Goal: Task Accomplishment & Management: Use online tool/utility

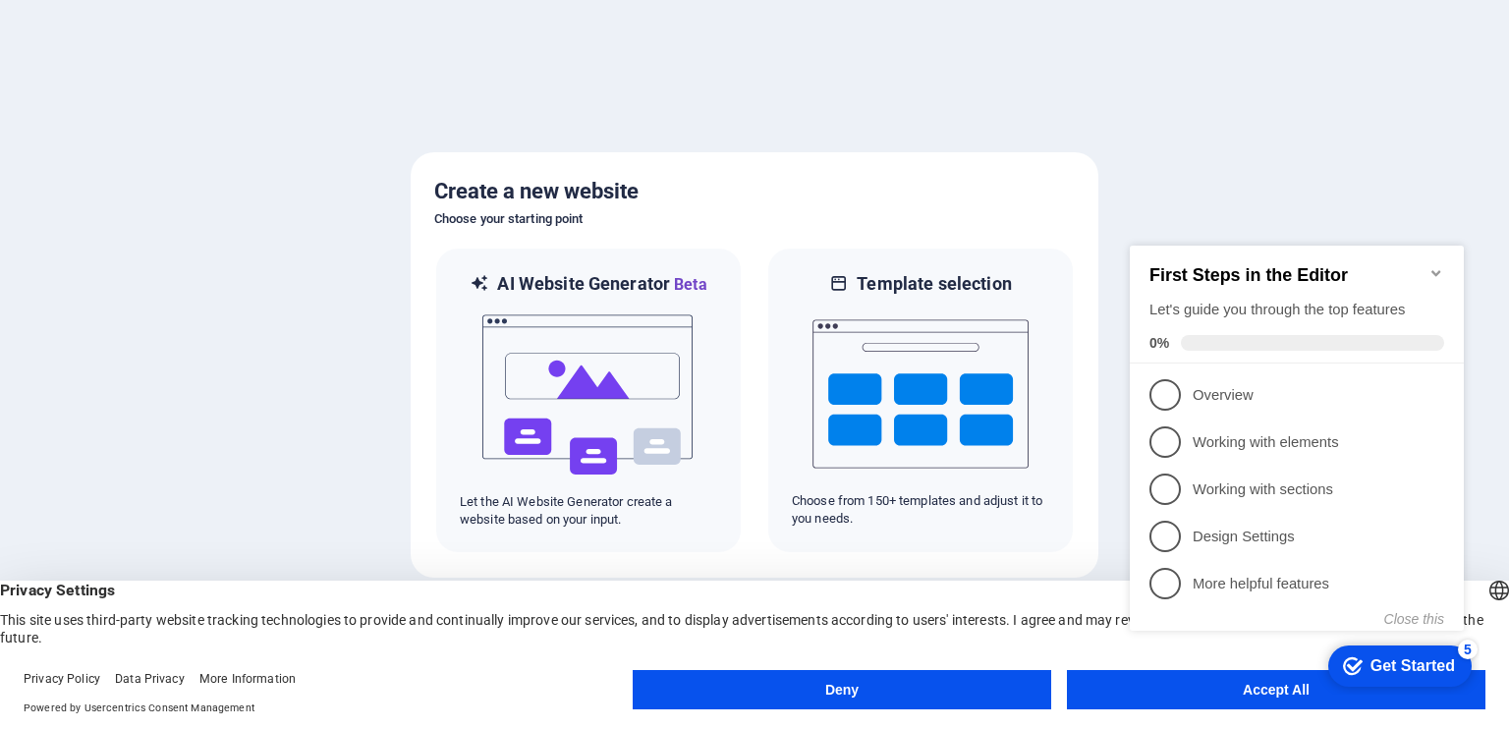
click at [1151, 688] on div "checkmark Get Started 5 First Steps in the Editor Let's guide you through the t…" at bounding box center [1300, 455] width 357 height 478
click at [1271, 686] on div "checkmark Get Started 5 First Steps in the Editor Let's guide you through the t…" at bounding box center [1300, 455] width 357 height 478
click at [1440, 265] on icon "Minimize checklist" at bounding box center [1436, 273] width 16 height 16
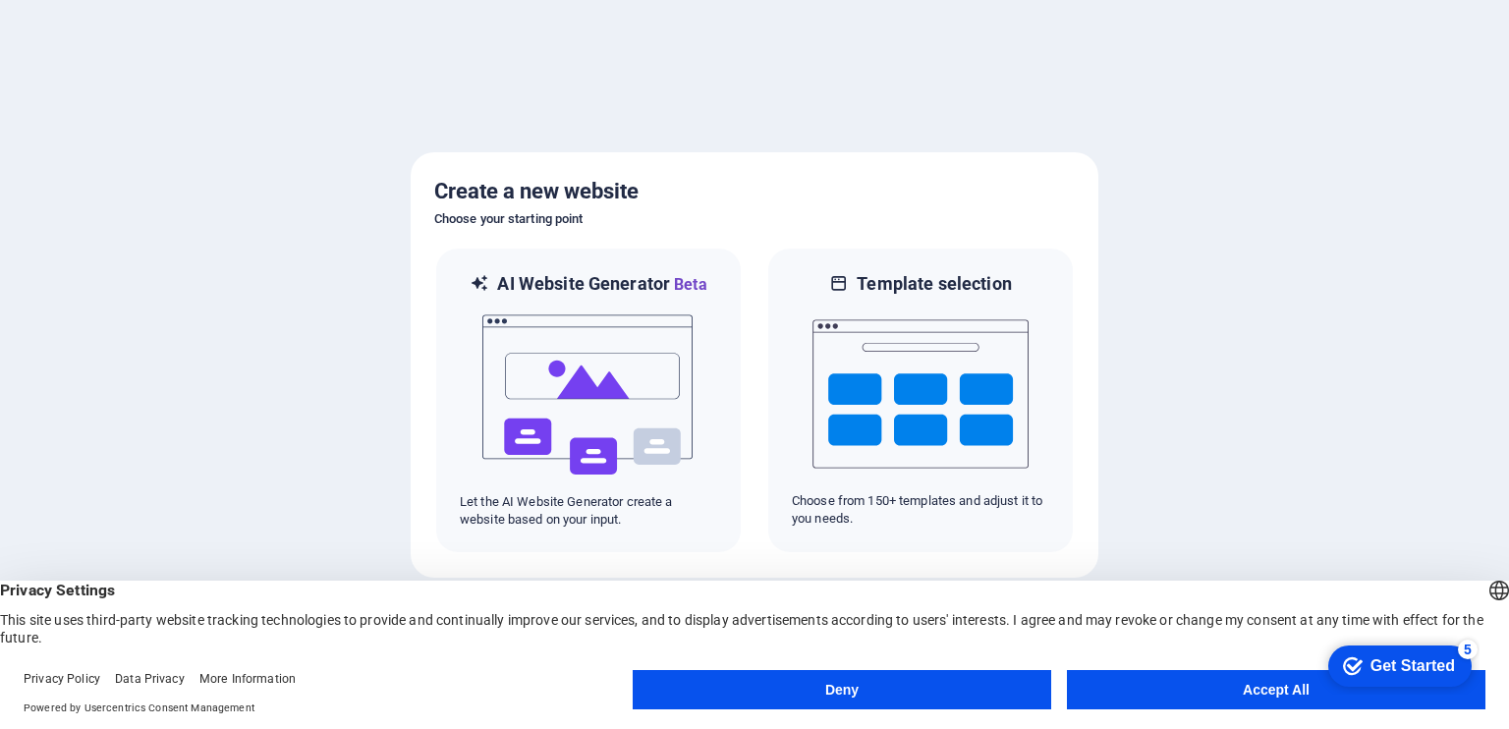
click at [1228, 690] on button "Accept All" at bounding box center [1276, 689] width 418 height 39
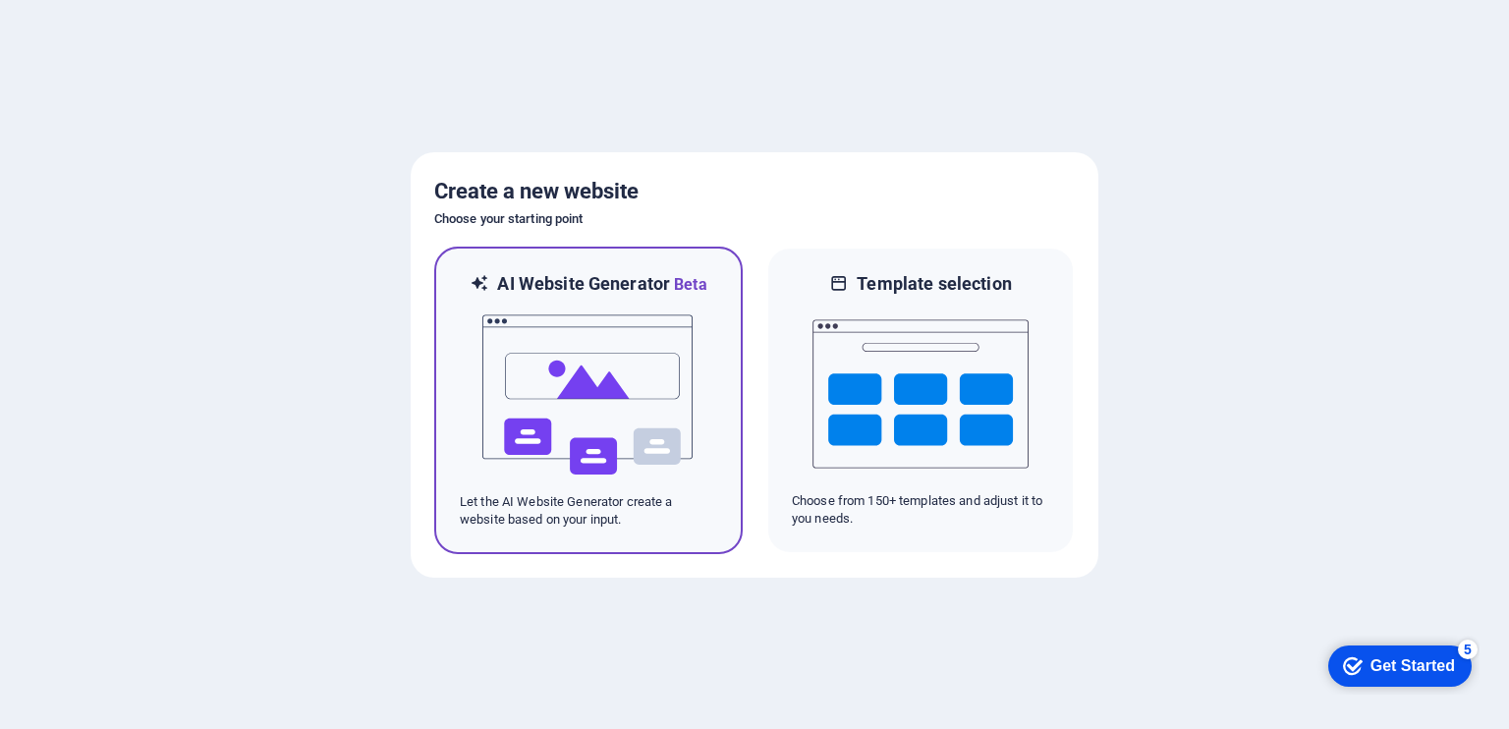
click at [576, 402] on img at bounding box center [588, 395] width 216 height 196
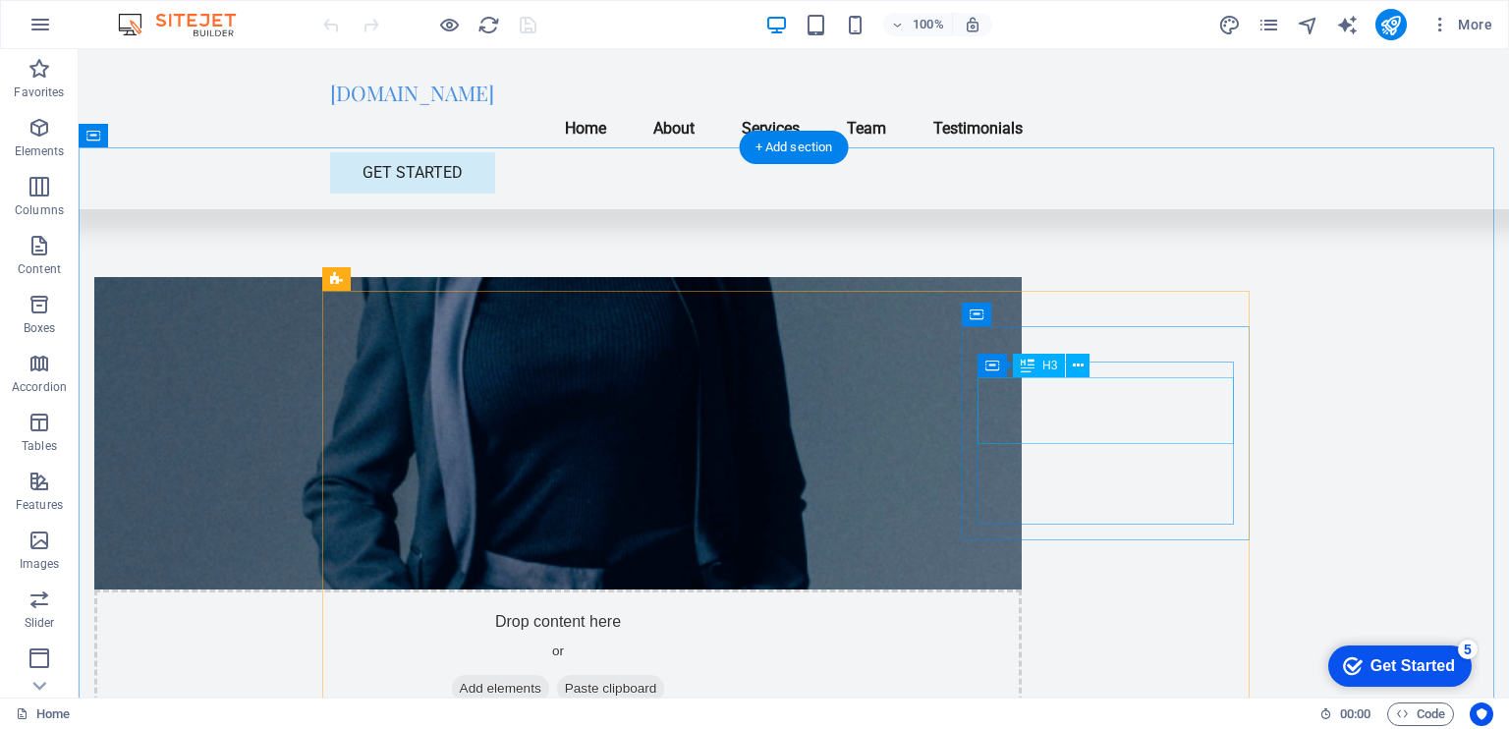
scroll to position [900, 0]
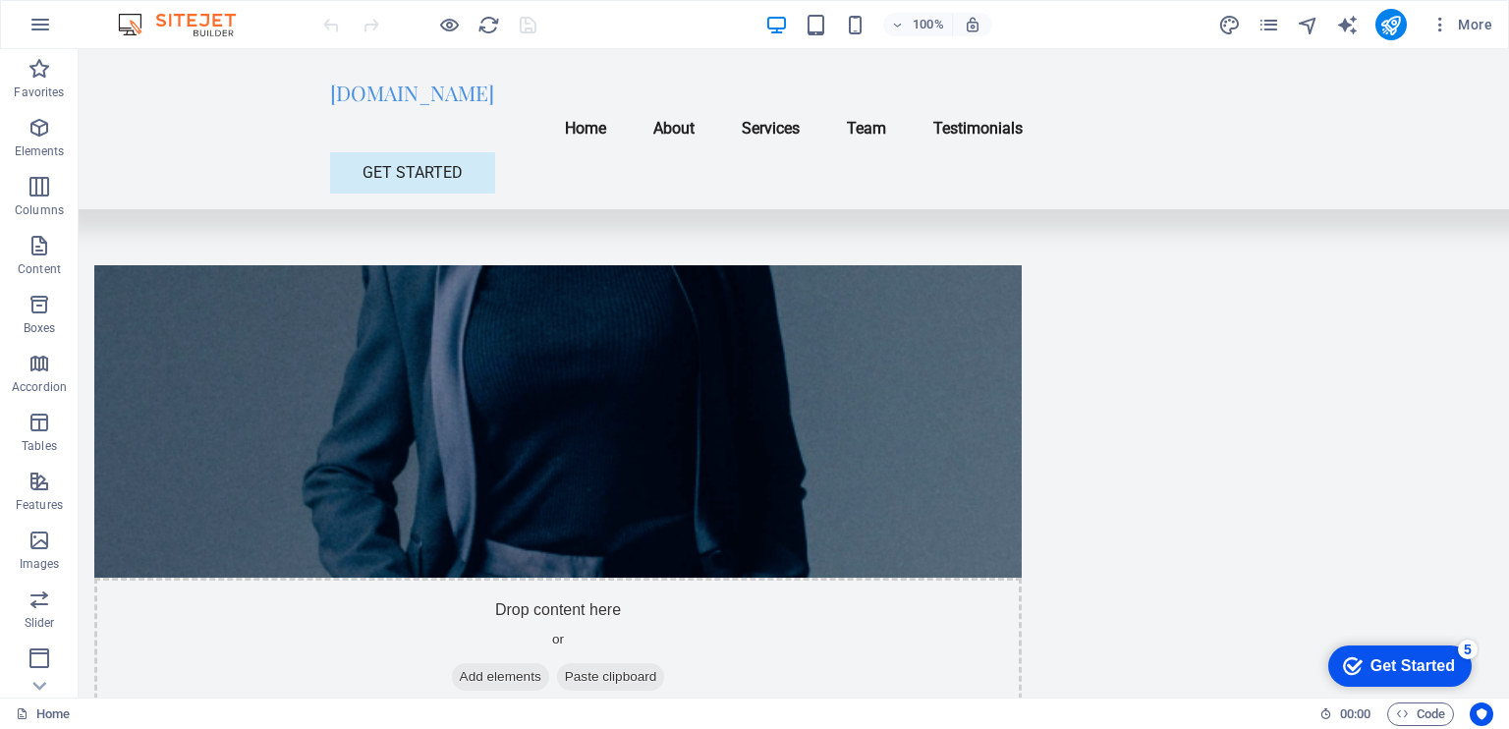
click at [1373, 663] on div "Get Started" at bounding box center [1412, 666] width 84 height 18
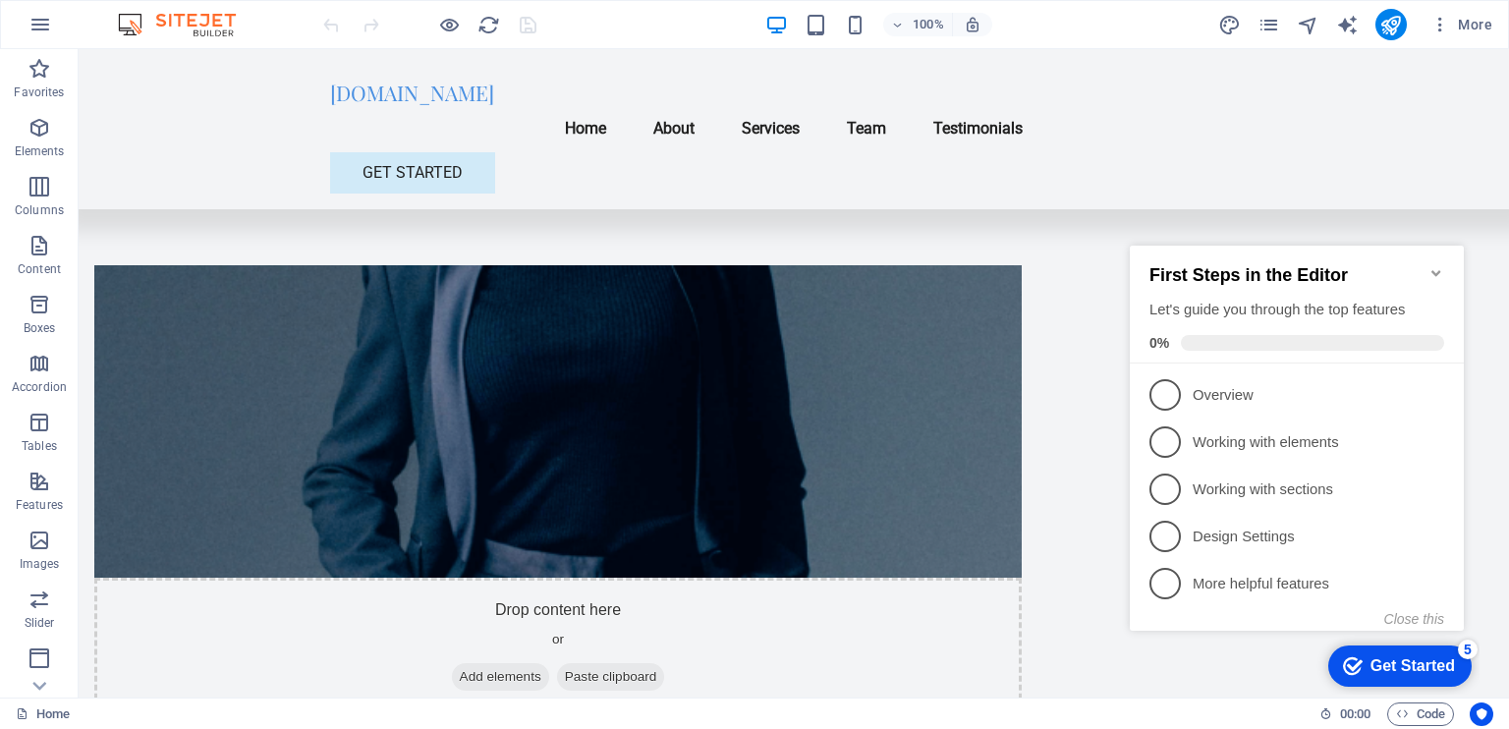
click at [1438, 265] on icon "Minimize checklist" at bounding box center [1436, 273] width 16 height 16
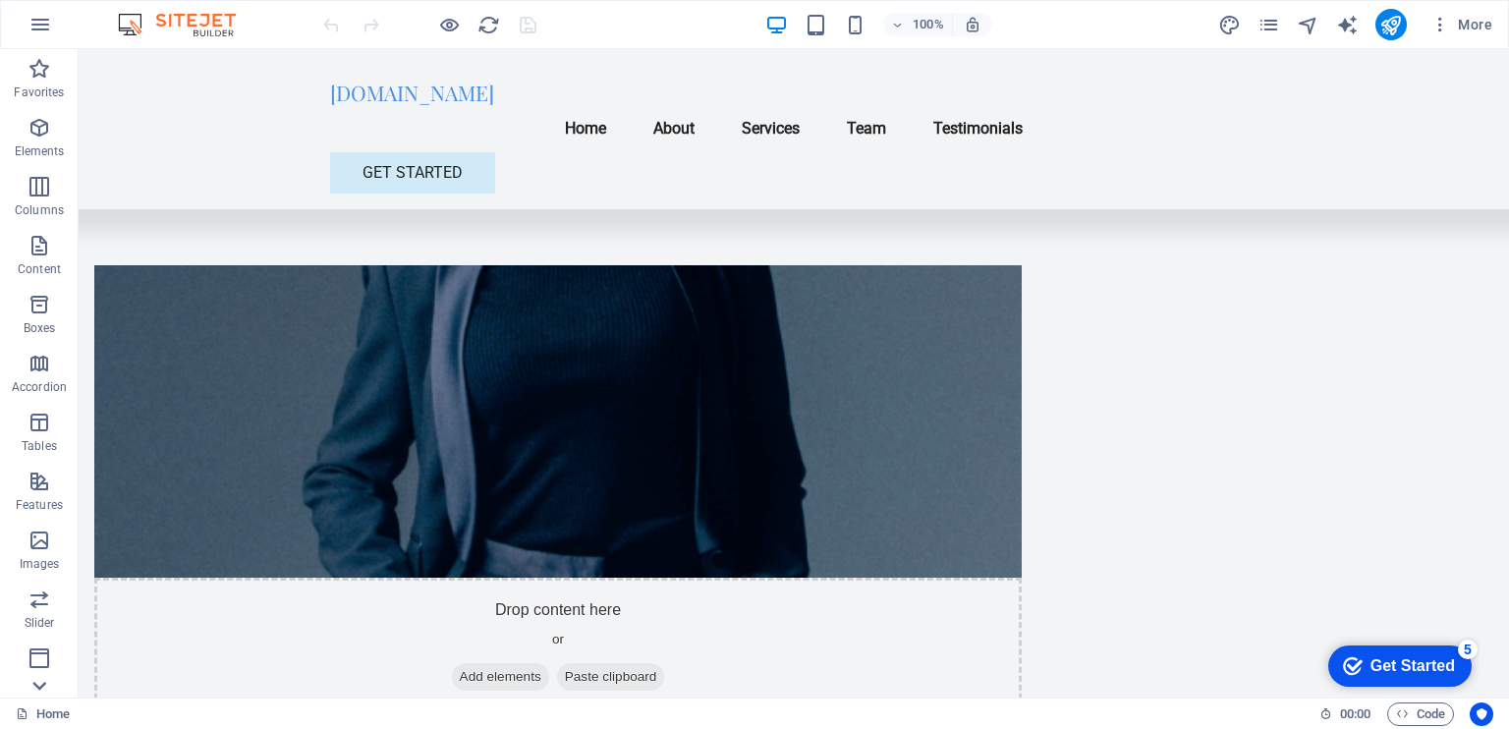
click at [38, 686] on icon at bounding box center [39, 685] width 27 height 27
click at [38, 686] on p "Collections" at bounding box center [39, 683] width 60 height 16
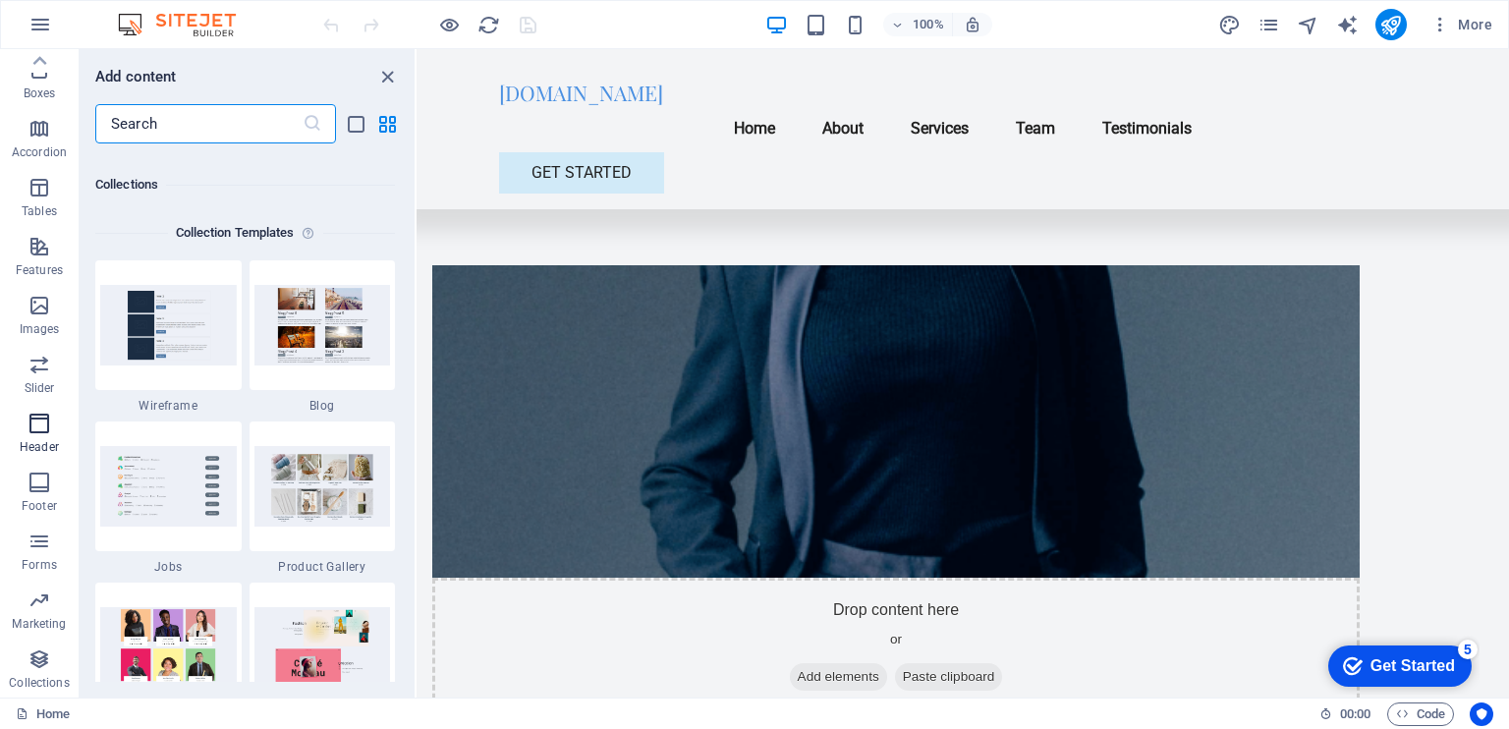
scroll to position [17978, 0]
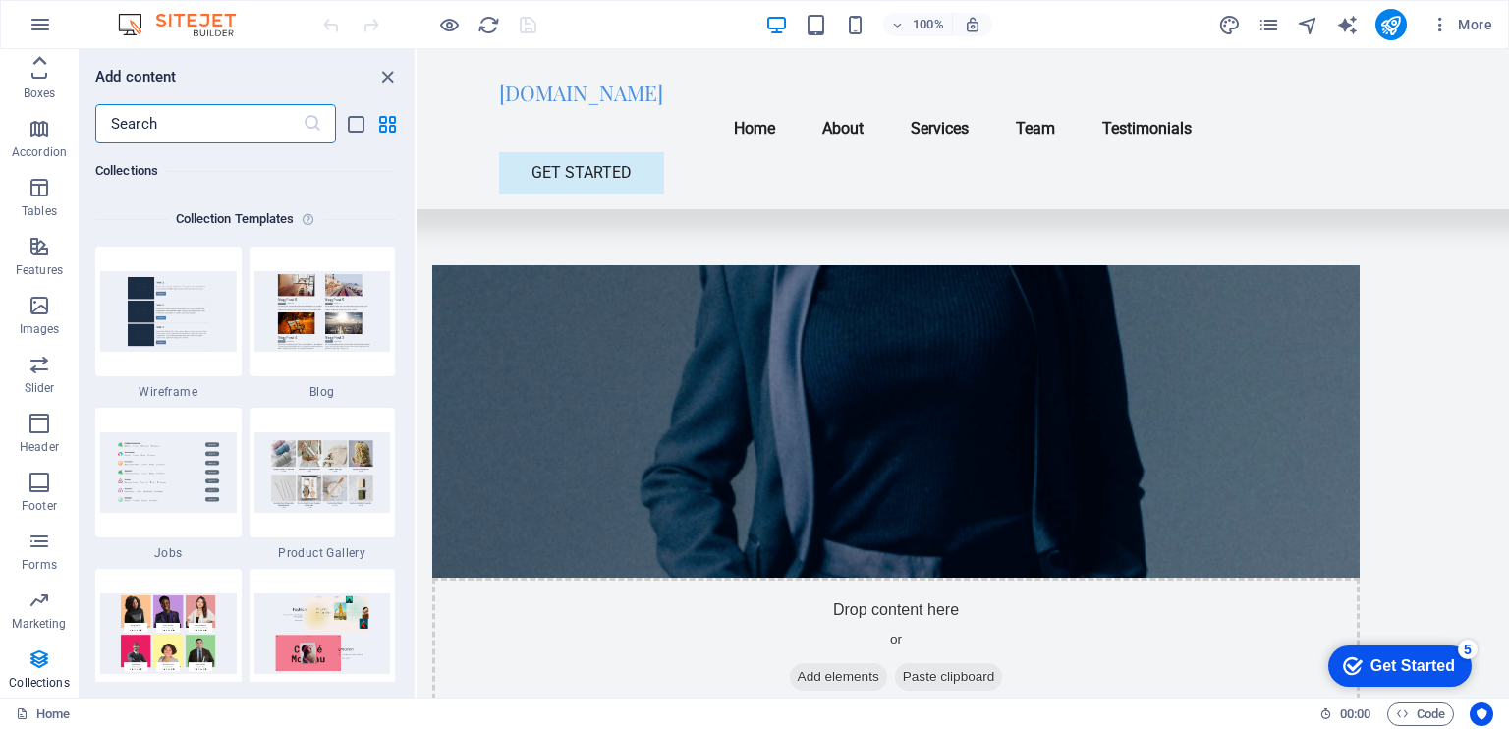
click at [39, 58] on icon at bounding box center [40, 60] width 14 height 9
click at [39, 58] on icon "button" at bounding box center [39, 69] width 24 height 24
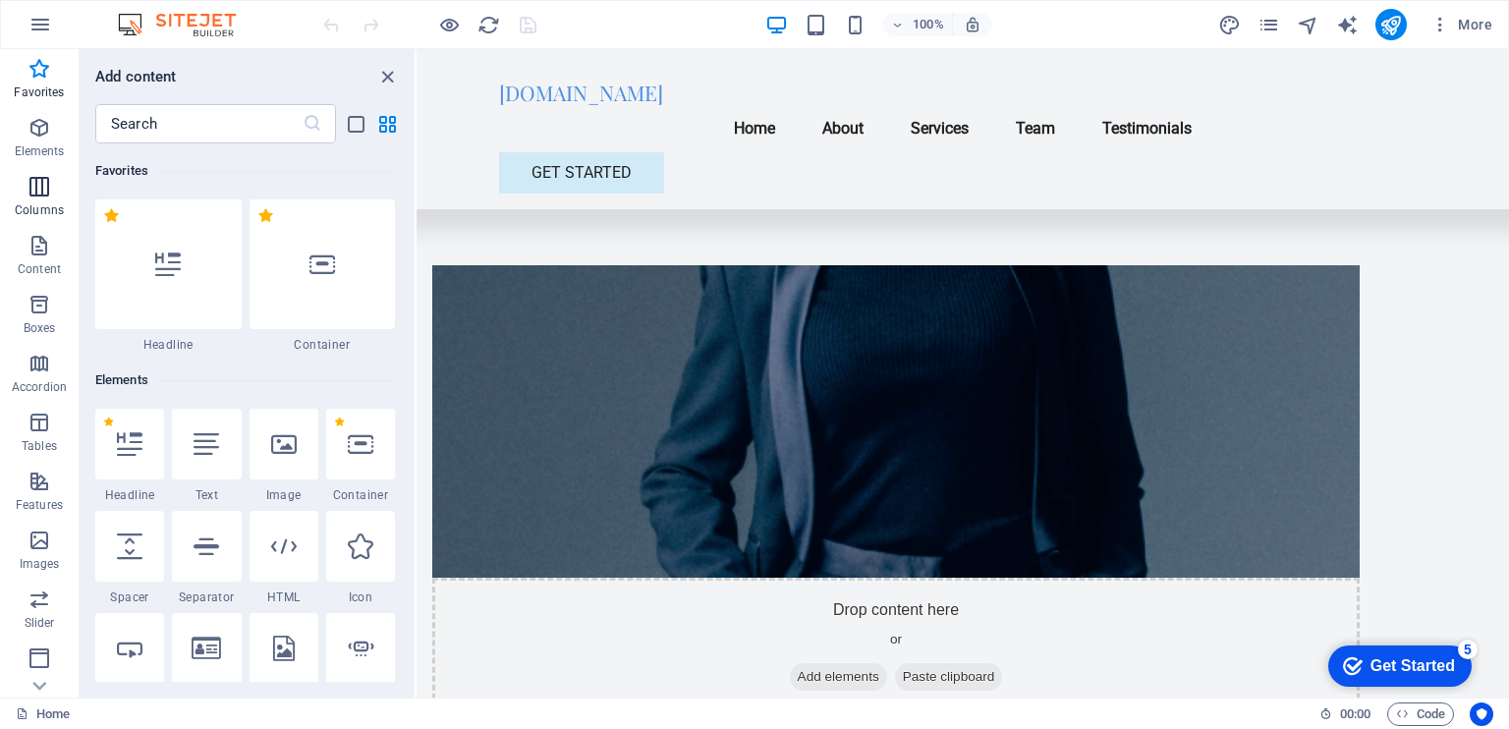
click at [36, 189] on icon "button" at bounding box center [39, 187] width 24 height 24
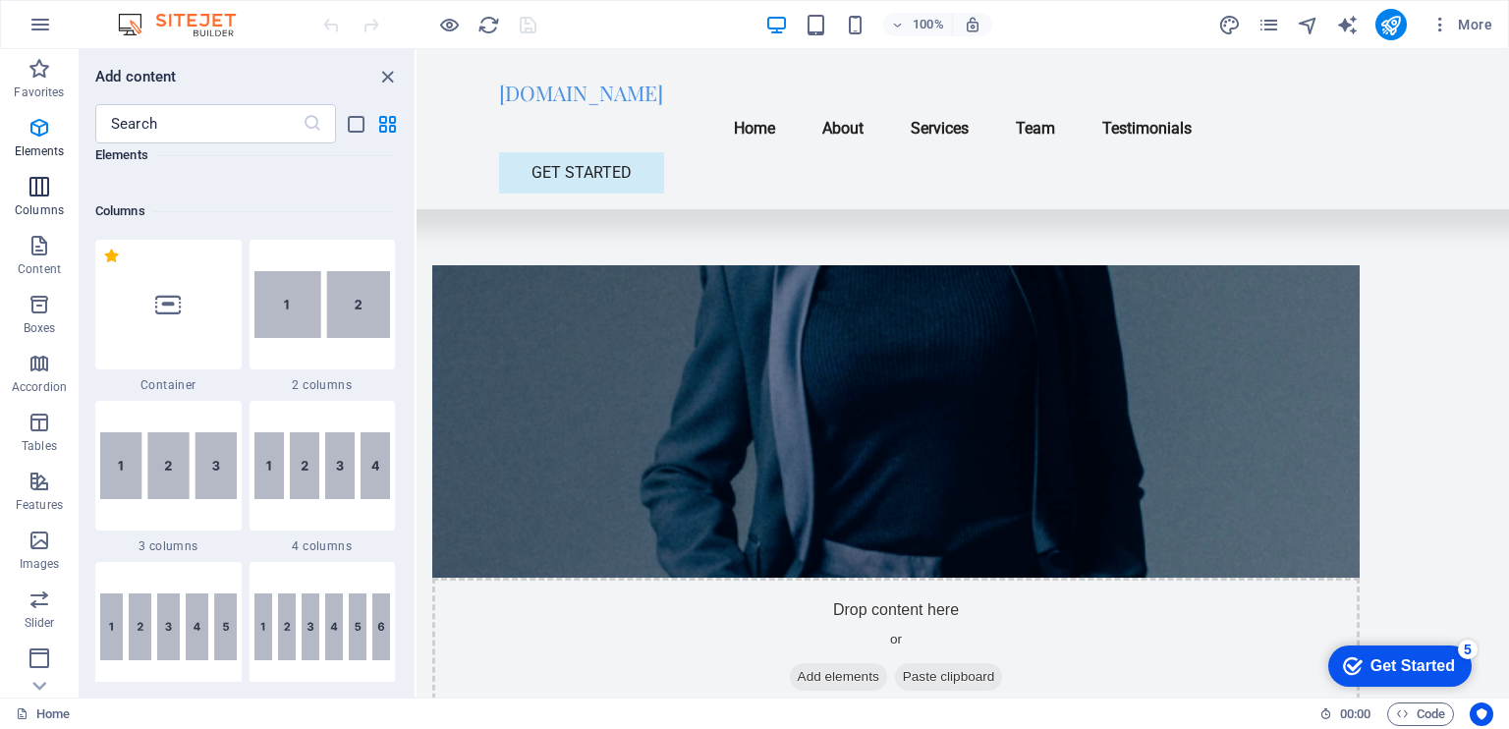
scroll to position [971, 0]
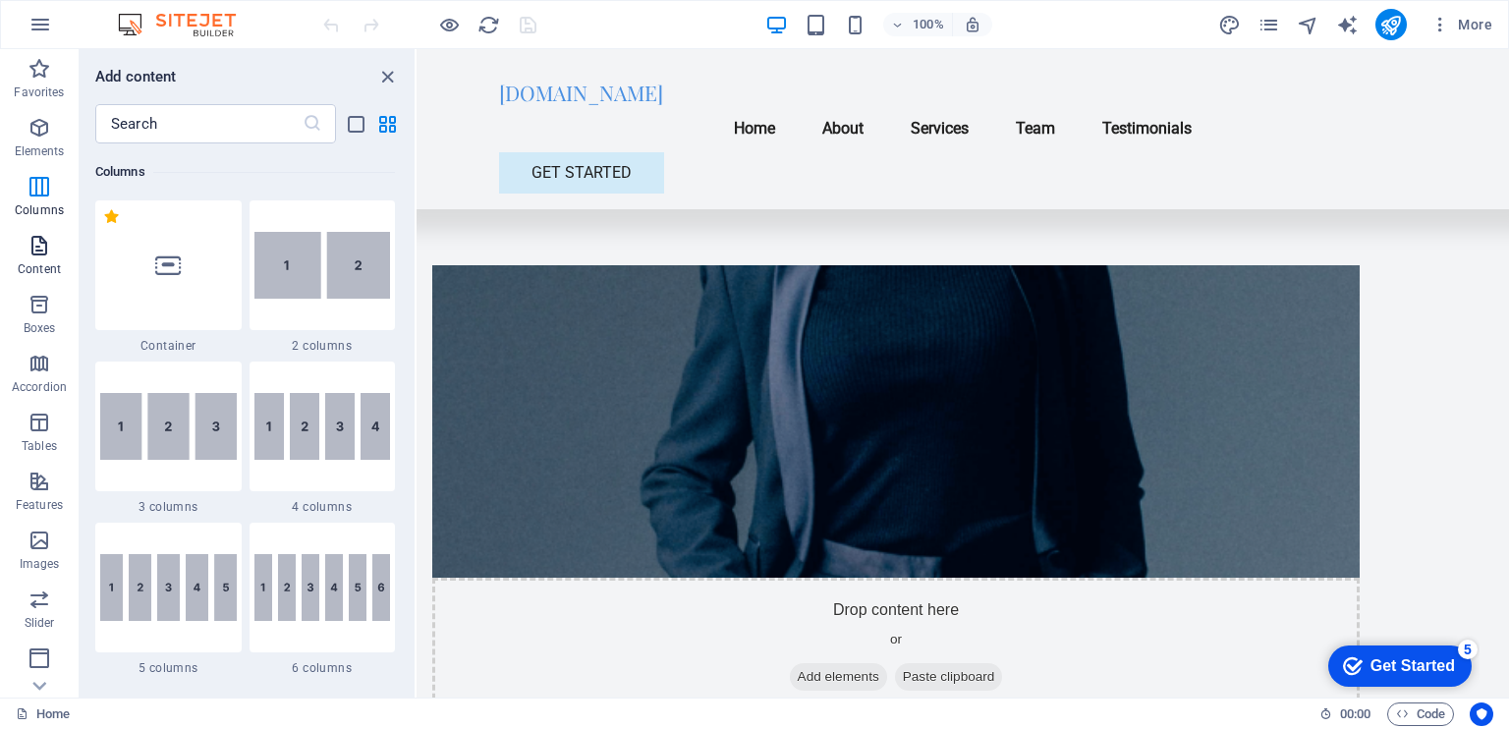
click at [47, 254] on icon "button" at bounding box center [39, 246] width 24 height 24
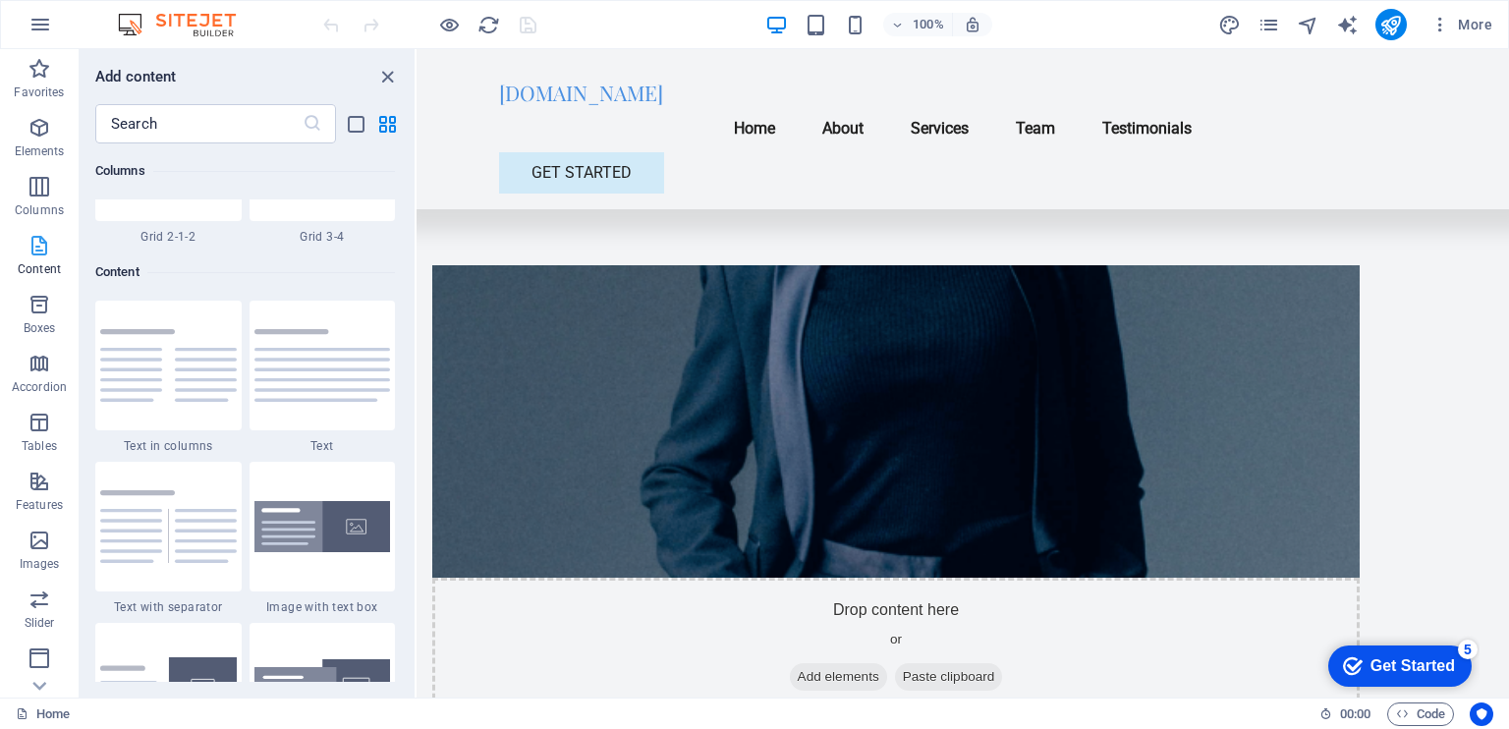
scroll to position [3435, 0]
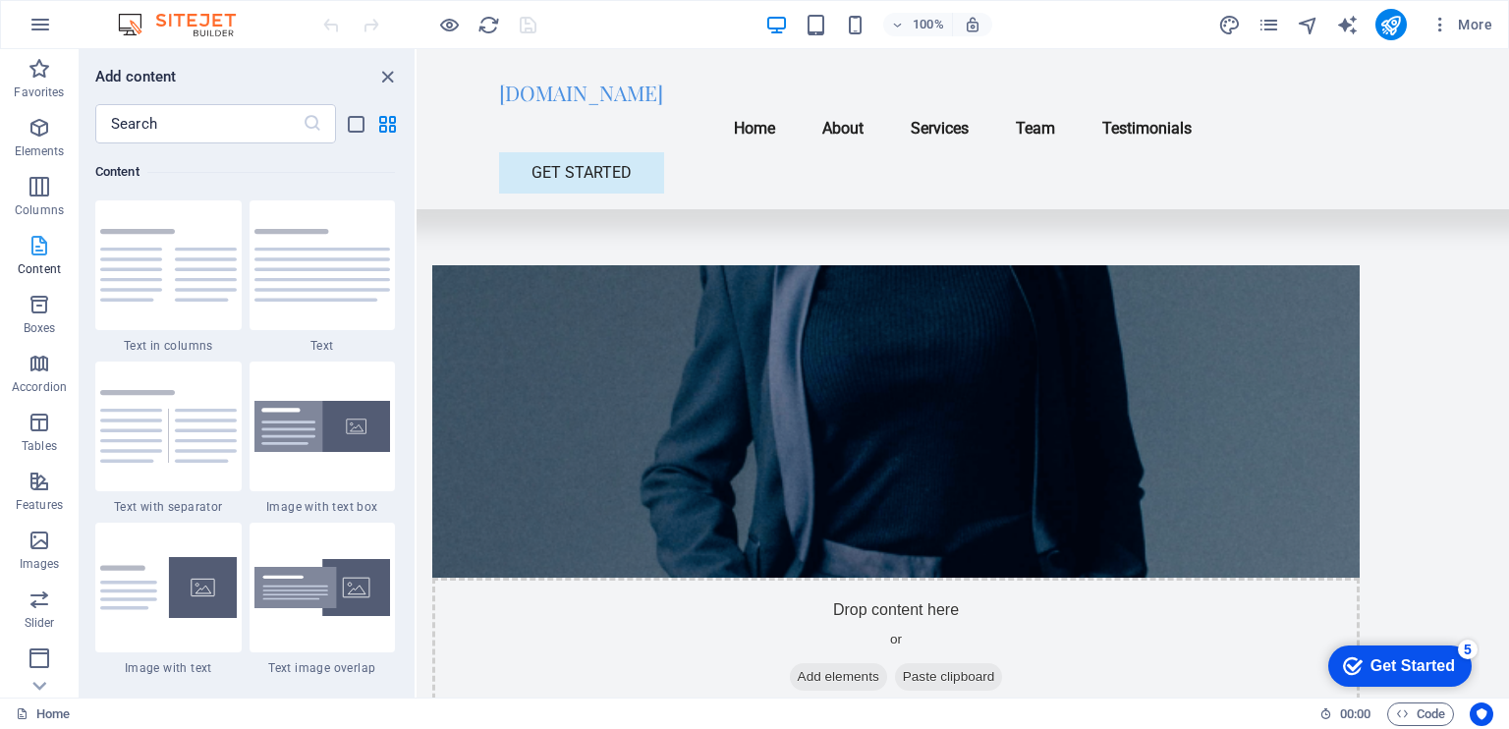
click at [47, 254] on icon "button" at bounding box center [39, 246] width 24 height 24
click at [0, 0] on icon "button" at bounding box center [0, 0] width 0 height 0
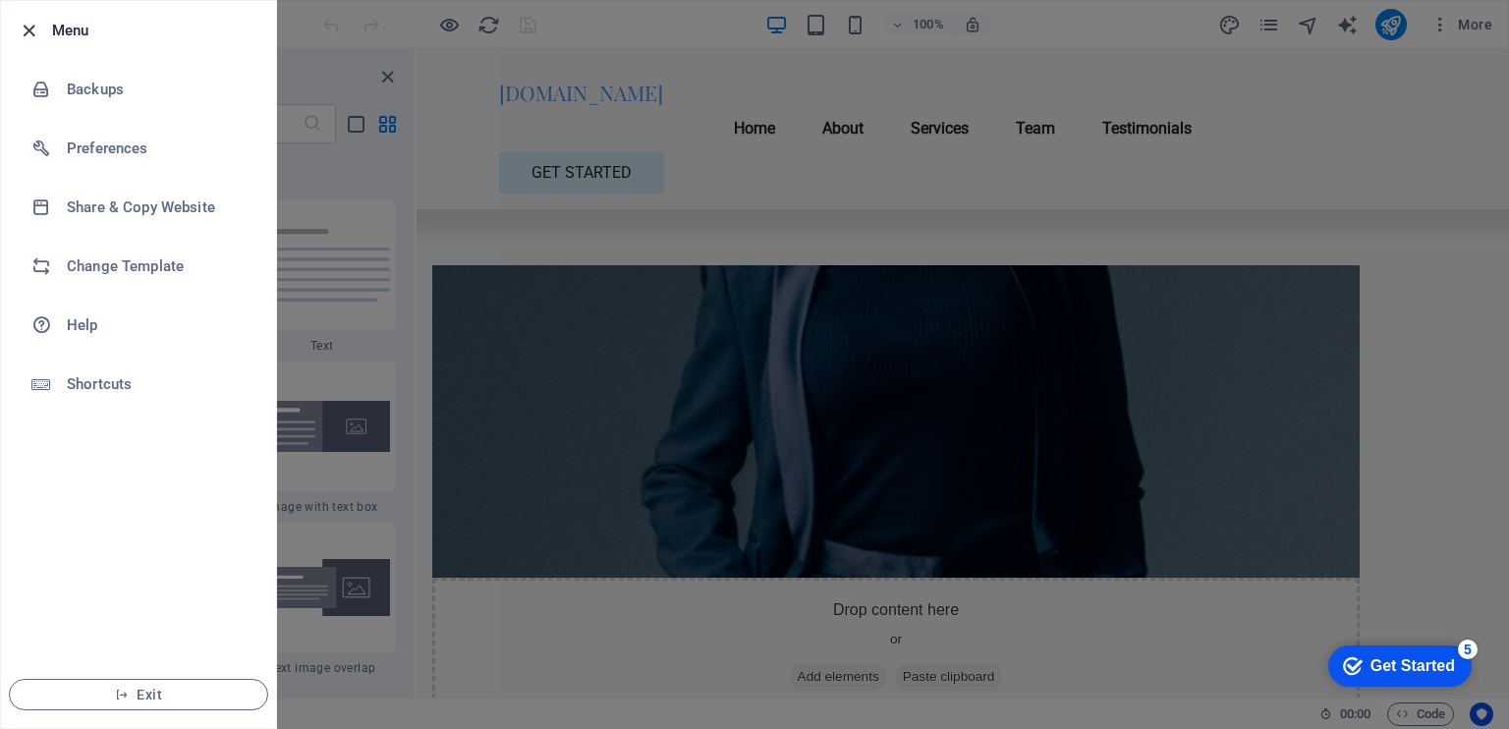
click at [27, 35] on icon "button" at bounding box center [29, 31] width 23 height 23
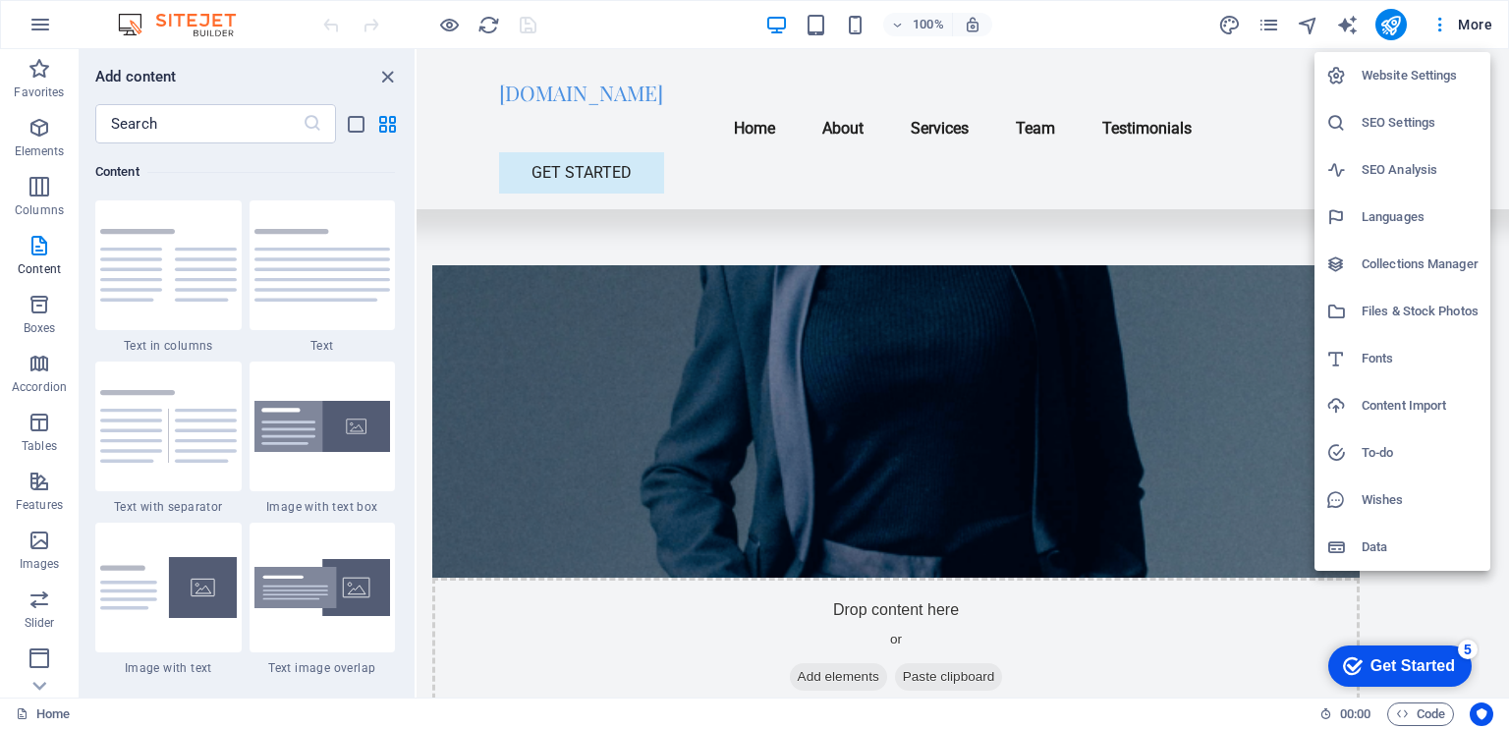
click at [1415, 400] on h6 "Content Import" at bounding box center [1419, 406] width 117 height 24
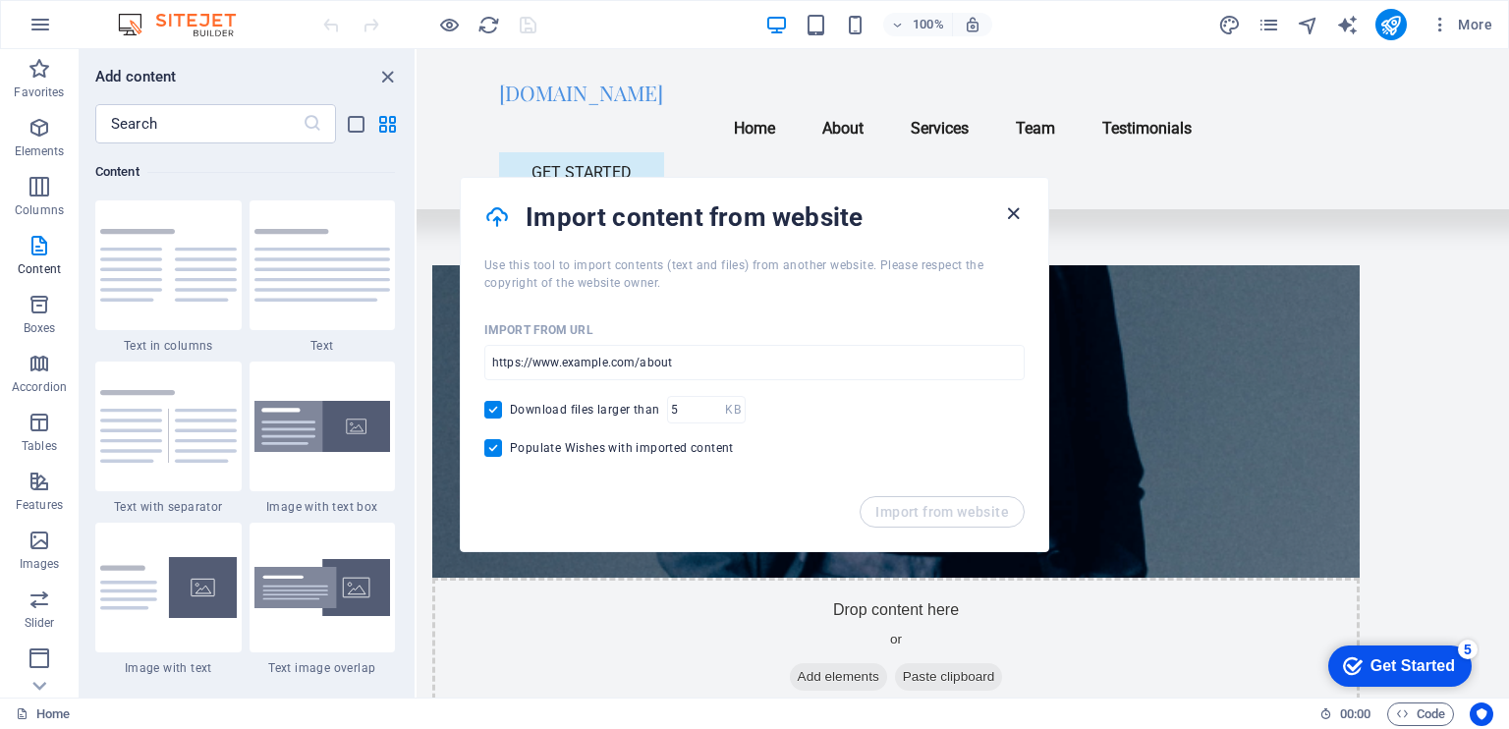
click at [1016, 215] on icon "button" at bounding box center [1013, 213] width 23 height 23
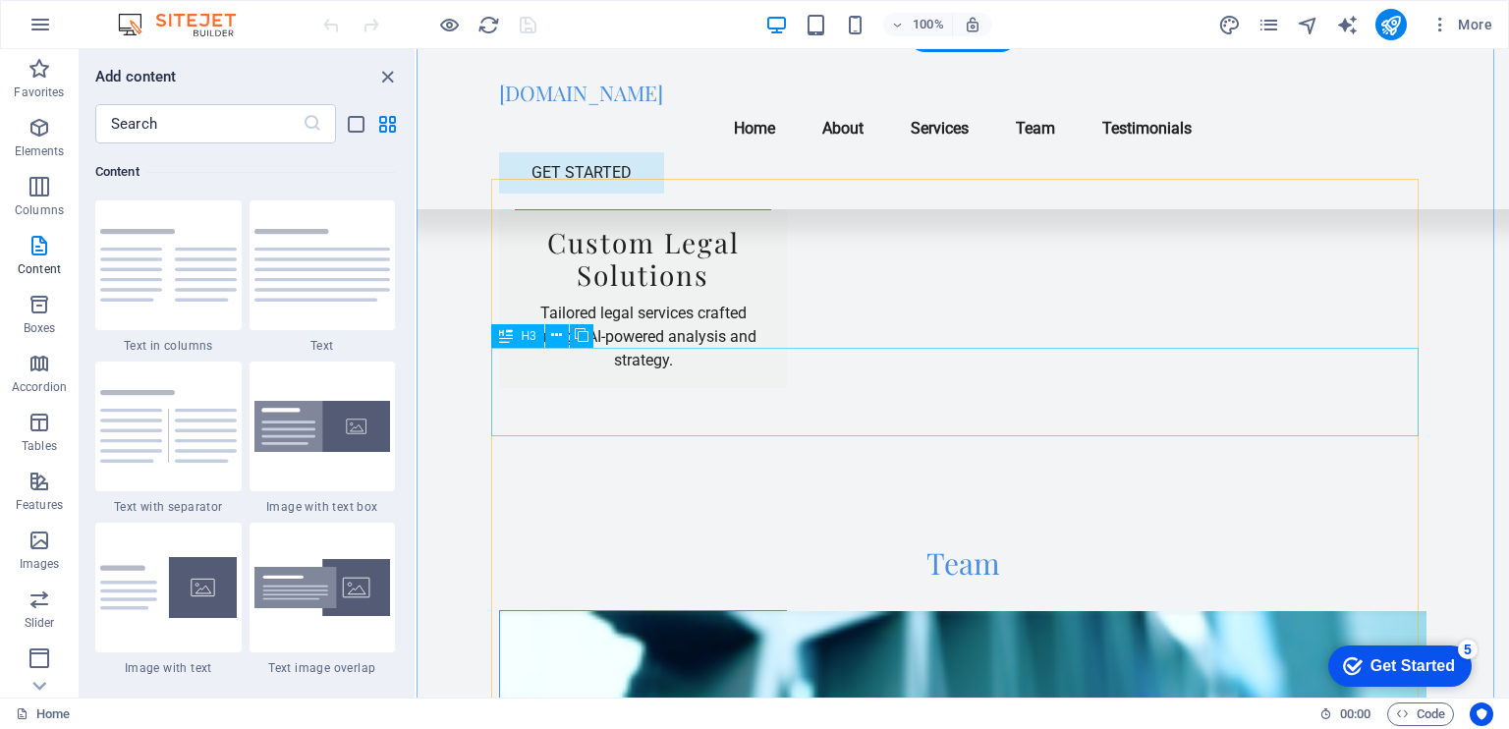
scroll to position [3339, 0]
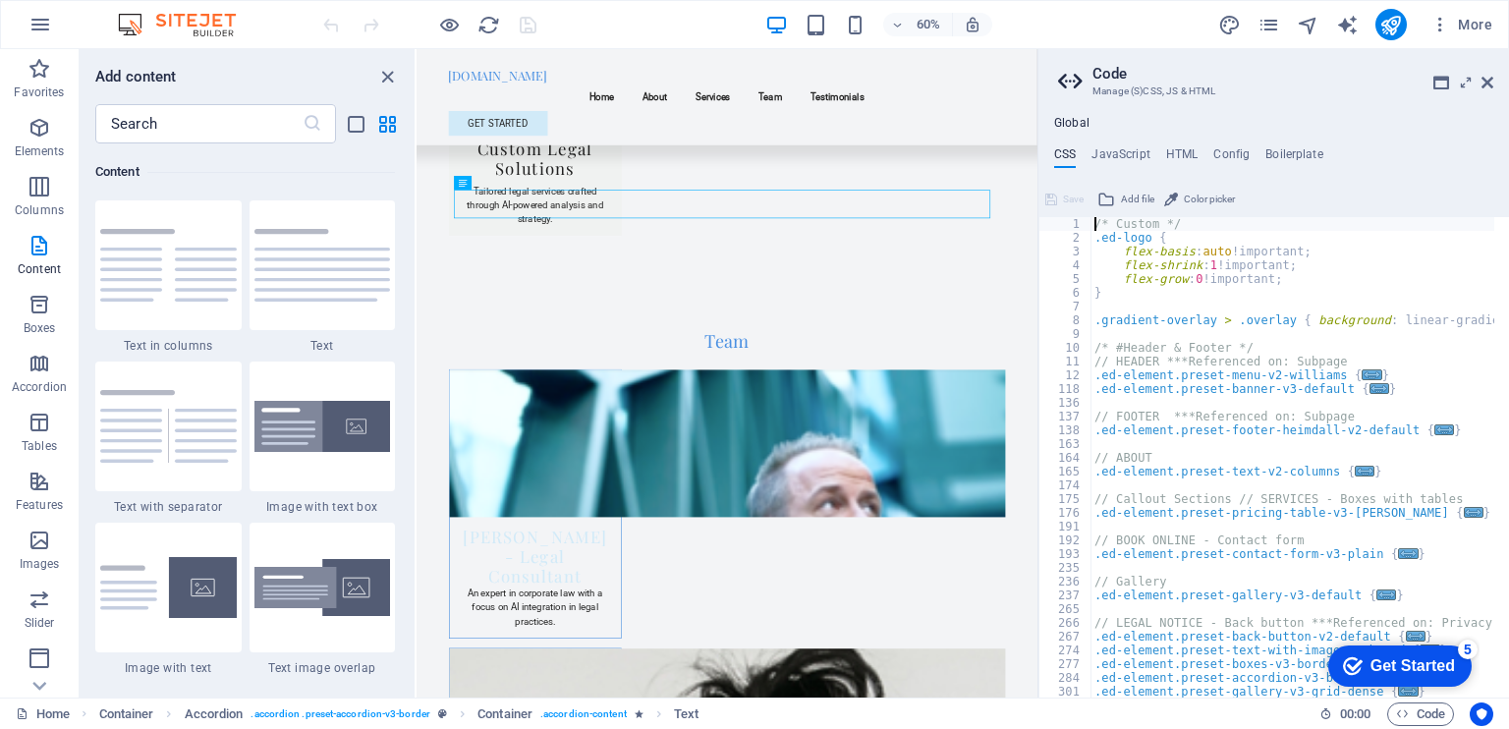
scroll to position [0, 0]
click at [1179, 154] on h4 "HTML" at bounding box center [1182, 158] width 32 height 22
type textarea "<a href="#main-content" class="wv-link-content button">Skip to main content</a>"
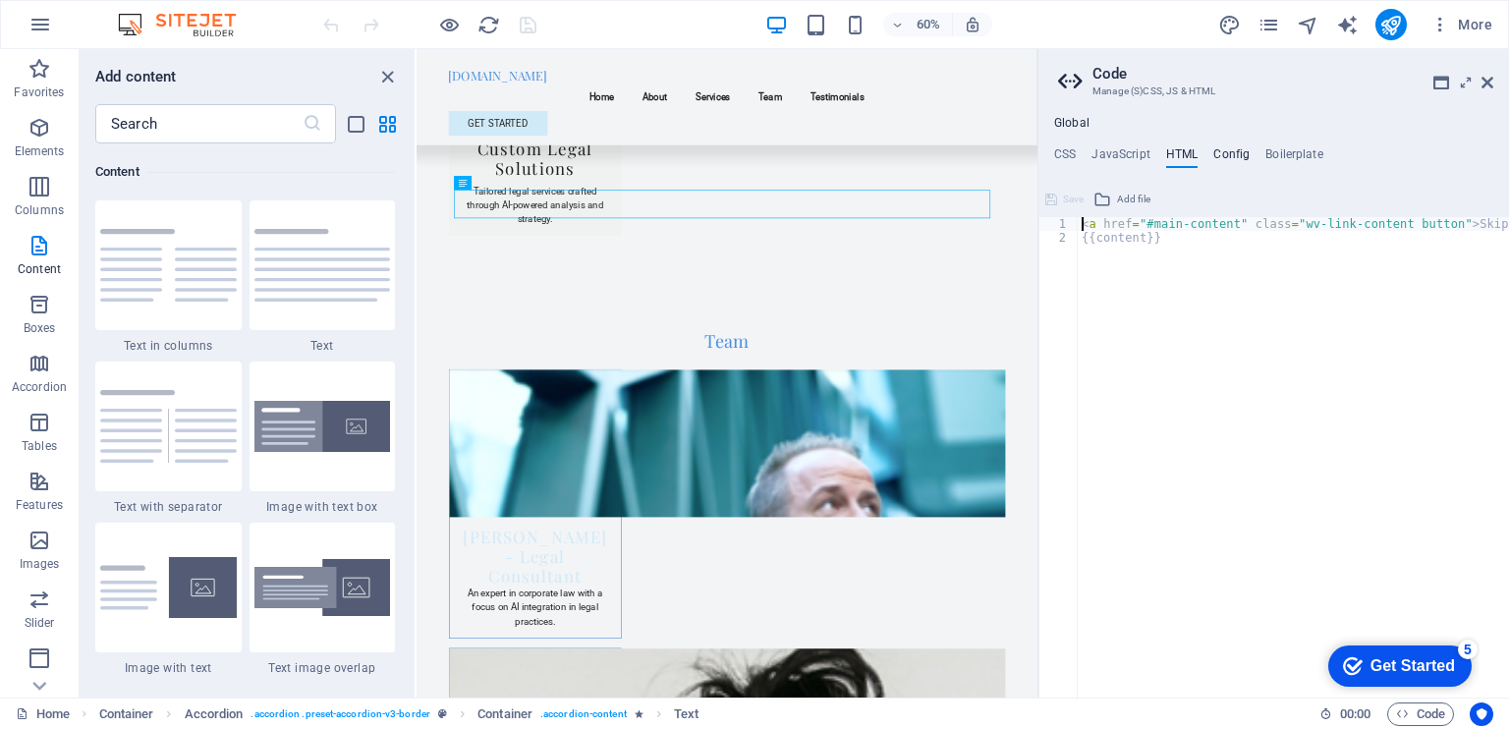
click at [1226, 152] on h4 "Config" at bounding box center [1231, 158] width 36 height 22
type textarea "$color-background: #F3F4F6;"
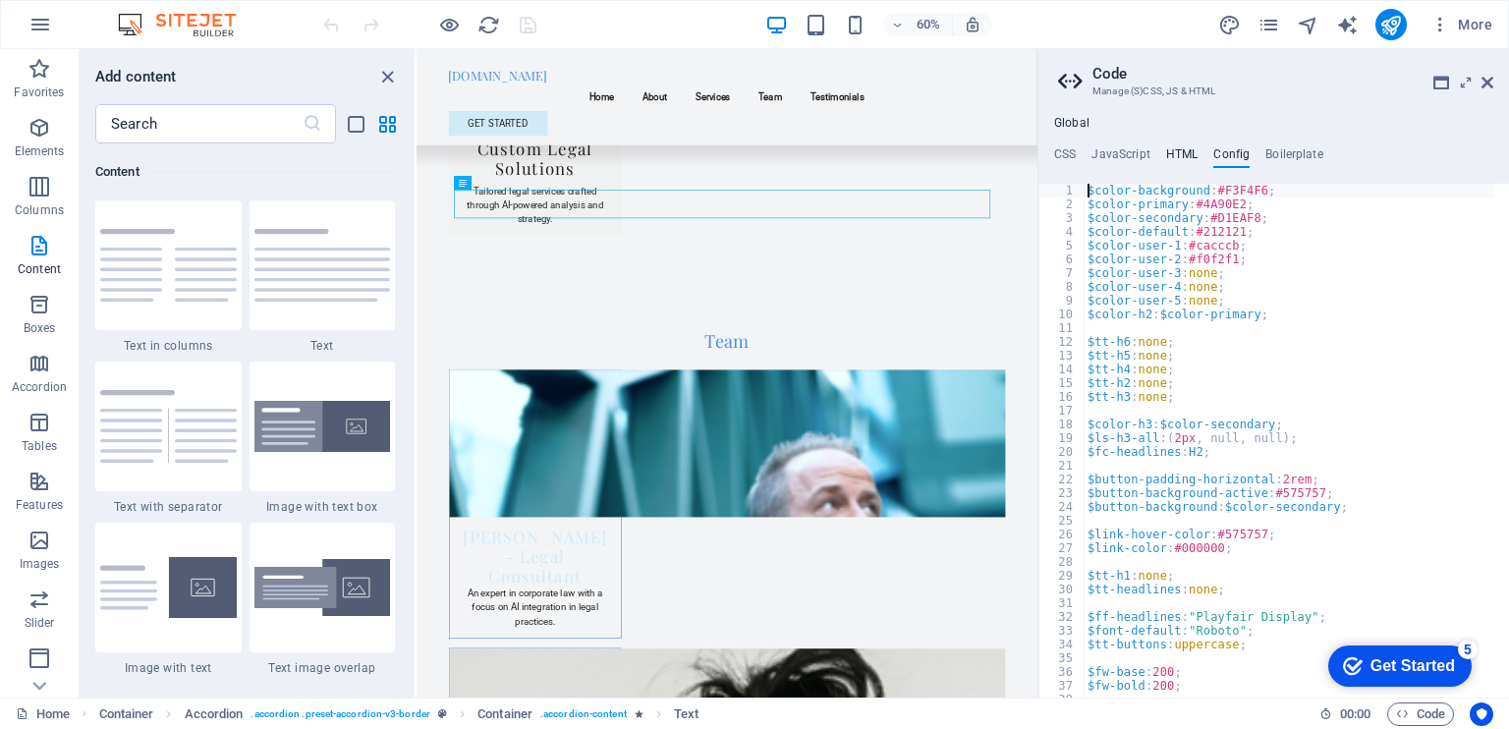
click at [1180, 160] on h4 "HTML" at bounding box center [1182, 158] width 32 height 22
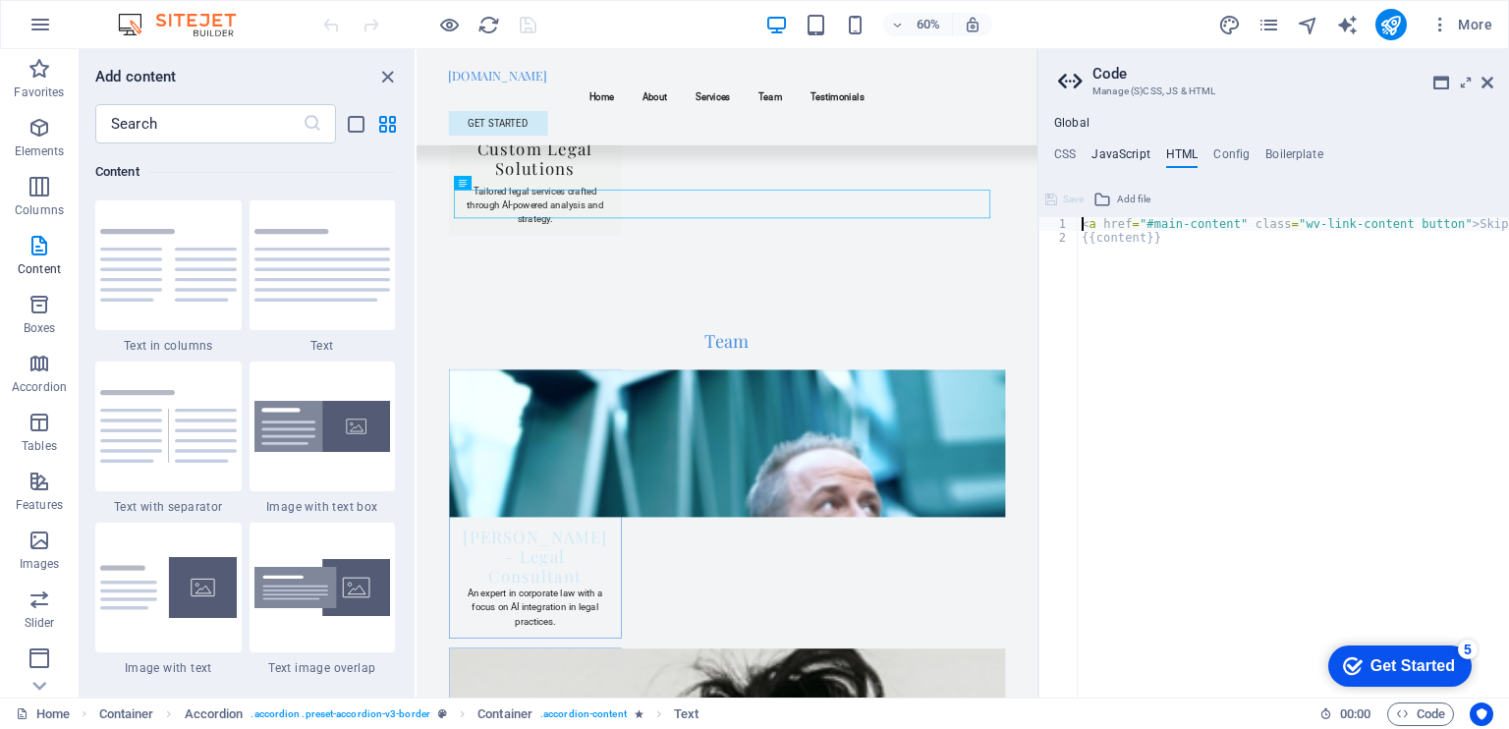
click at [1125, 151] on h4 "JavaScript" at bounding box center [1120, 158] width 58 height 22
type textarea "/* JS for preset "Menu V2" */"
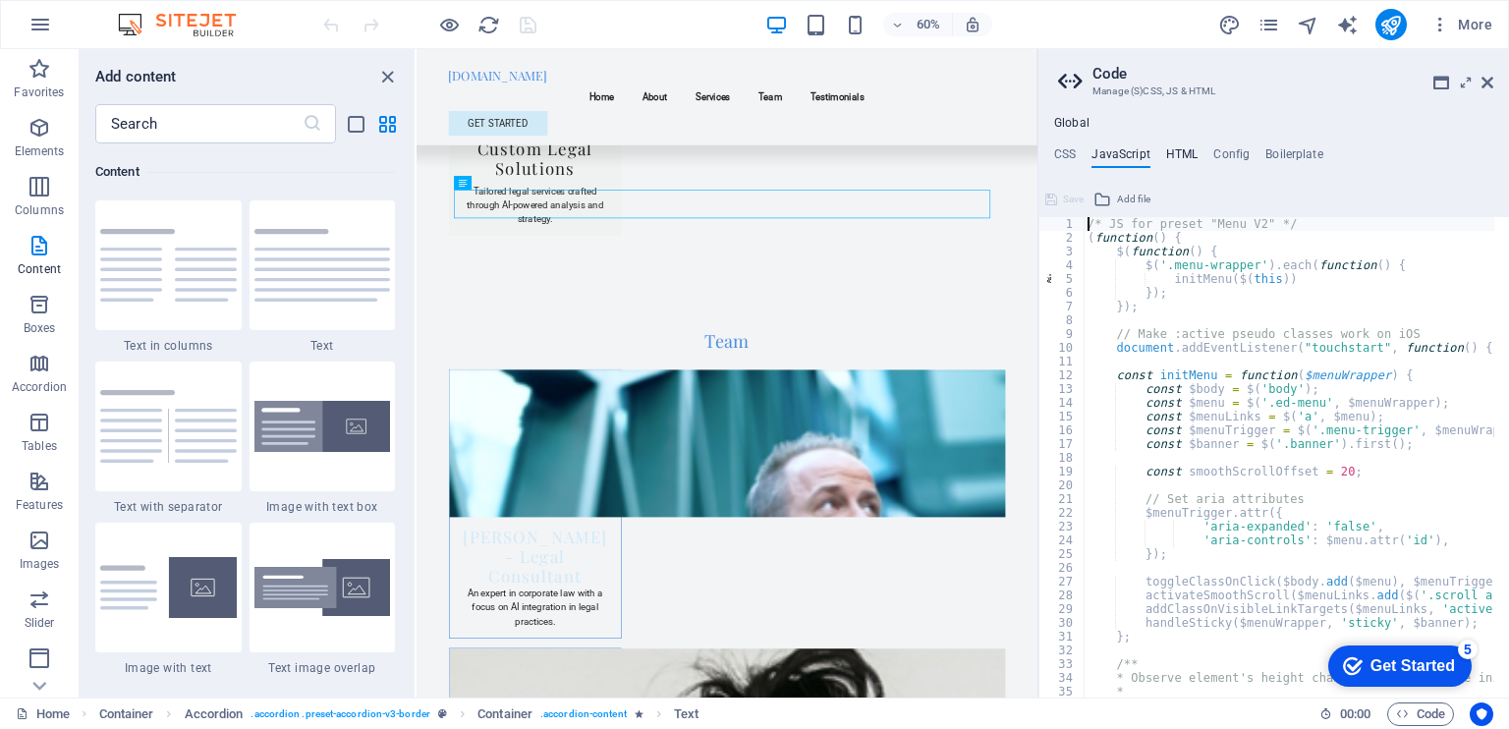
click at [1176, 155] on h4 "HTML" at bounding box center [1182, 158] width 32 height 22
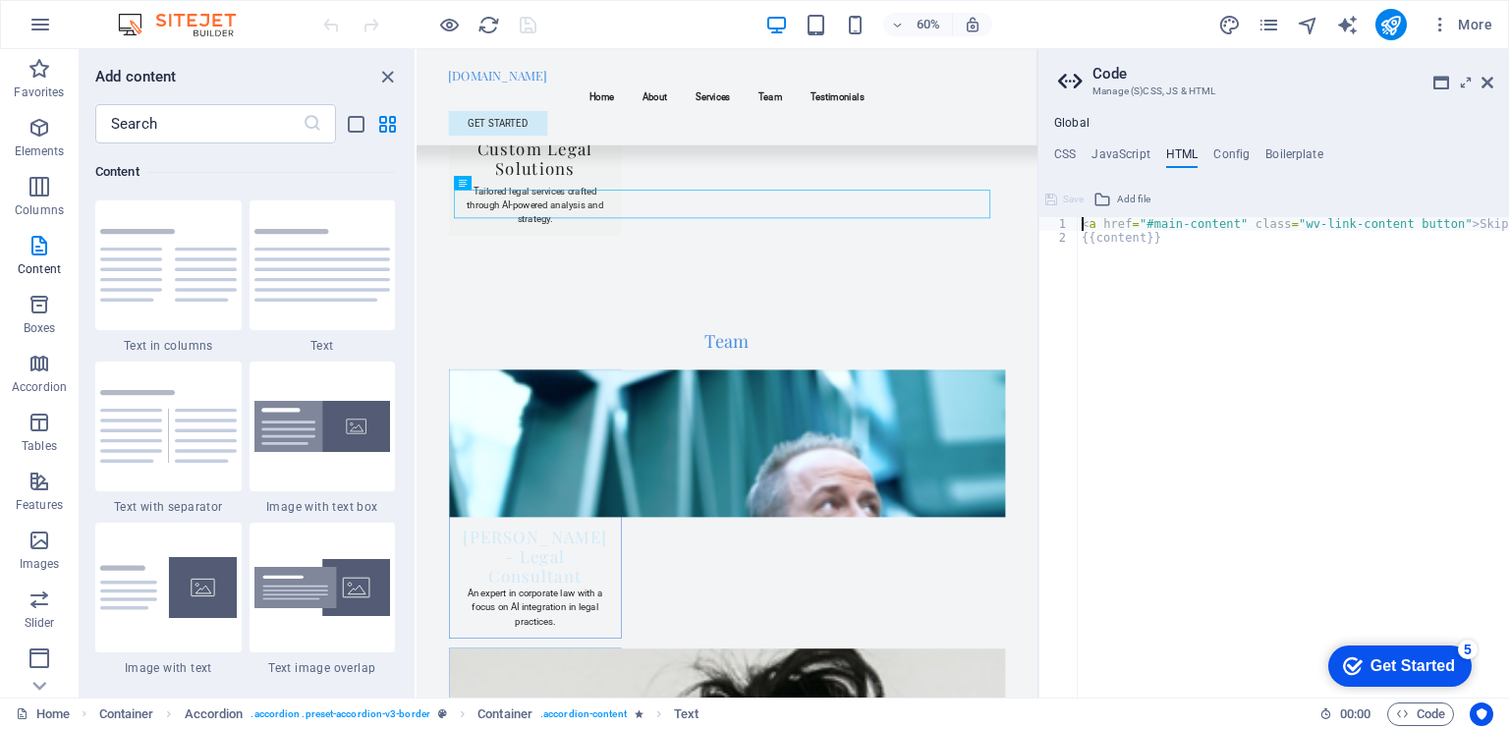
click at [1159, 238] on div "< a href = "#main-content" class = "wv-link-content button" > Skip to main cont…" at bounding box center [1342, 464] width 530 height 494
type textarea "{{content}}"
click at [1159, 240] on div "< a href = "#main-content" class = "wv-link-content button" > Skip to main cont…" at bounding box center [1342, 464] width 530 height 494
drag, startPoint x: 1139, startPoint y: 237, endPoint x: 1094, endPoint y: 237, distance: 45.2
click at [1094, 237] on div "< a href = "#main-content" class = "wv-link-content button" > Skip to main cont…" at bounding box center [1342, 464] width 530 height 494
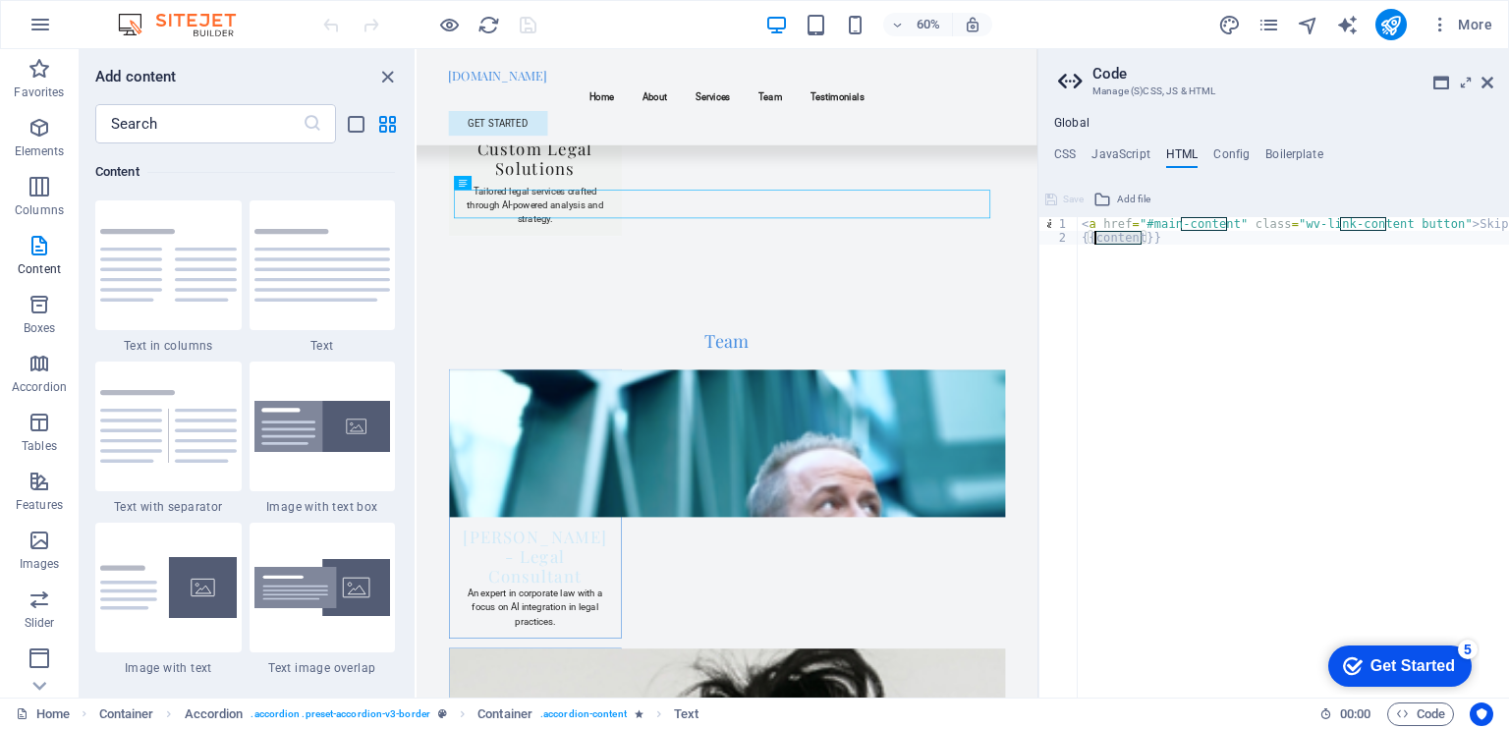
click at [1145, 339] on div "< a href = "#main-content" class = "wv-link-content button" > Skip to main cont…" at bounding box center [1342, 464] width 530 height 494
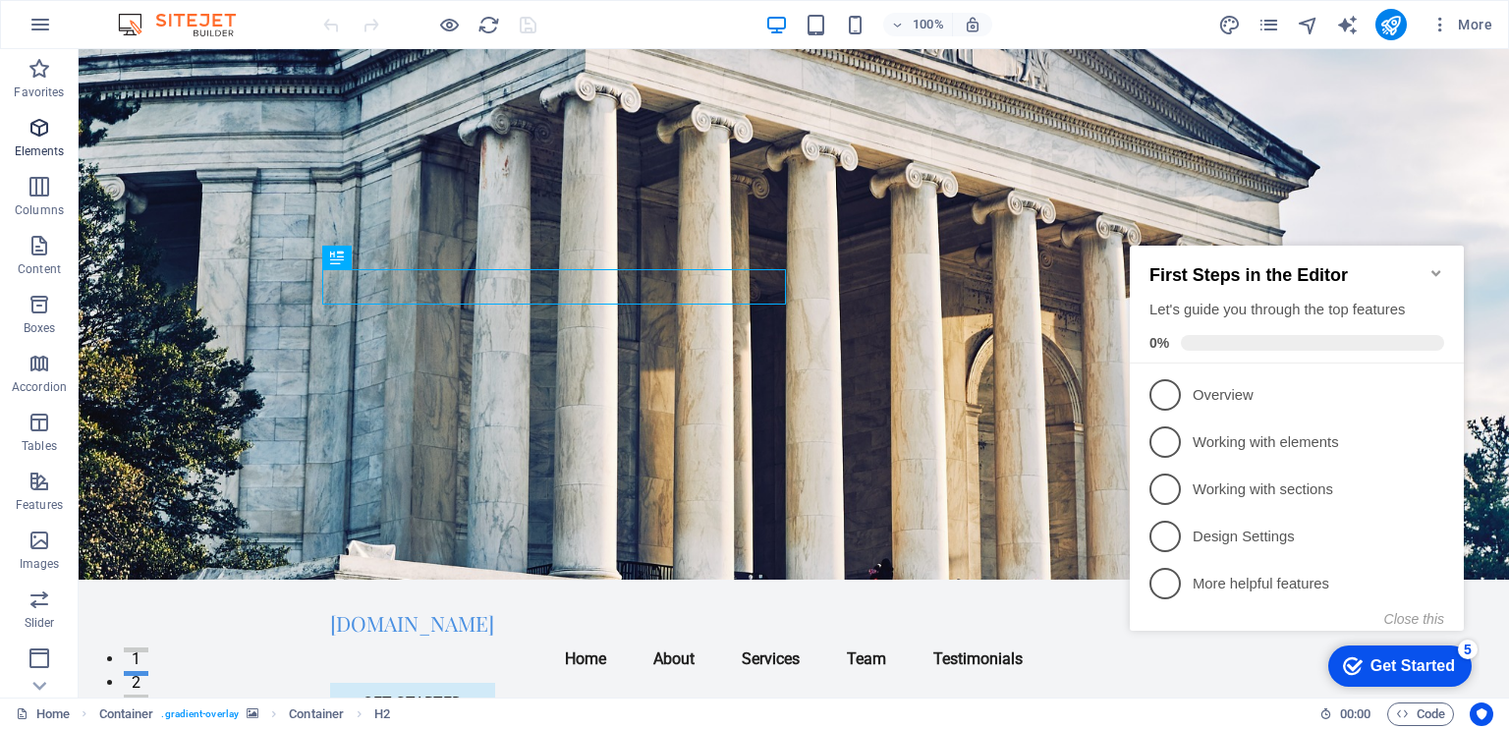
click at [42, 129] on icon "button" at bounding box center [39, 128] width 24 height 24
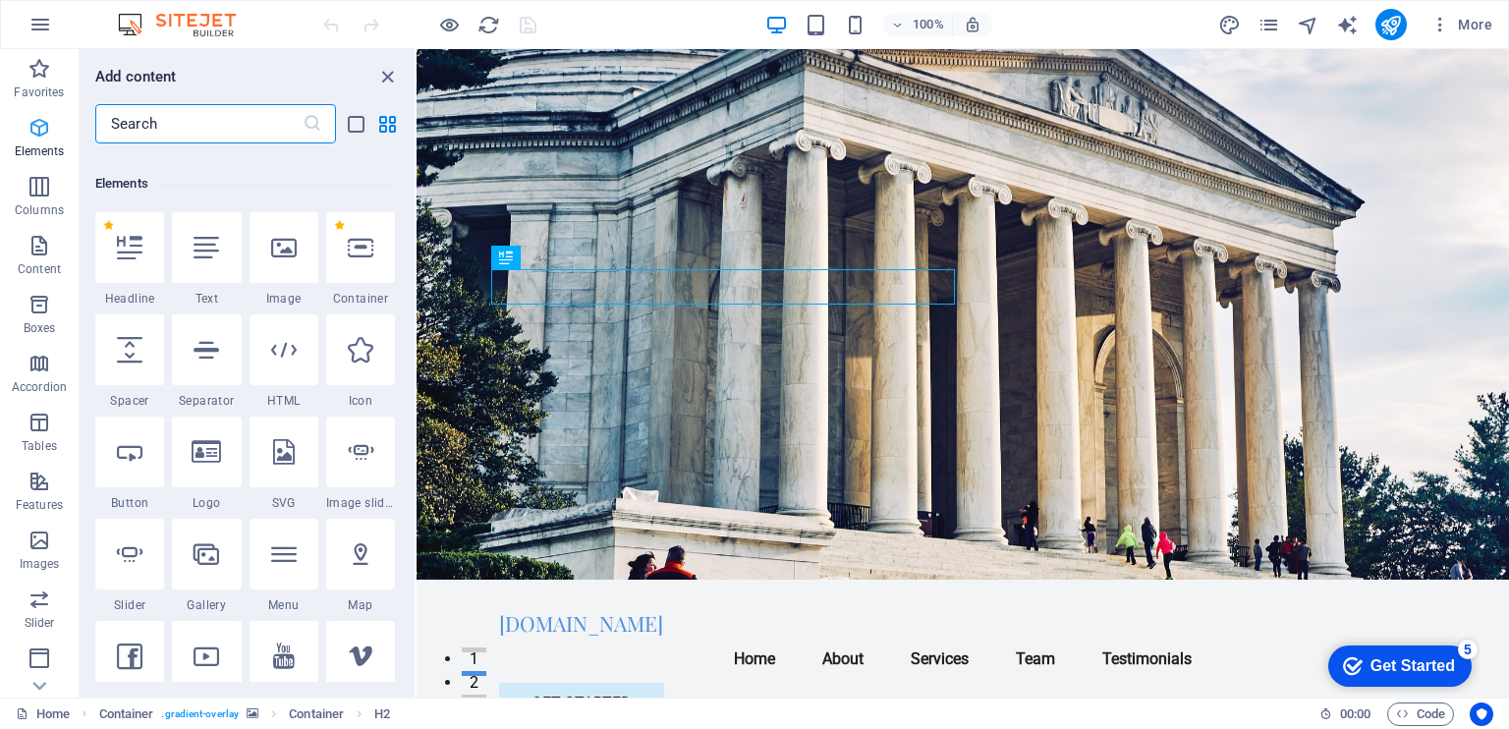
scroll to position [208, 0]
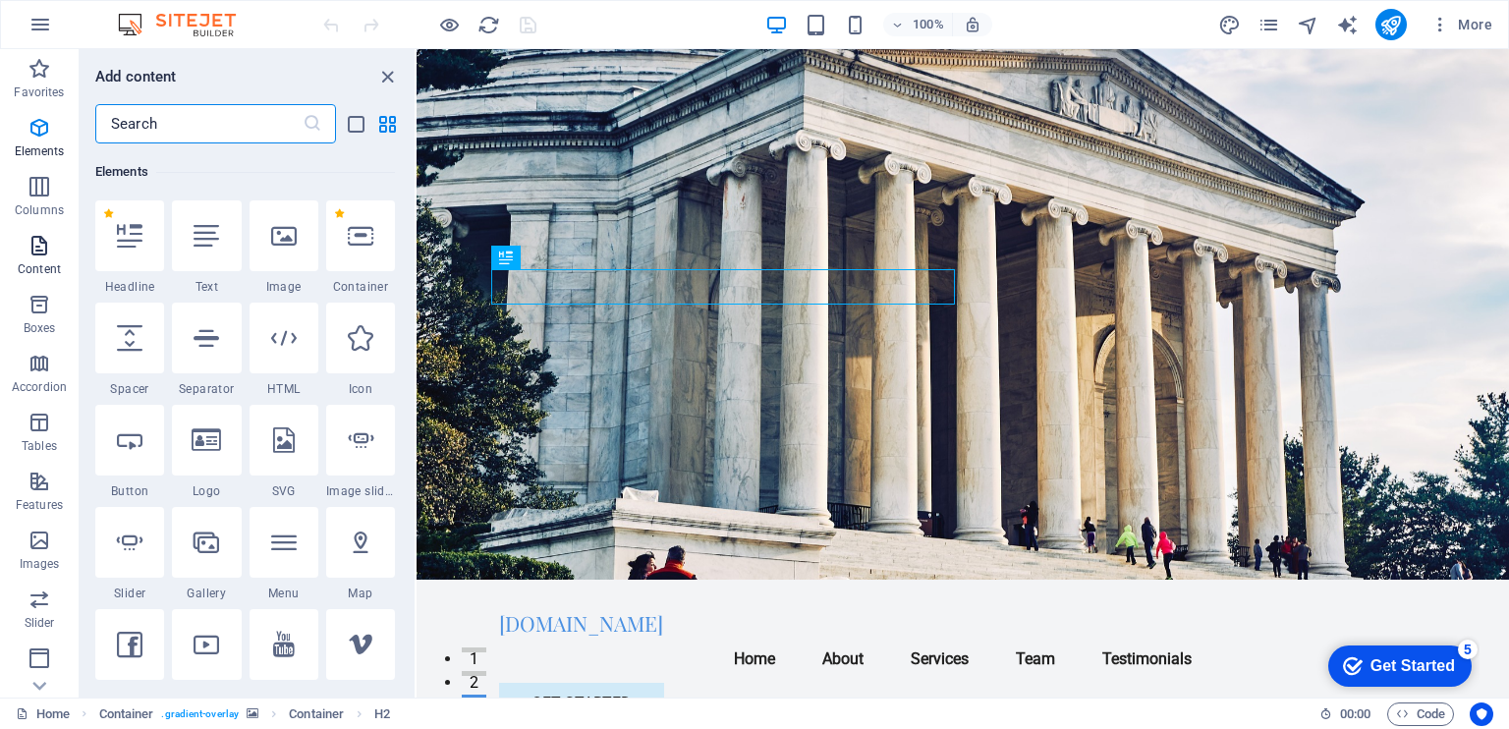
click at [39, 252] on icon "button" at bounding box center [39, 246] width 24 height 24
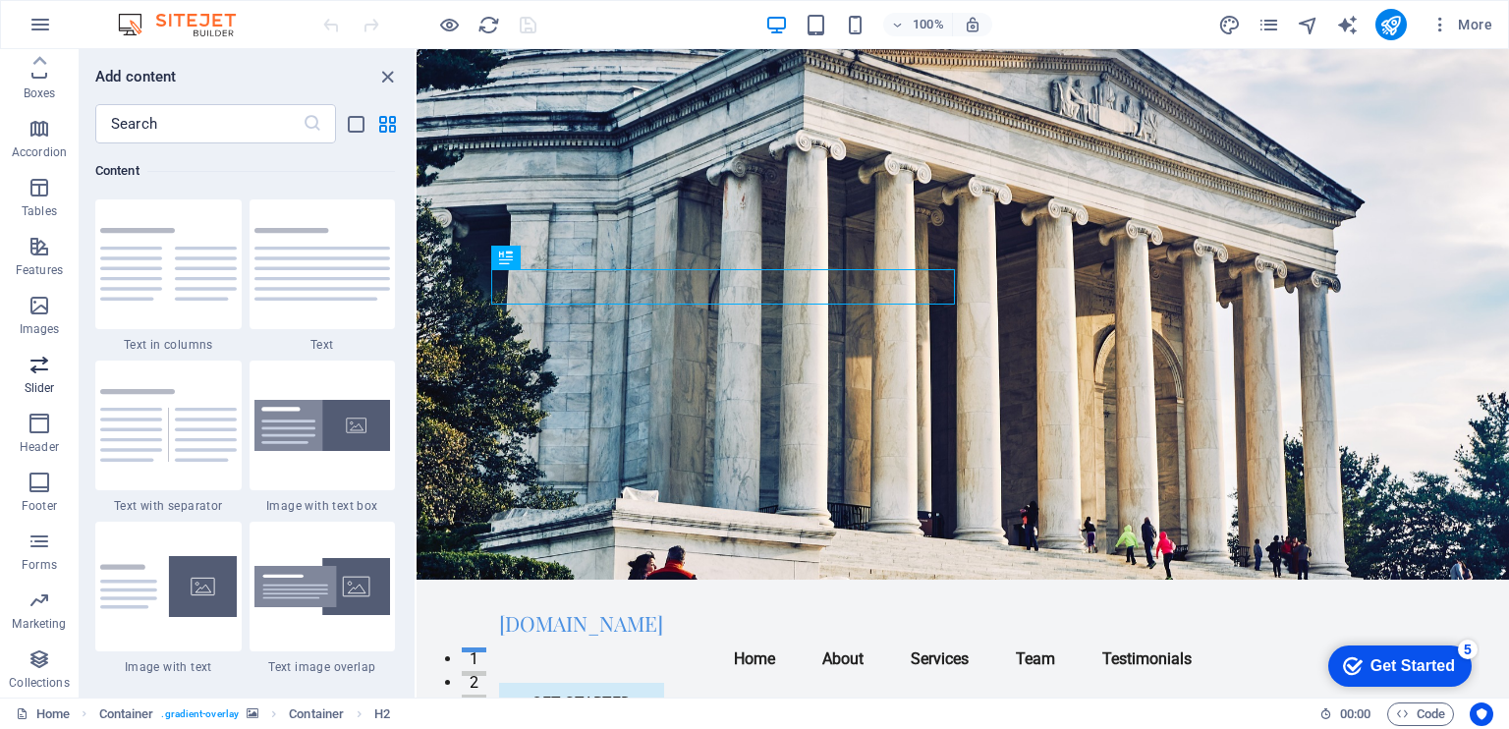
scroll to position [0, 0]
click at [387, 73] on icon "close panel" at bounding box center [387, 77] width 23 height 23
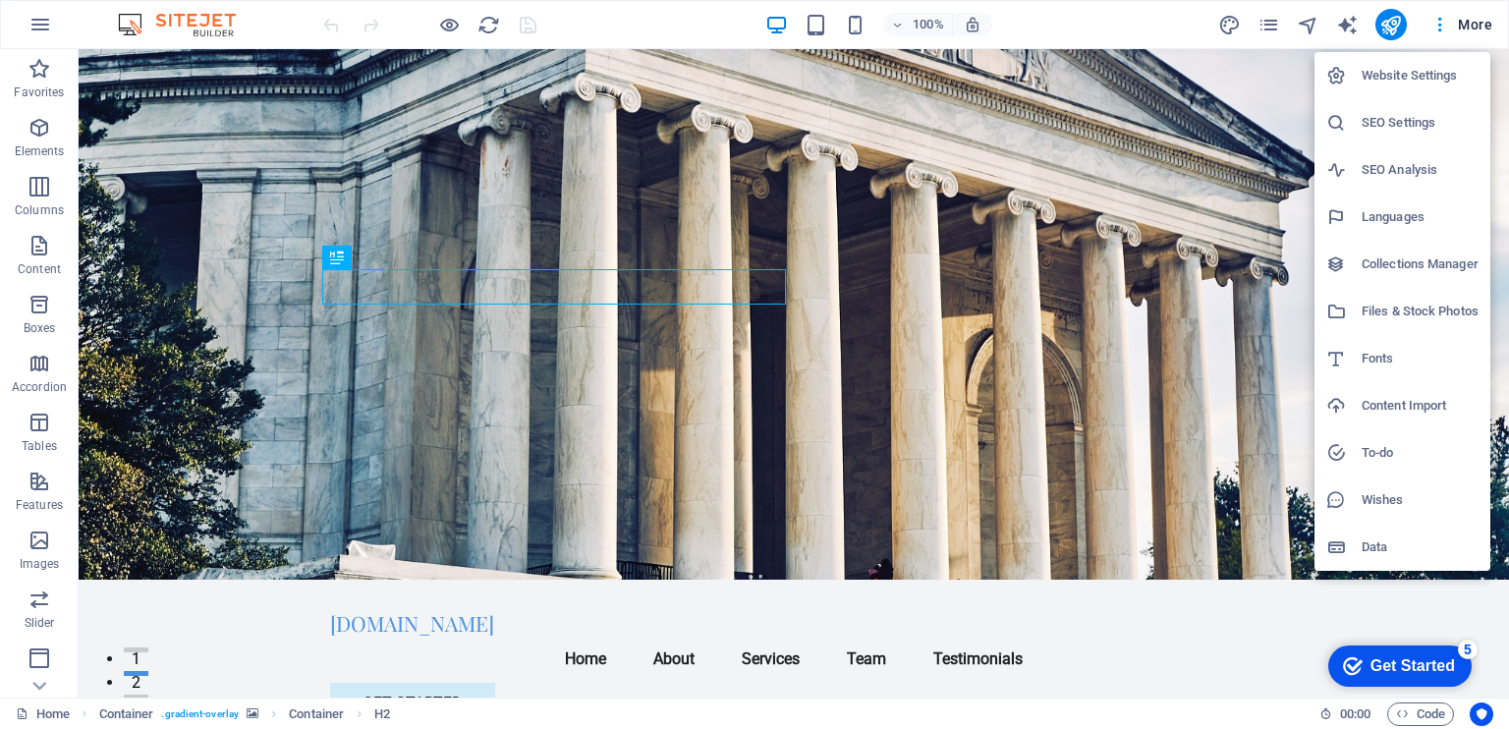
click at [1464, 20] on div at bounding box center [754, 364] width 1509 height 729
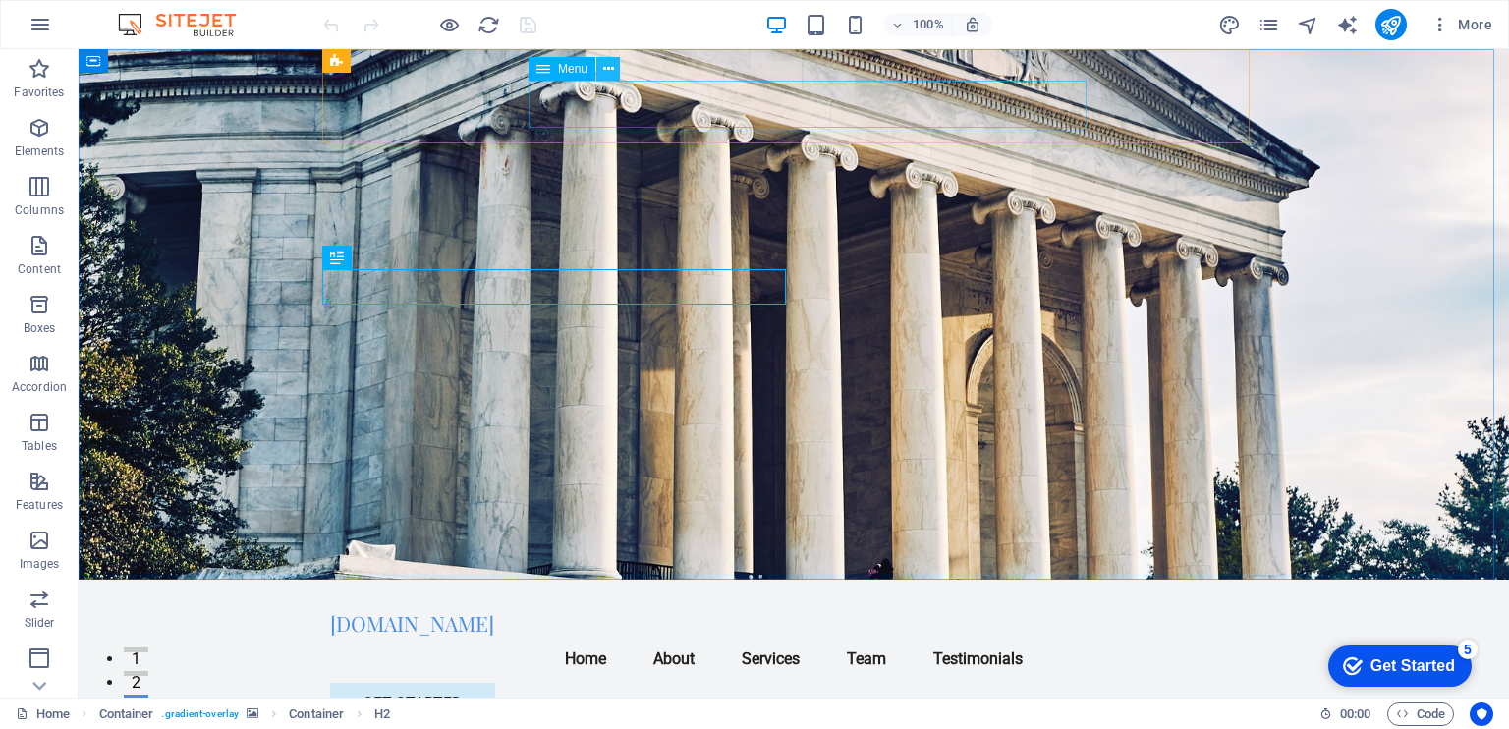
click at [611, 65] on icon at bounding box center [608, 69] width 11 height 21
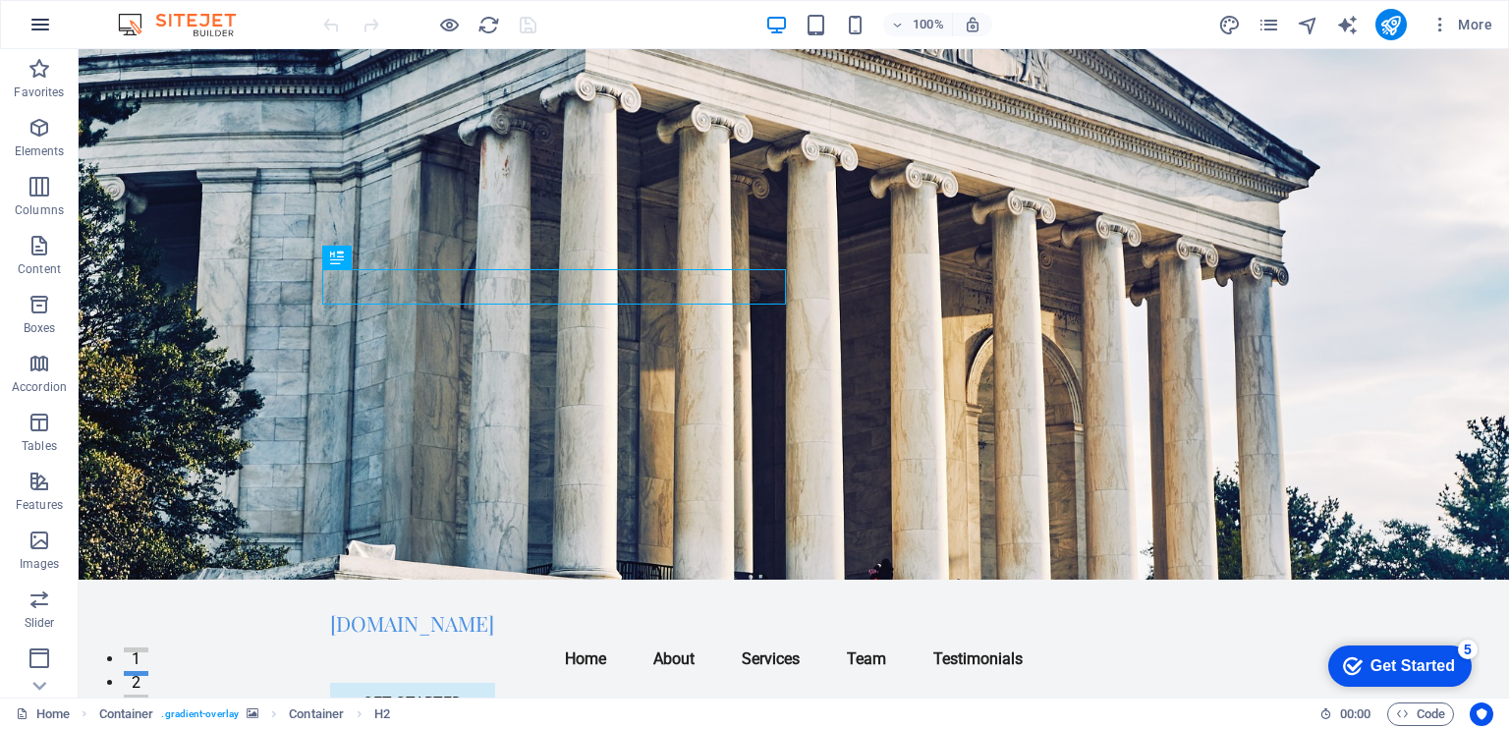
click at [0, 0] on icon "button" at bounding box center [0, 0] width 0 height 0
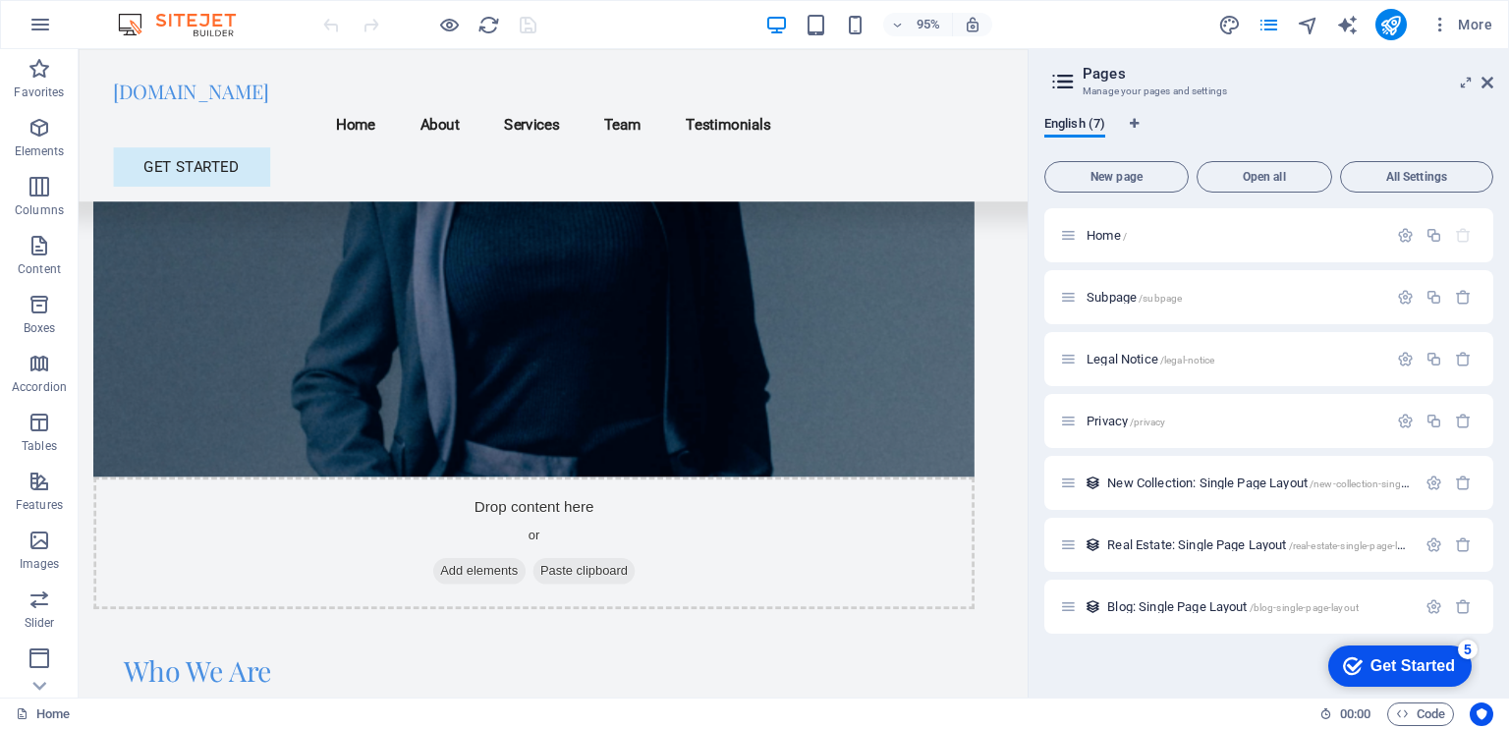
scroll to position [960, 0]
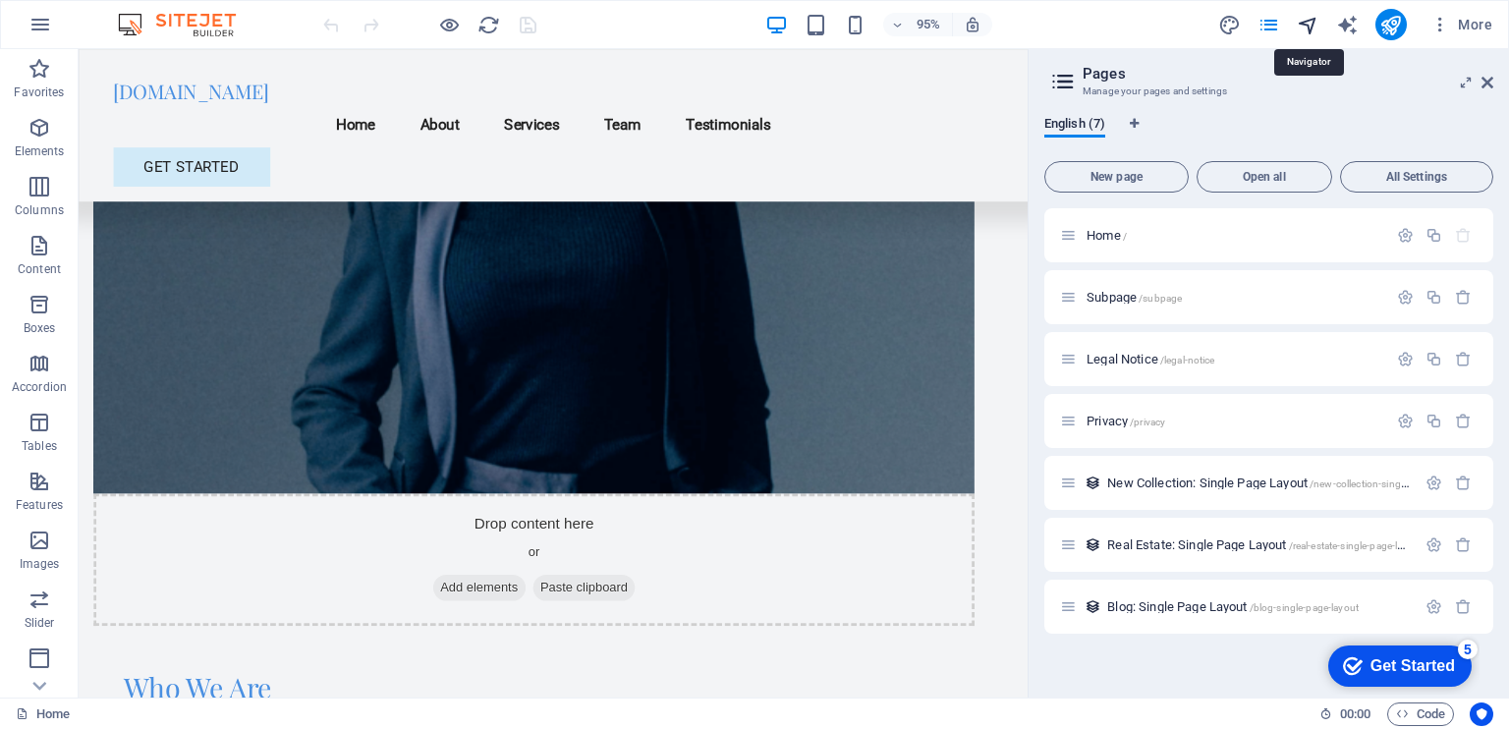
click at [1307, 27] on icon "navigator" at bounding box center [1307, 25] width 23 height 23
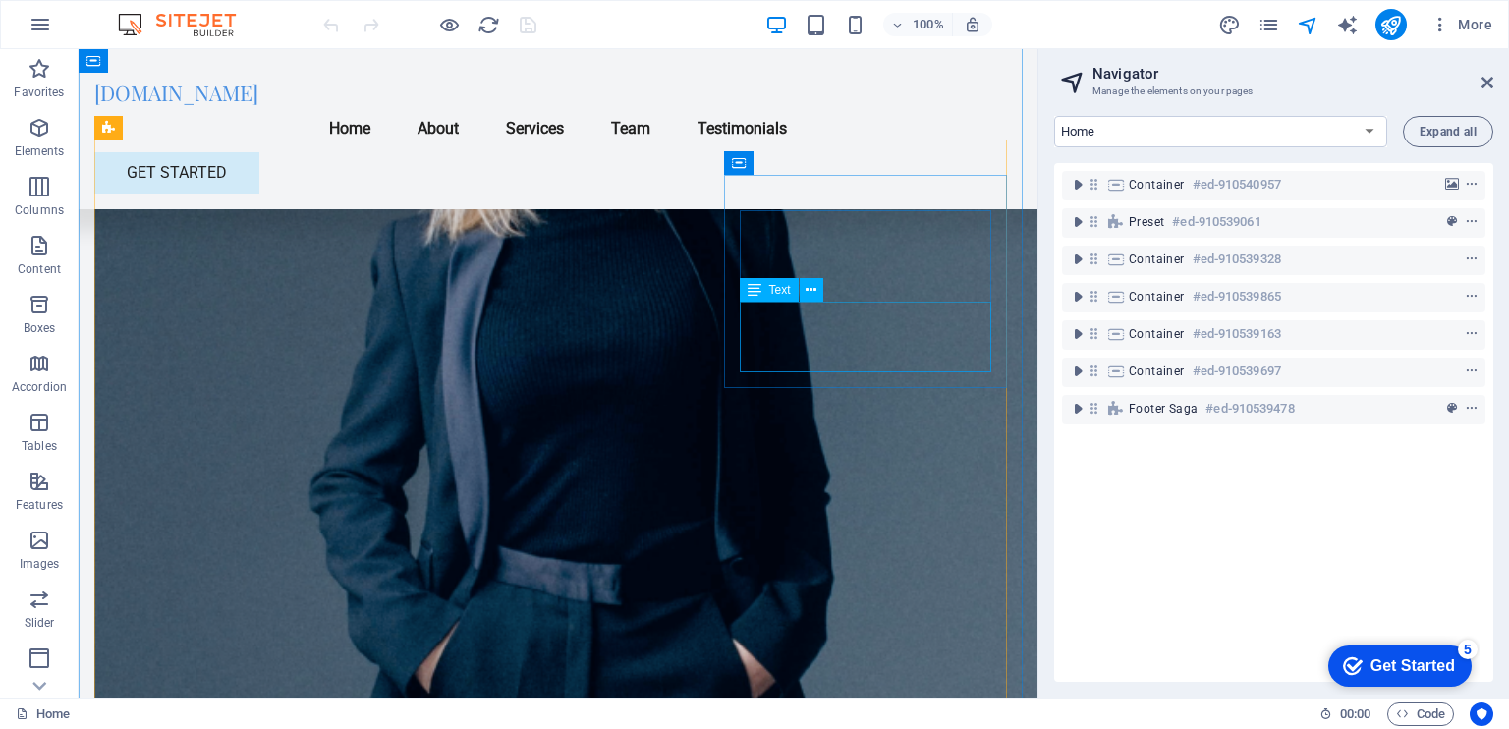
scroll to position [1075, 0]
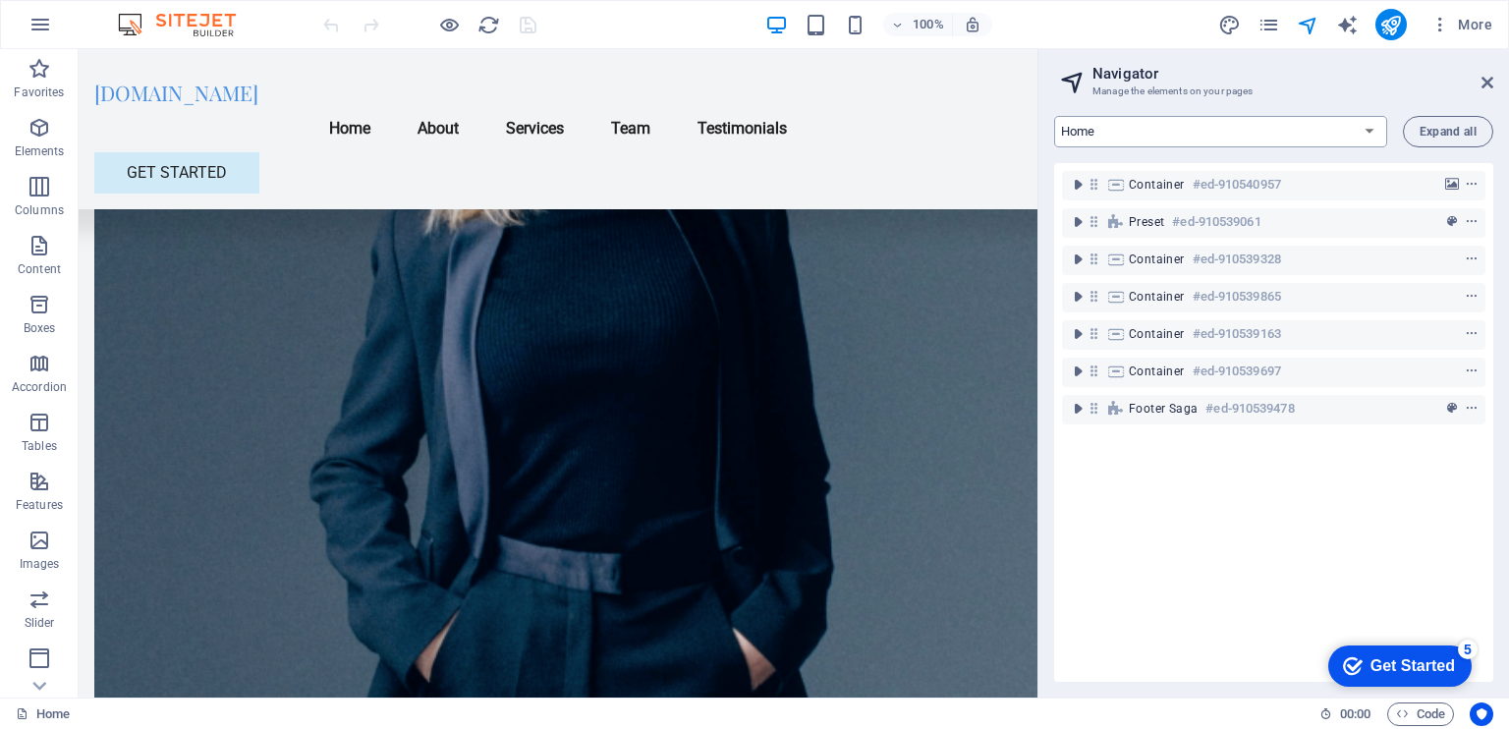
click at [1362, 128] on select "Home Subpage Legal Notice Privacy New Collection: Single Page Layout Real Estat…" at bounding box center [1220, 131] width 333 height 31
click at [1054, 116] on select "Home Subpage Legal Notice Privacy New Collection: Single Page Layout Real Estat…" at bounding box center [1220, 131] width 333 height 31
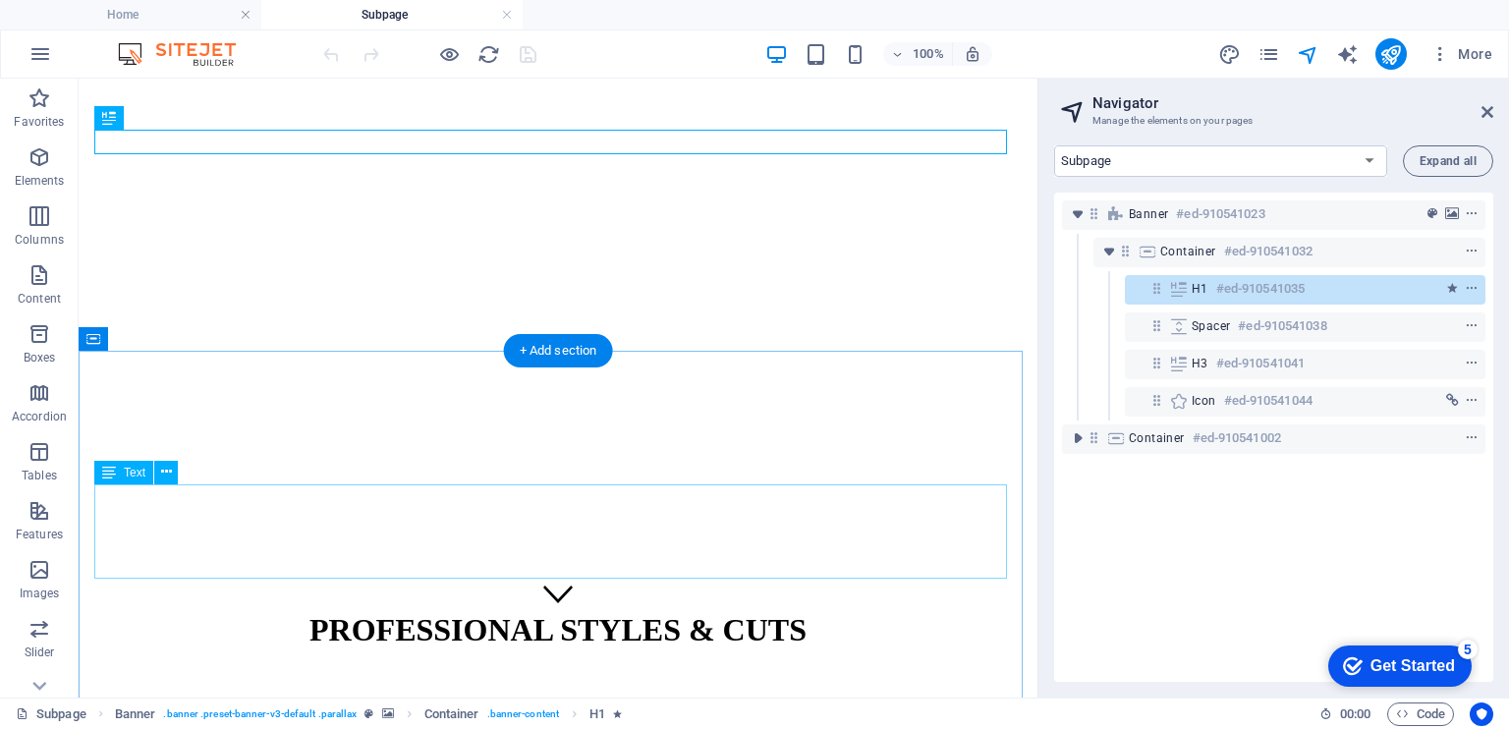
scroll to position [124, 0]
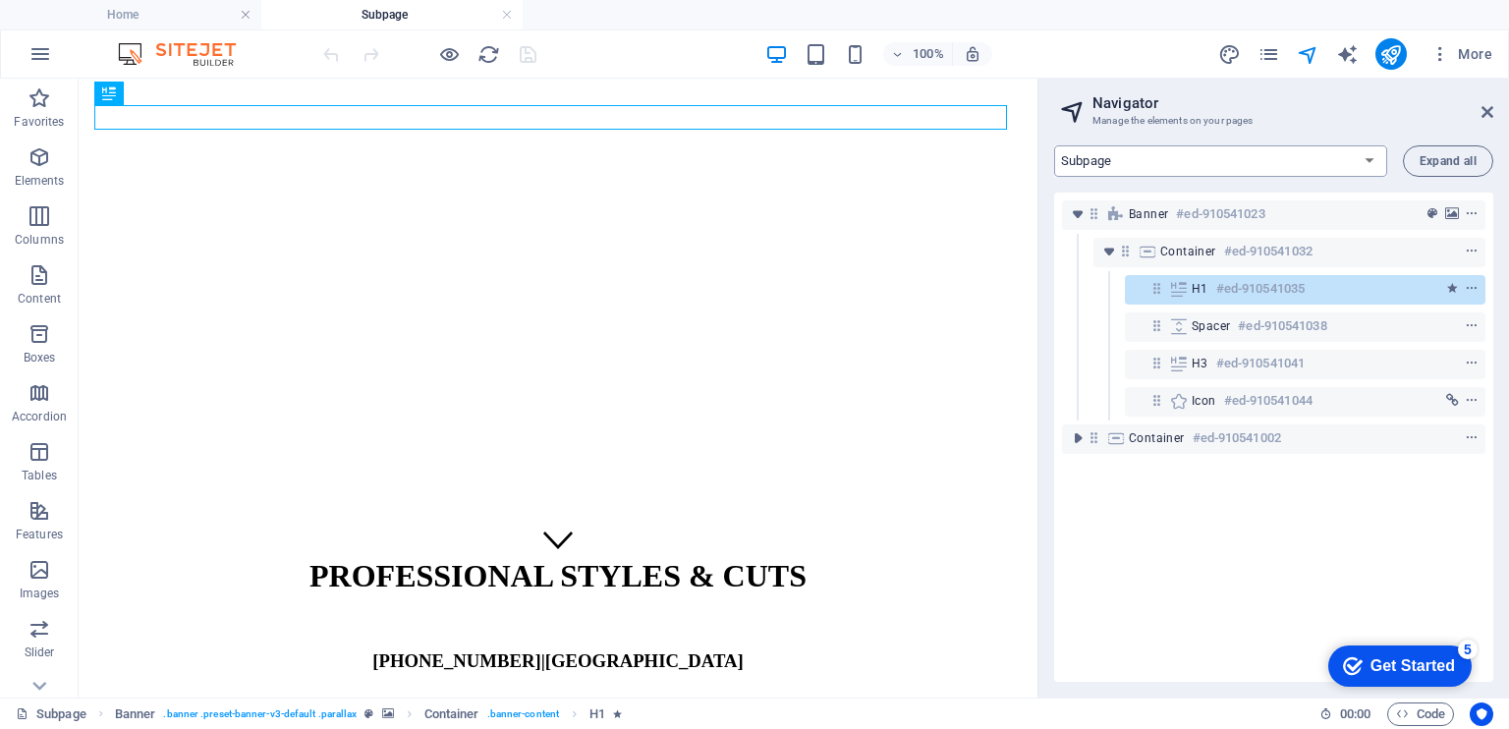
click at [1366, 159] on select "Home Subpage Legal Notice Privacy New Collection: Single Page Layout Real Estat…" at bounding box center [1220, 160] width 333 height 31
select select "17050156-en"
click at [1054, 145] on select "Home Subpage Legal Notice Privacy New Collection: Single Page Layout Real Estat…" at bounding box center [1220, 160] width 333 height 31
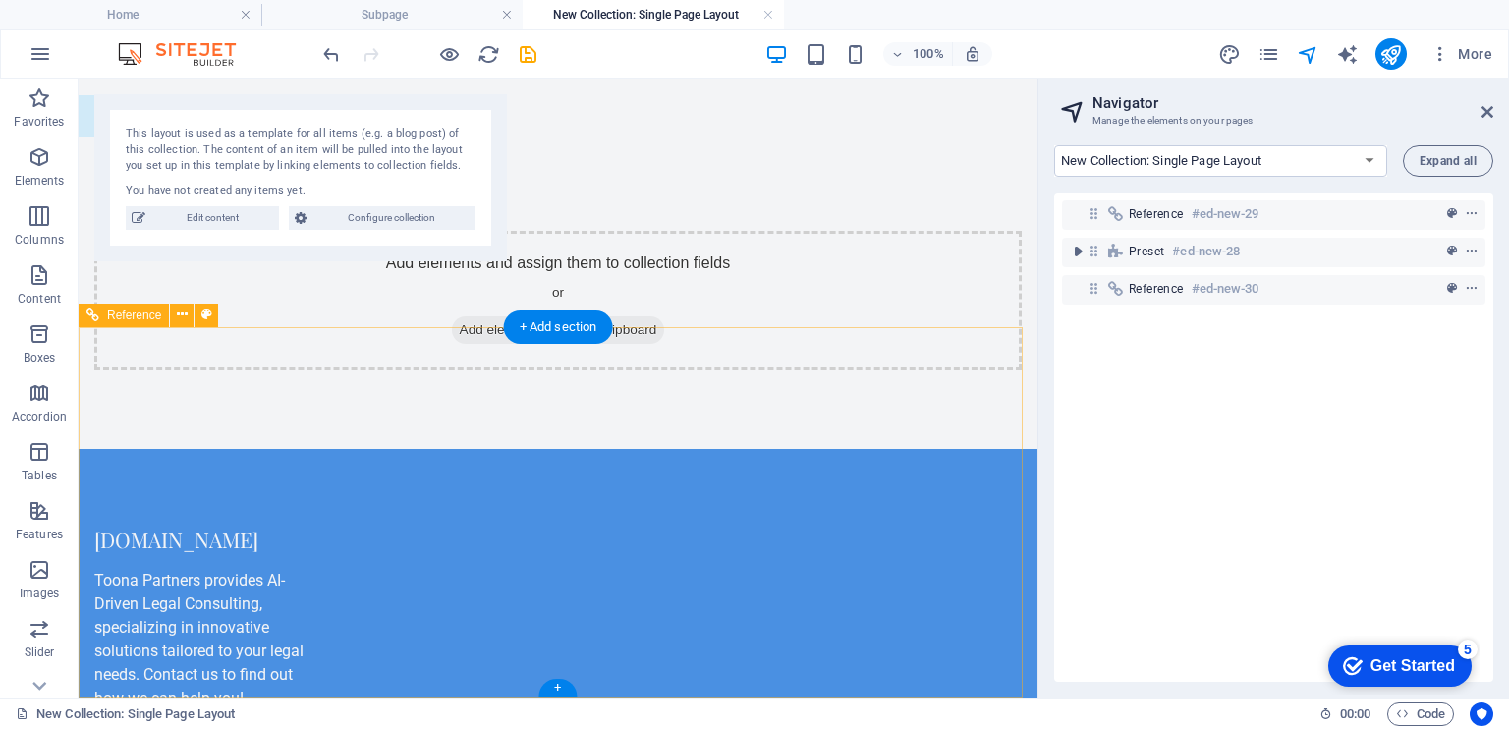
scroll to position [0, 0]
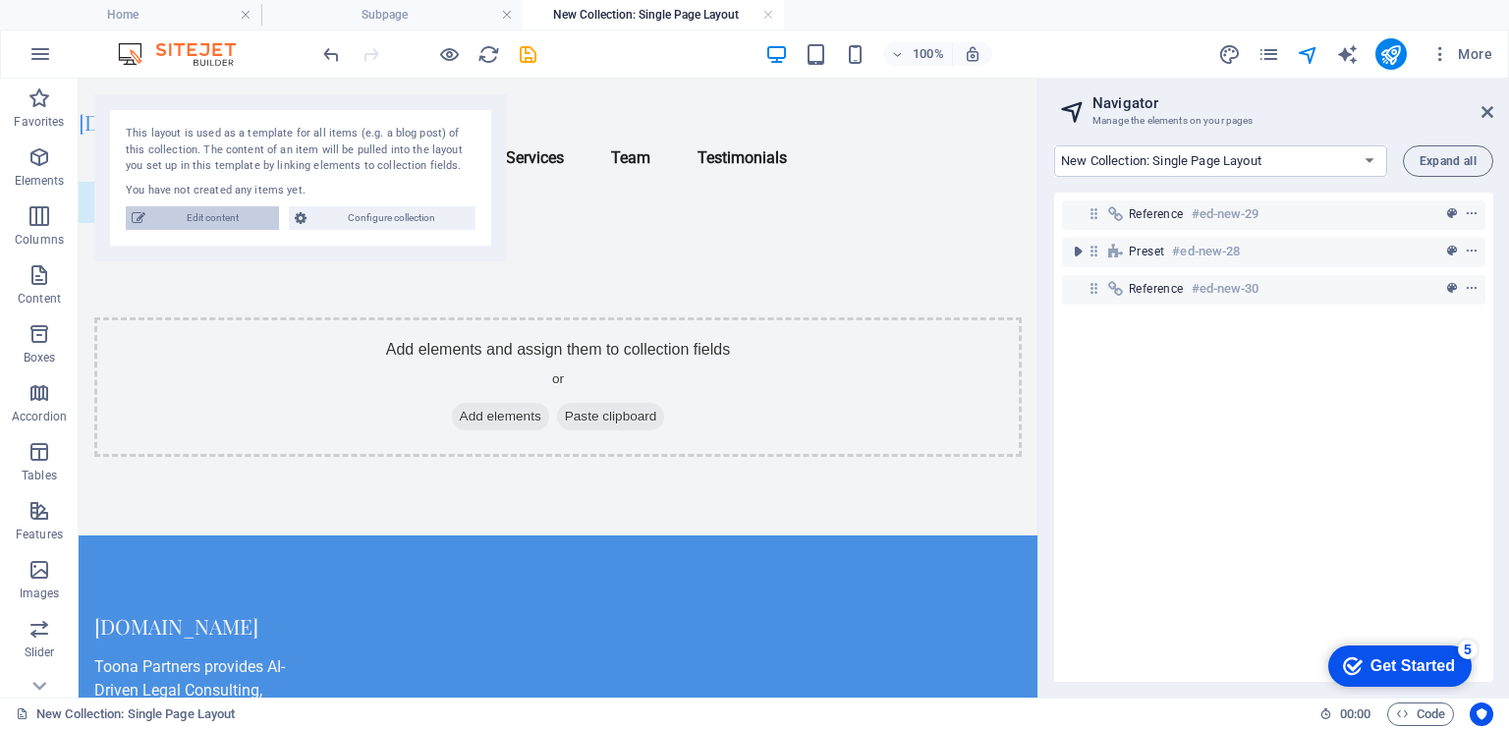
click at [193, 219] on span "Edit content" at bounding box center [212, 218] width 122 height 24
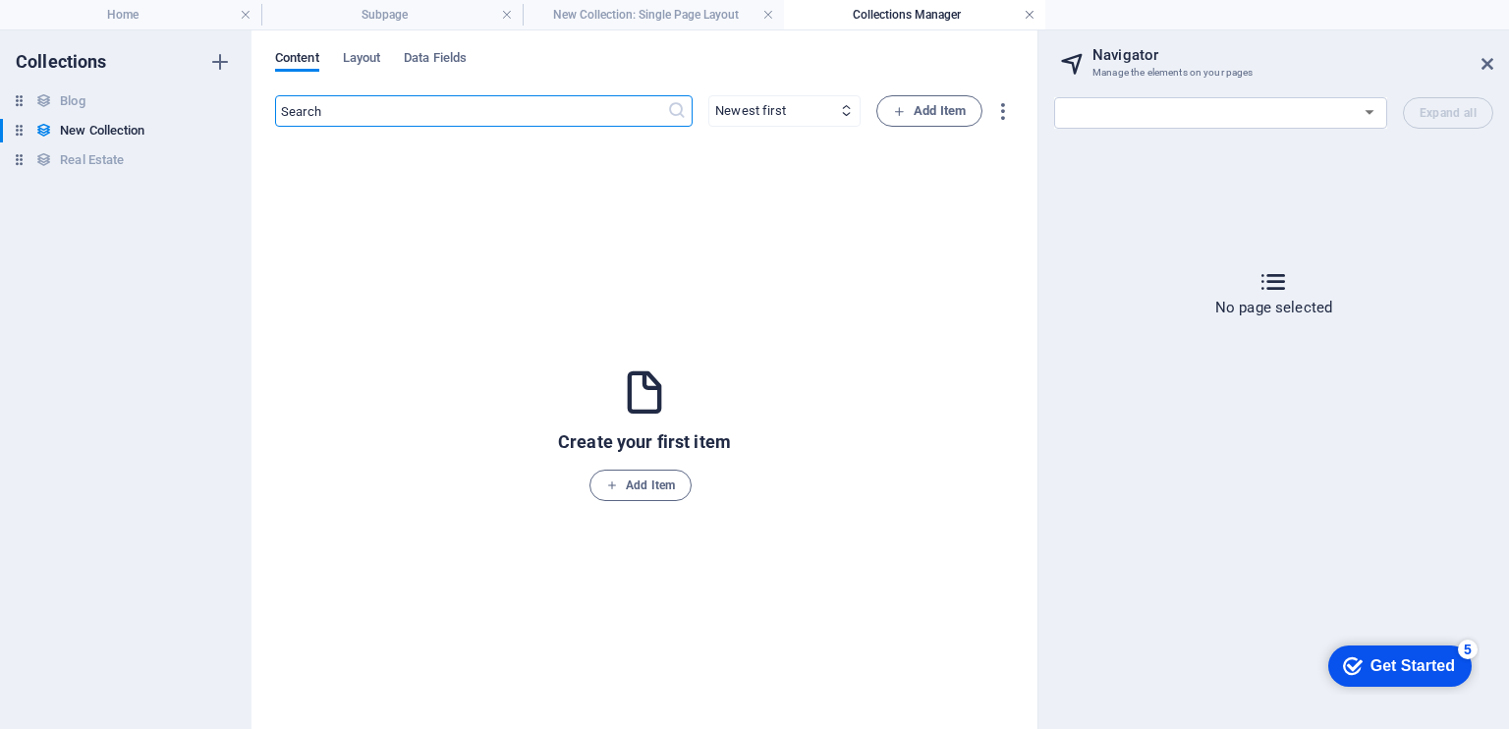
click at [1027, 15] on link at bounding box center [1029, 15] width 12 height 19
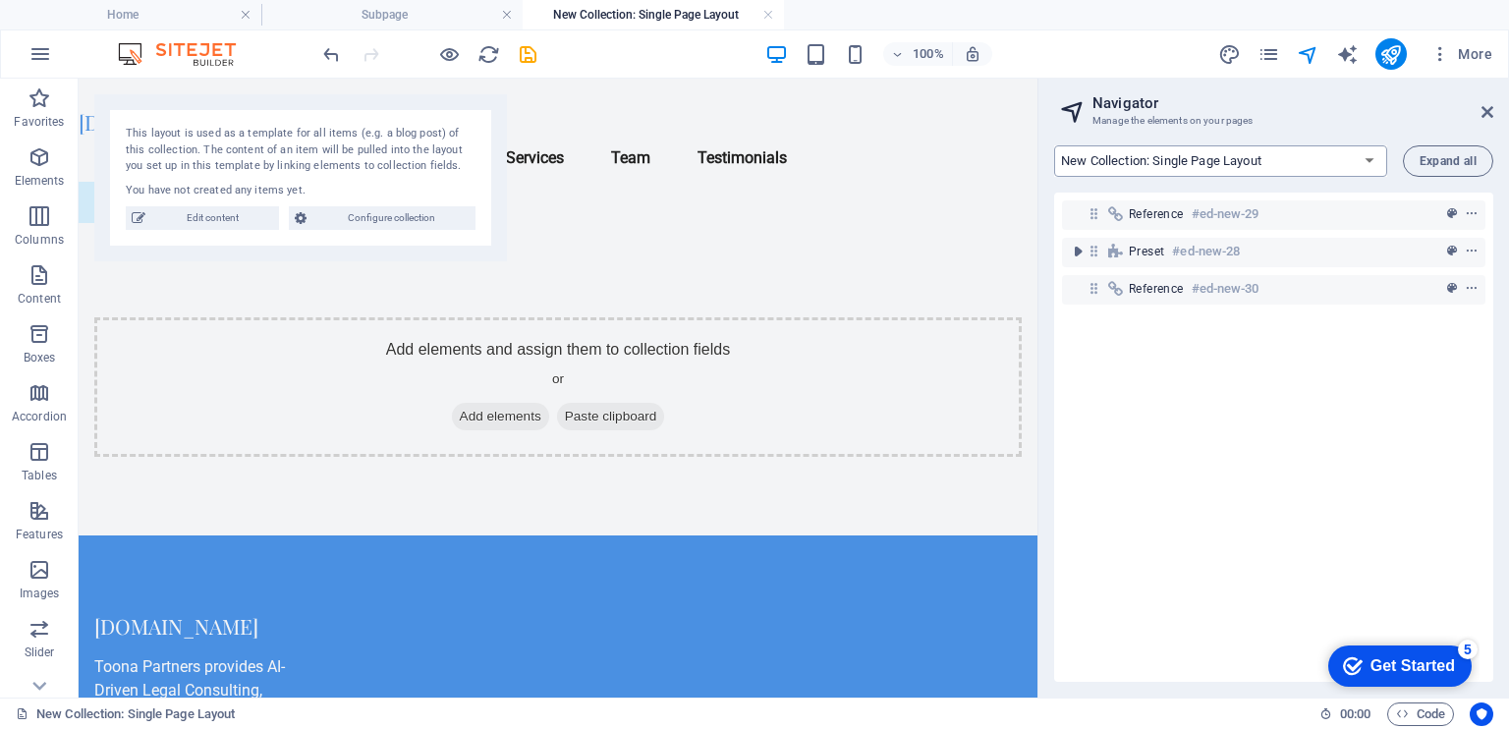
click at [1193, 160] on select "Home Subpage Legal Notice Privacy New Collection: Single Page Layout Real Estat…" at bounding box center [1220, 160] width 333 height 31
select select "17050144-en"
click at [1054, 145] on select "Home Subpage Legal Notice Privacy New Collection: Single Page Layout Real Estat…" at bounding box center [1220, 160] width 333 height 31
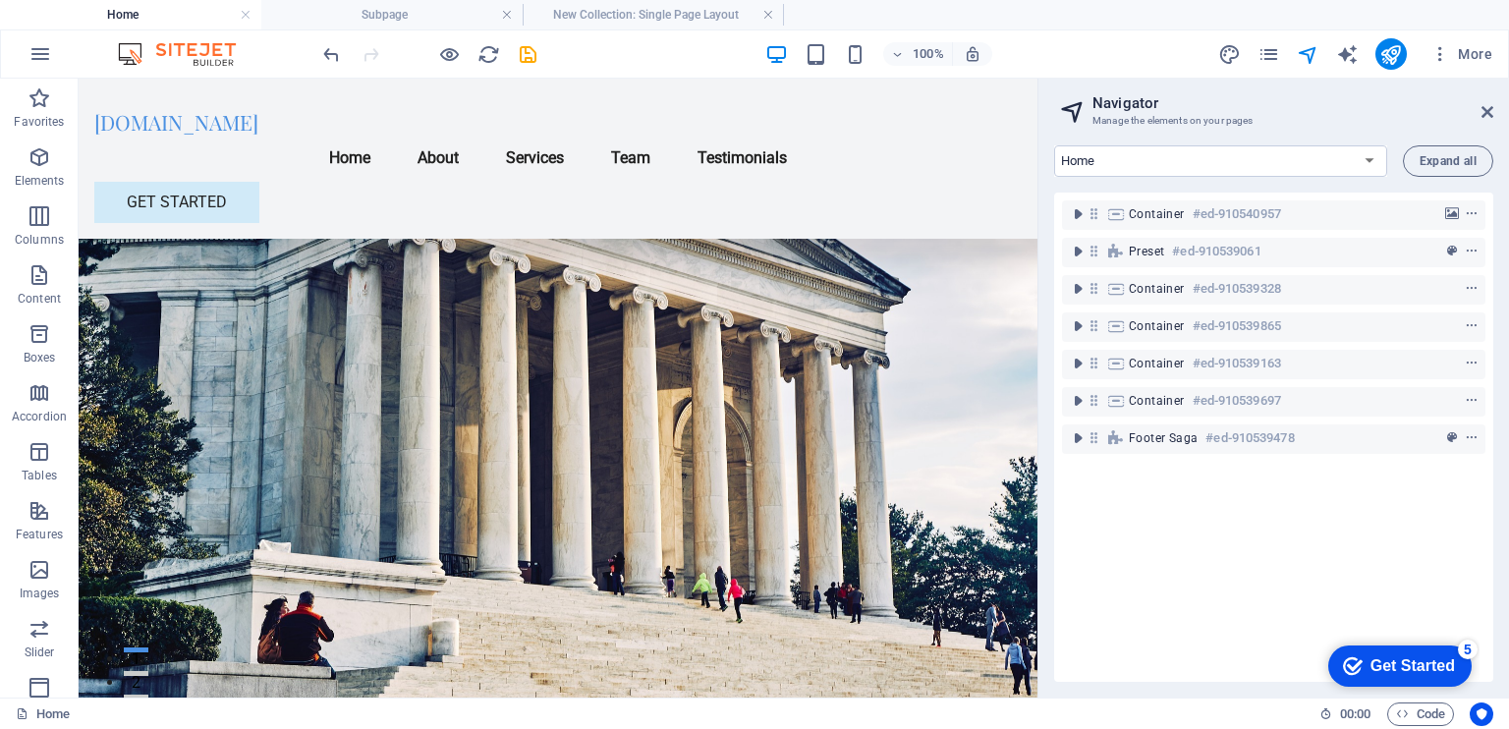
scroll to position [1075, 0]
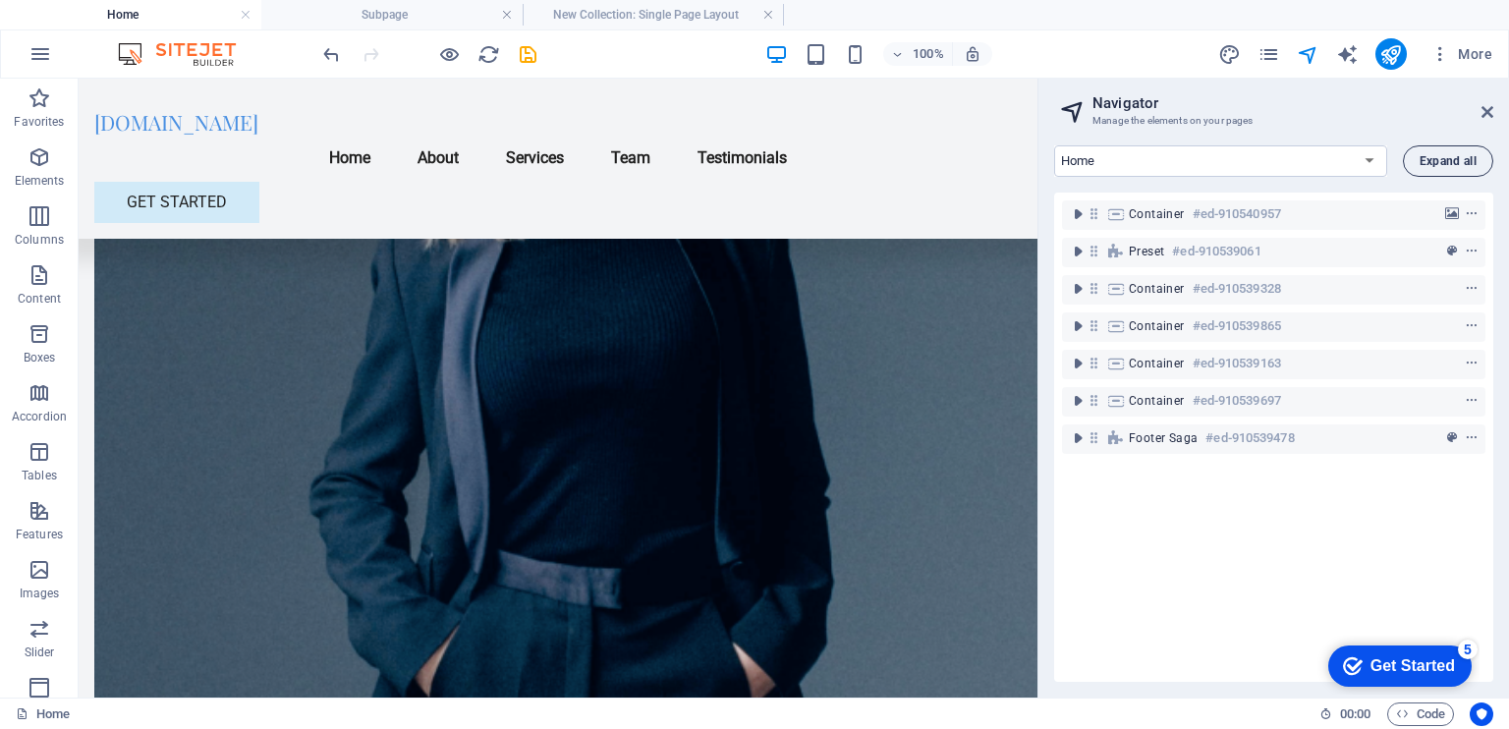
click at [1437, 164] on span "Expand all" at bounding box center [1447, 161] width 57 height 12
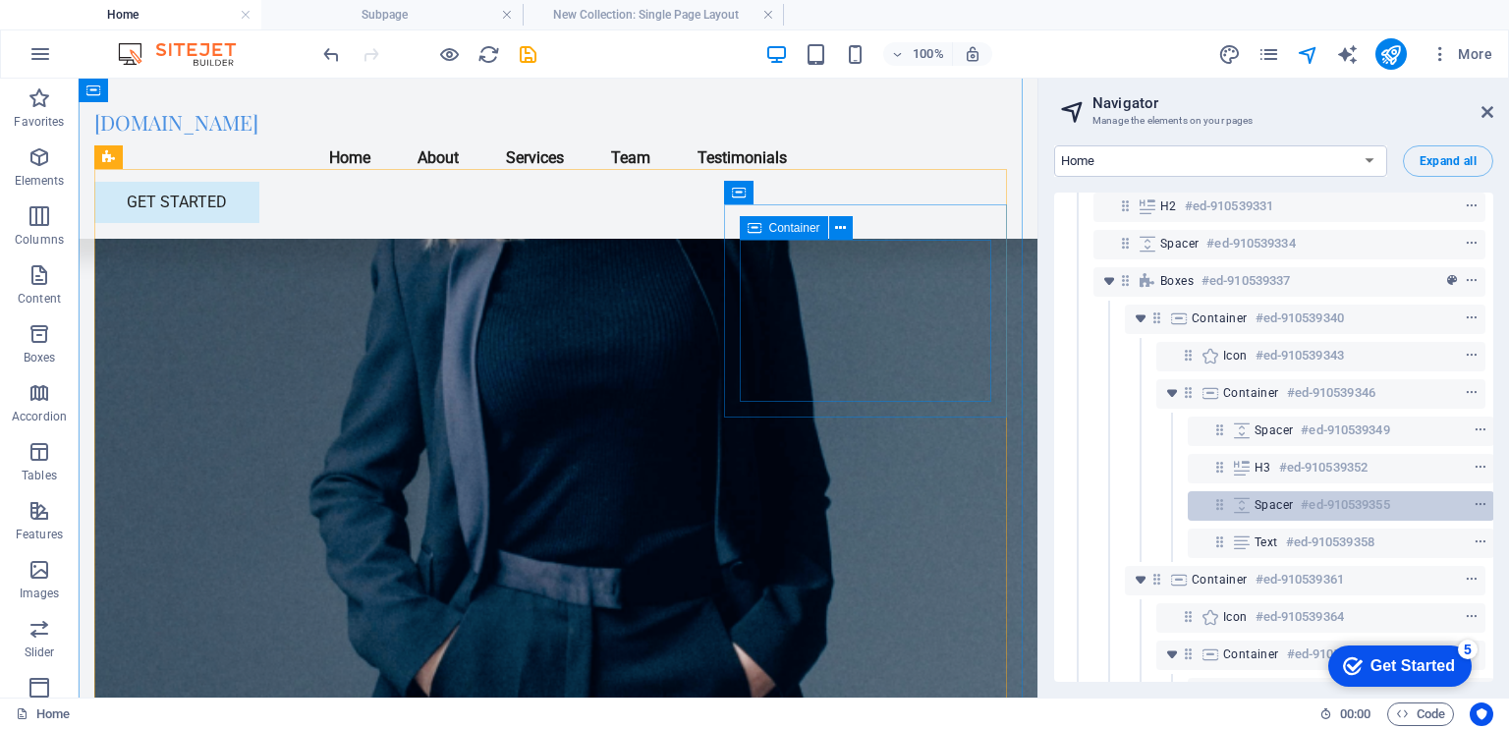
scroll to position [850, 0]
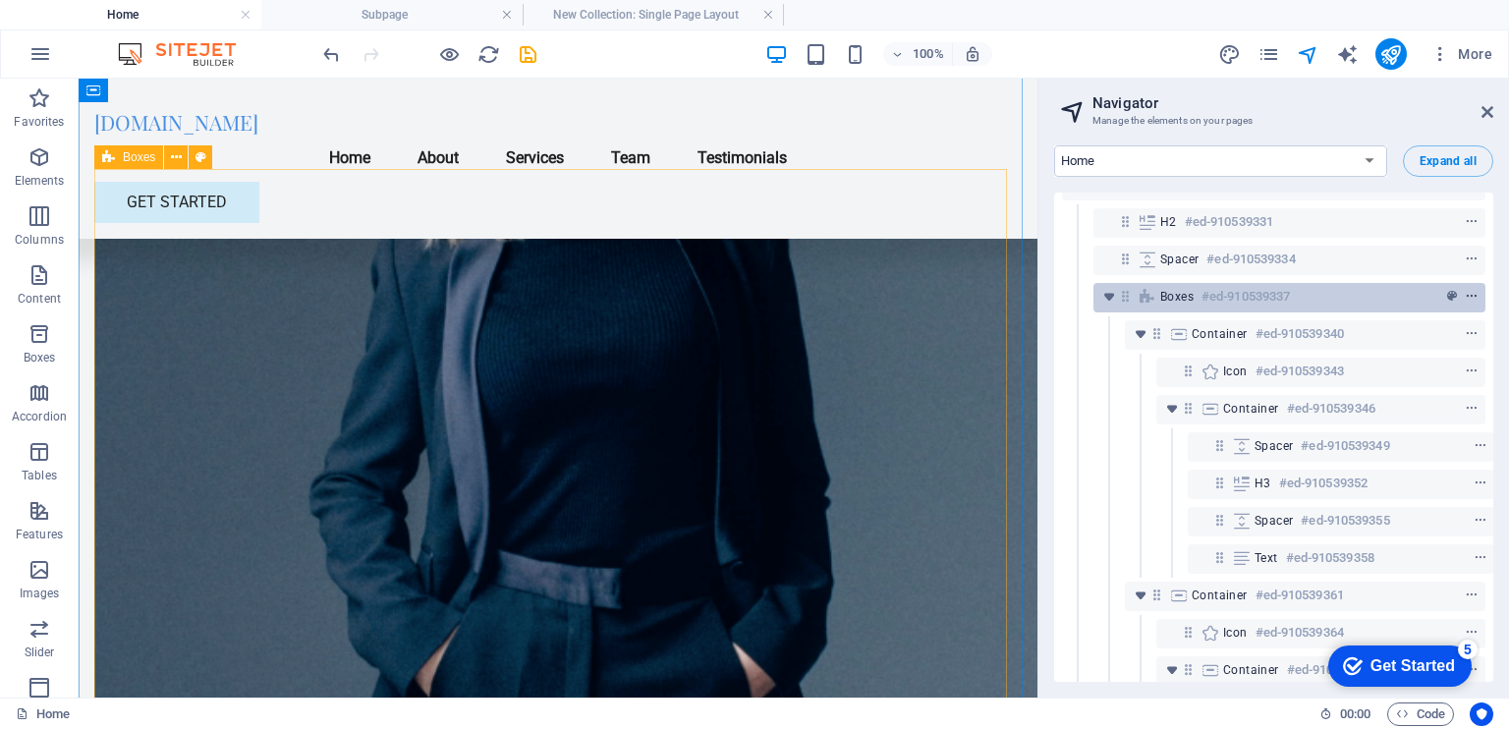
click at [1473, 298] on icon "context-menu" at bounding box center [1471, 297] width 14 height 14
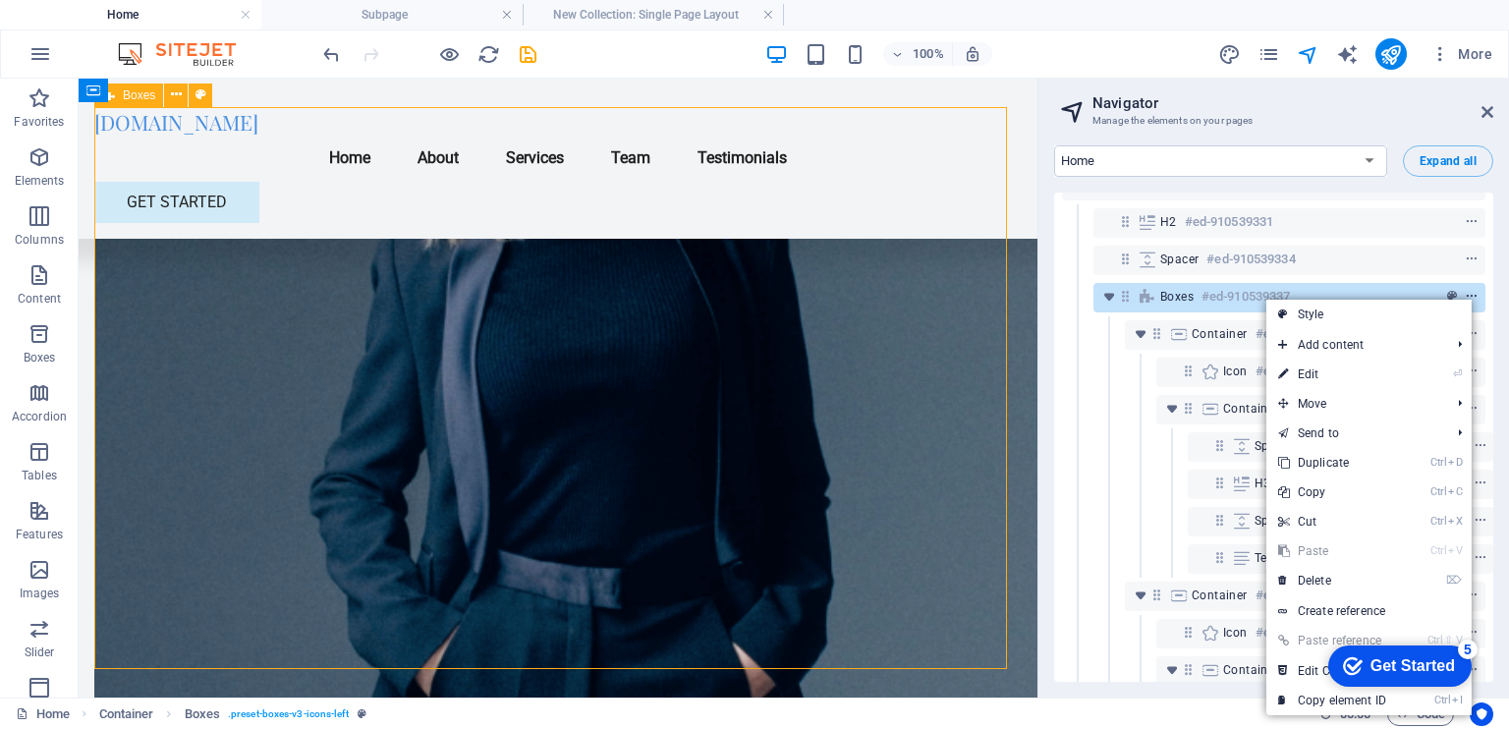
scroll to position [1137, 0]
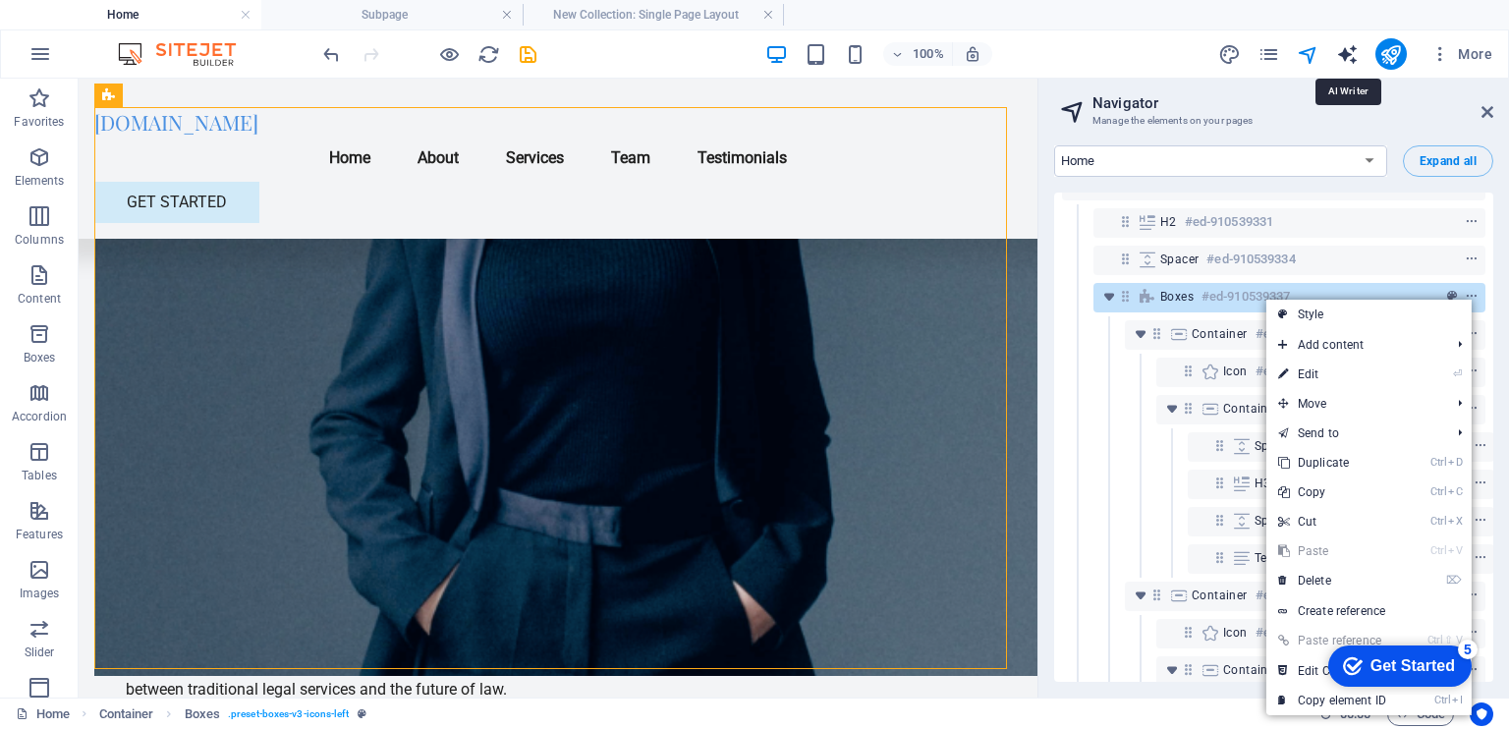
select select "English"
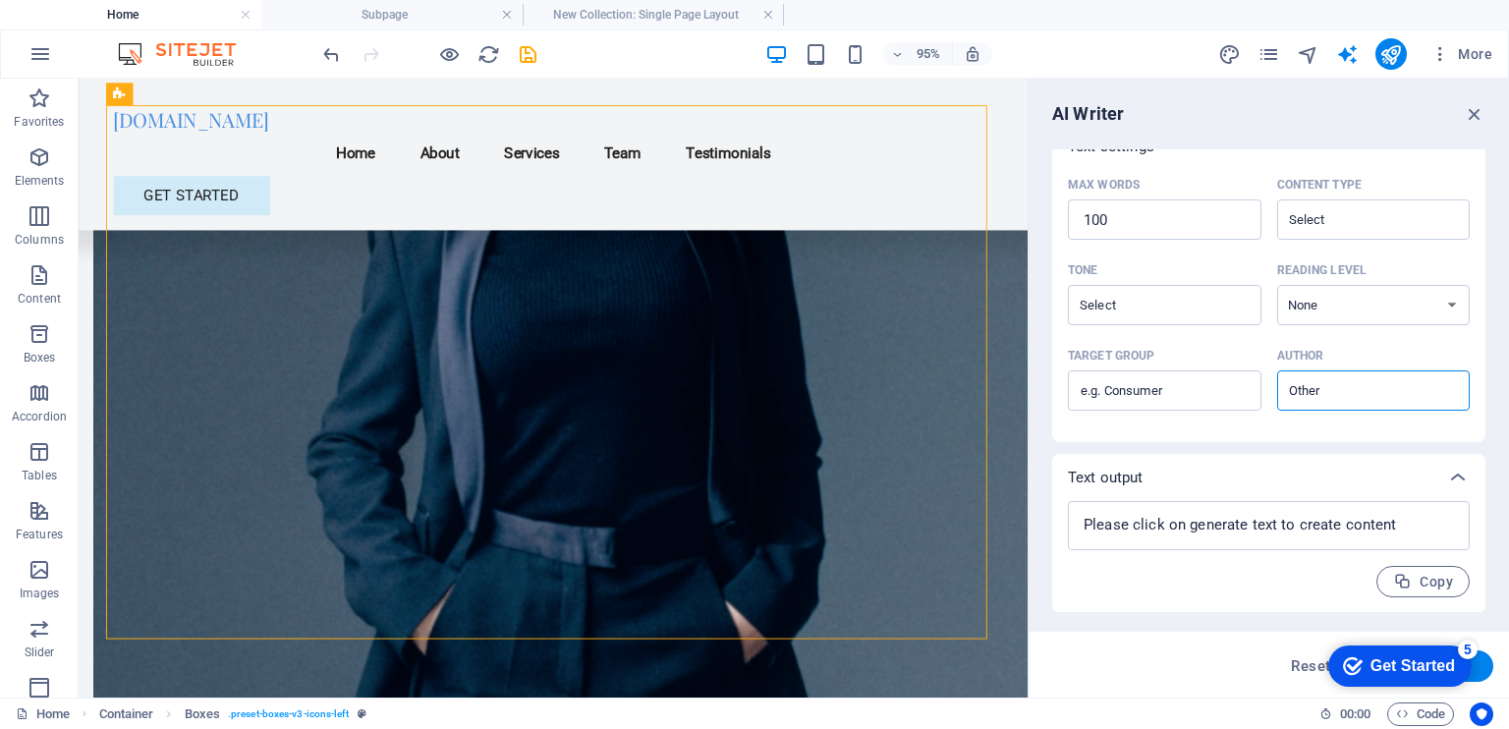
scroll to position [0, 0]
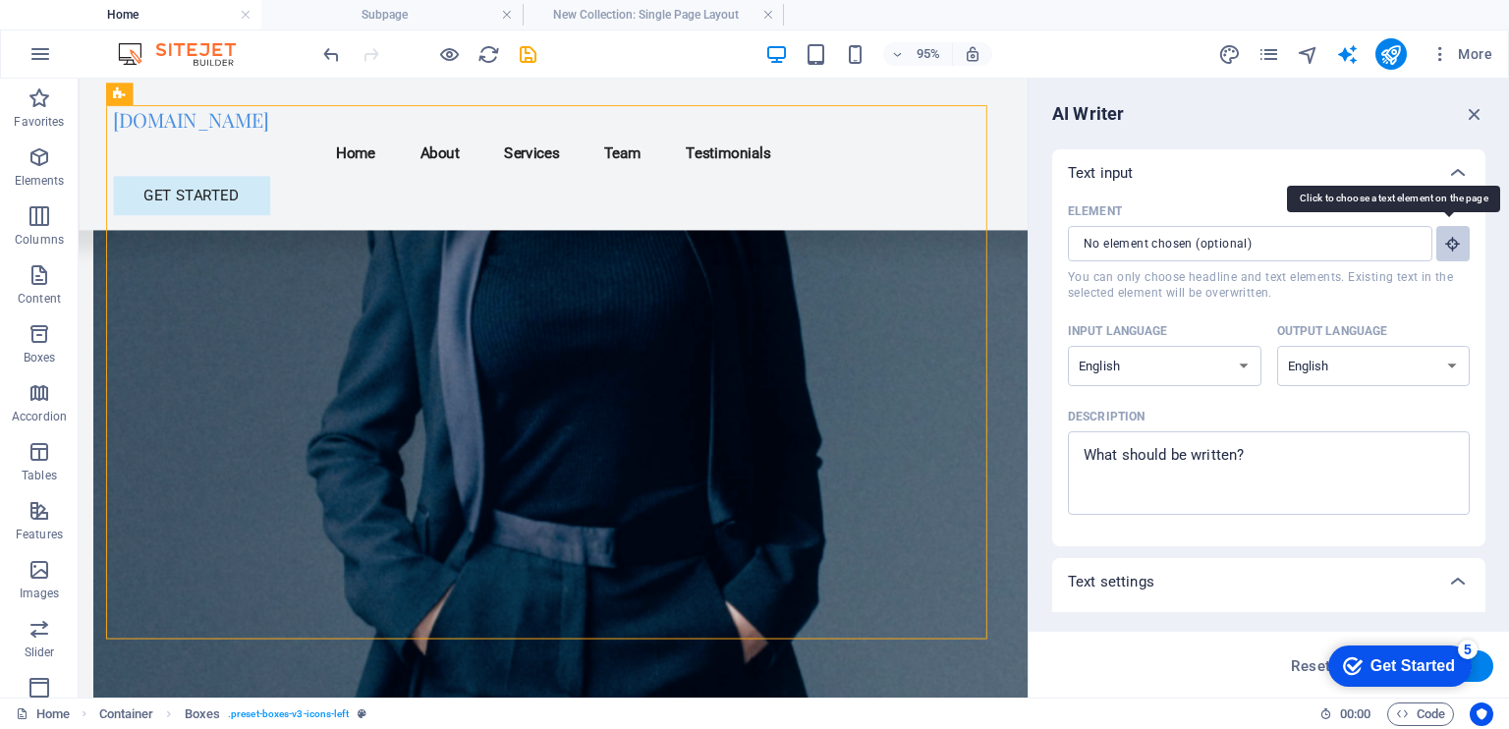
click at [1447, 243] on icon "button" at bounding box center [1453, 244] width 18 height 18
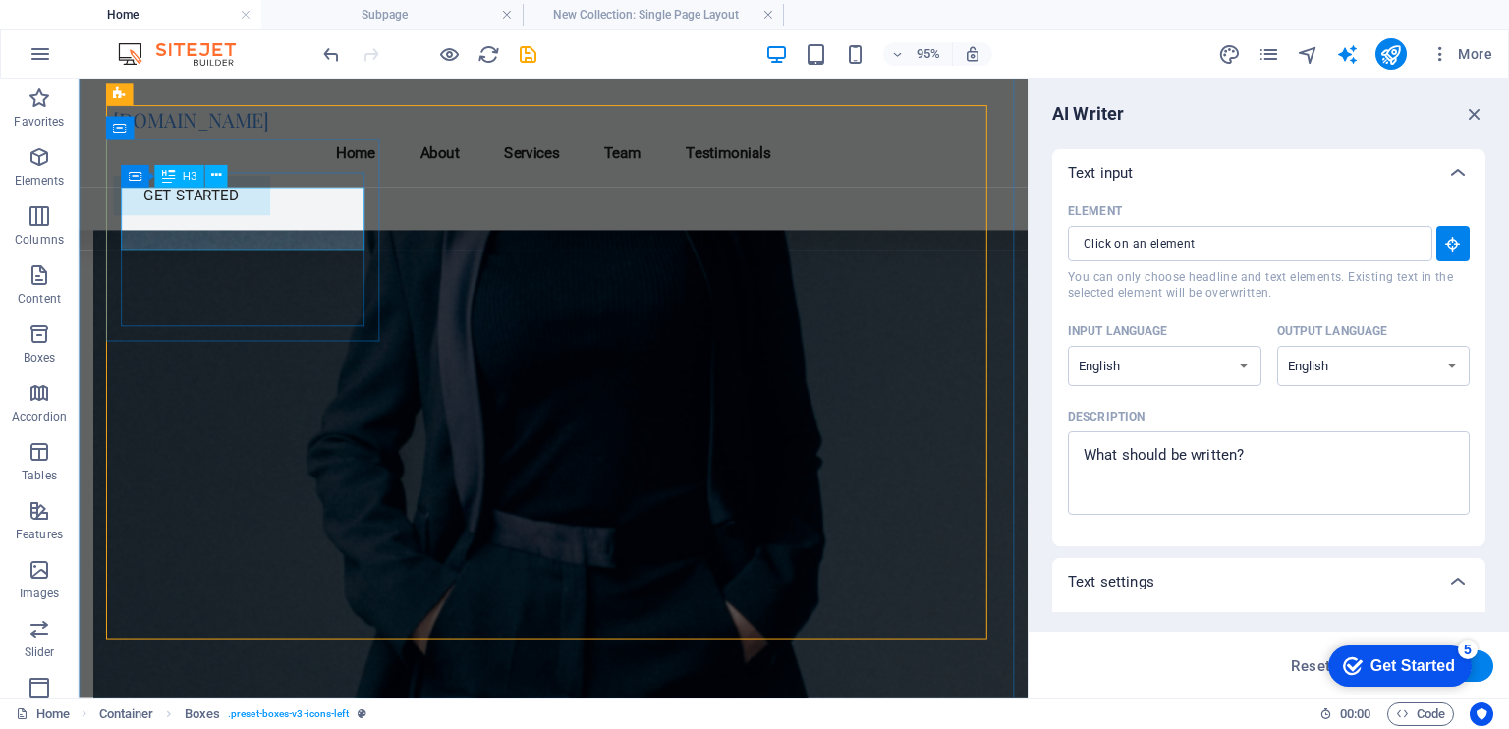
type input "#ed-910539352"
type textarea "x"
type input "10"
type textarea "x"
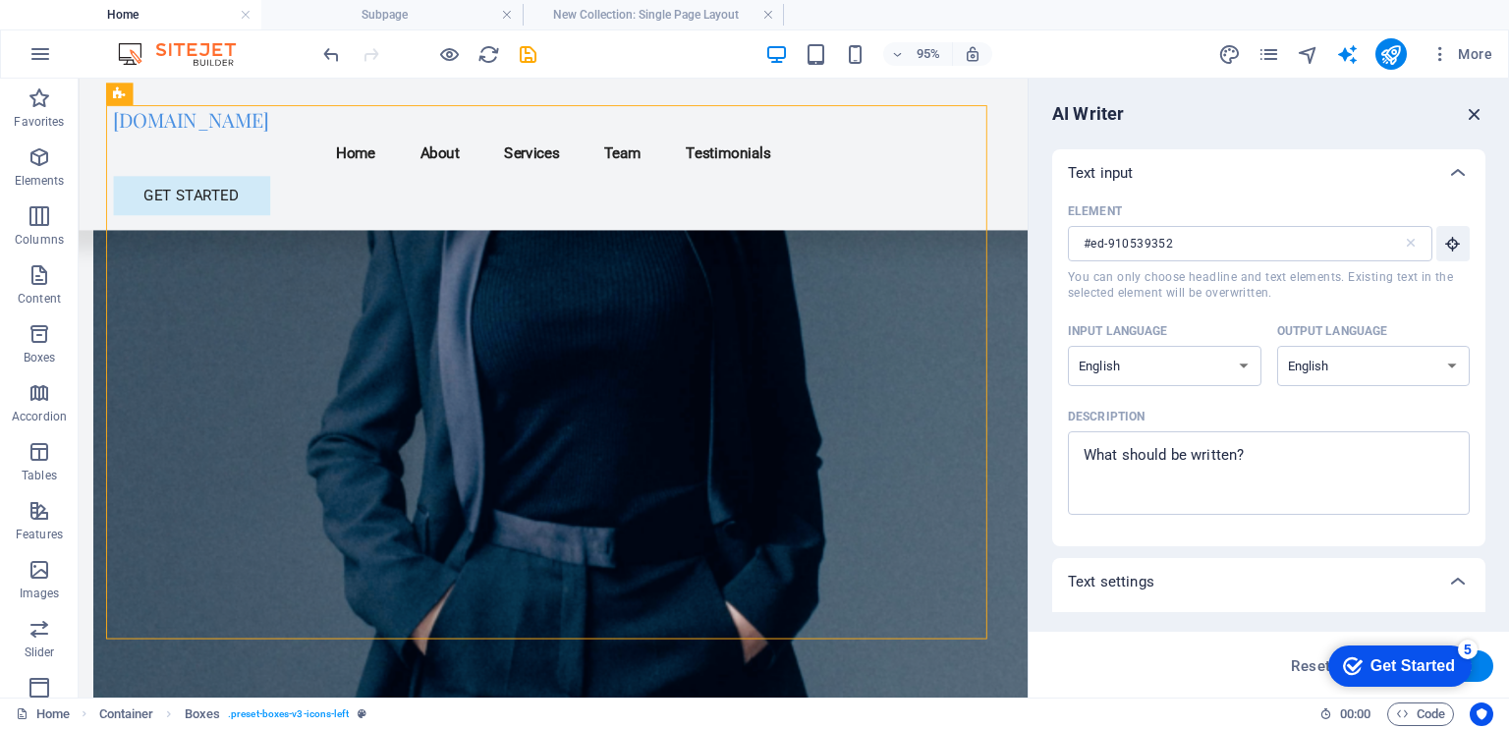
click at [1473, 109] on icon "button" at bounding box center [1474, 114] width 22 height 22
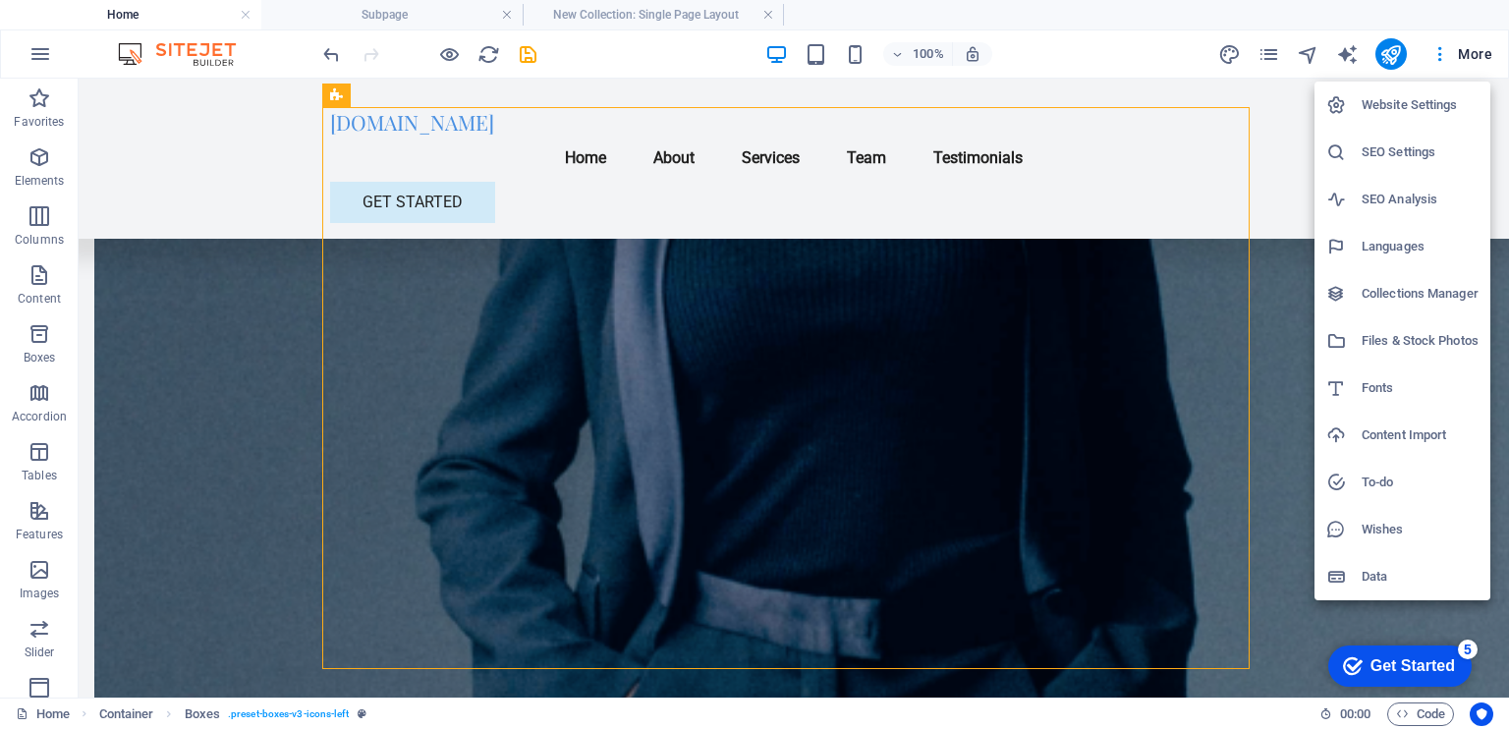
click at [507, 15] on div at bounding box center [754, 364] width 1509 height 729
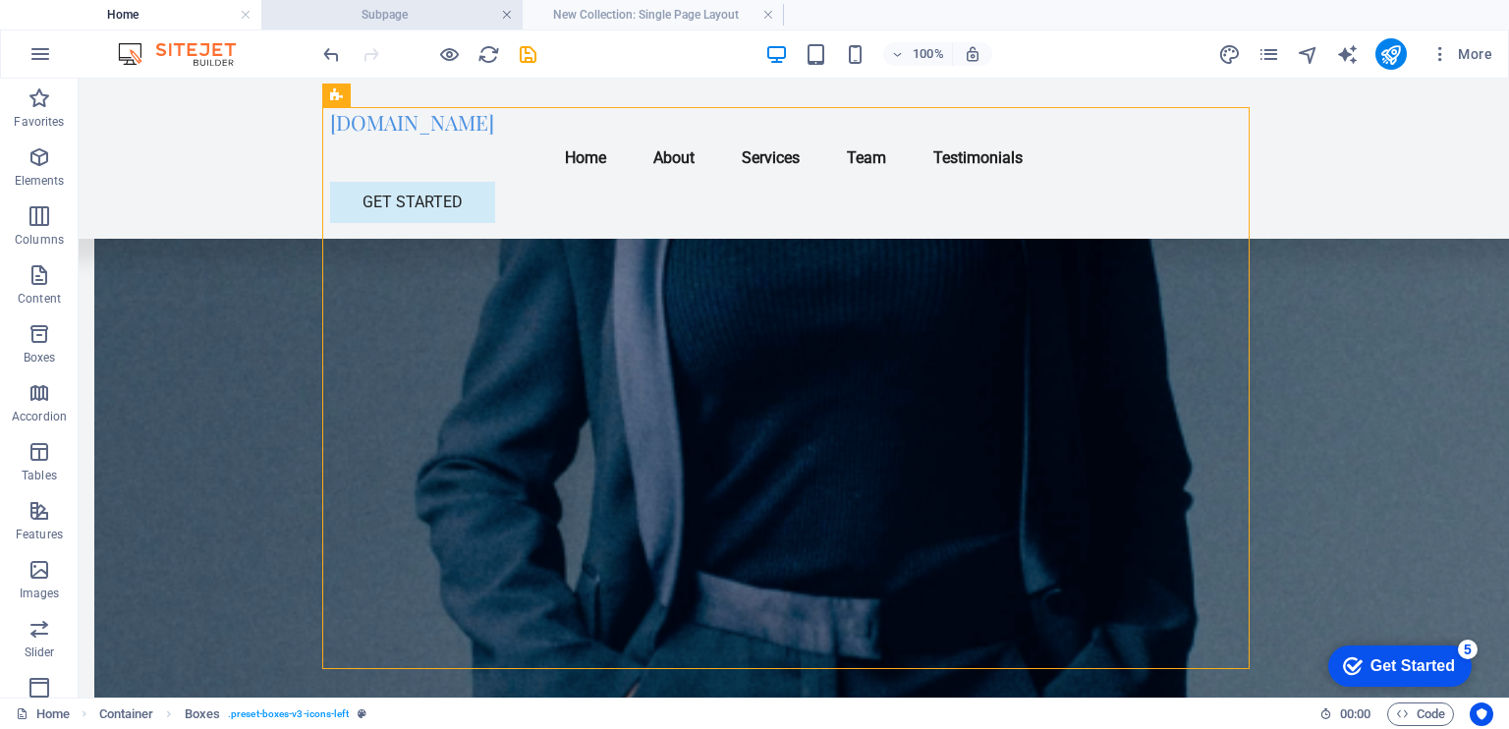
click at [507, 16] on link at bounding box center [507, 15] width 12 height 19
click at [507, 17] on link at bounding box center [507, 15] width 12 height 19
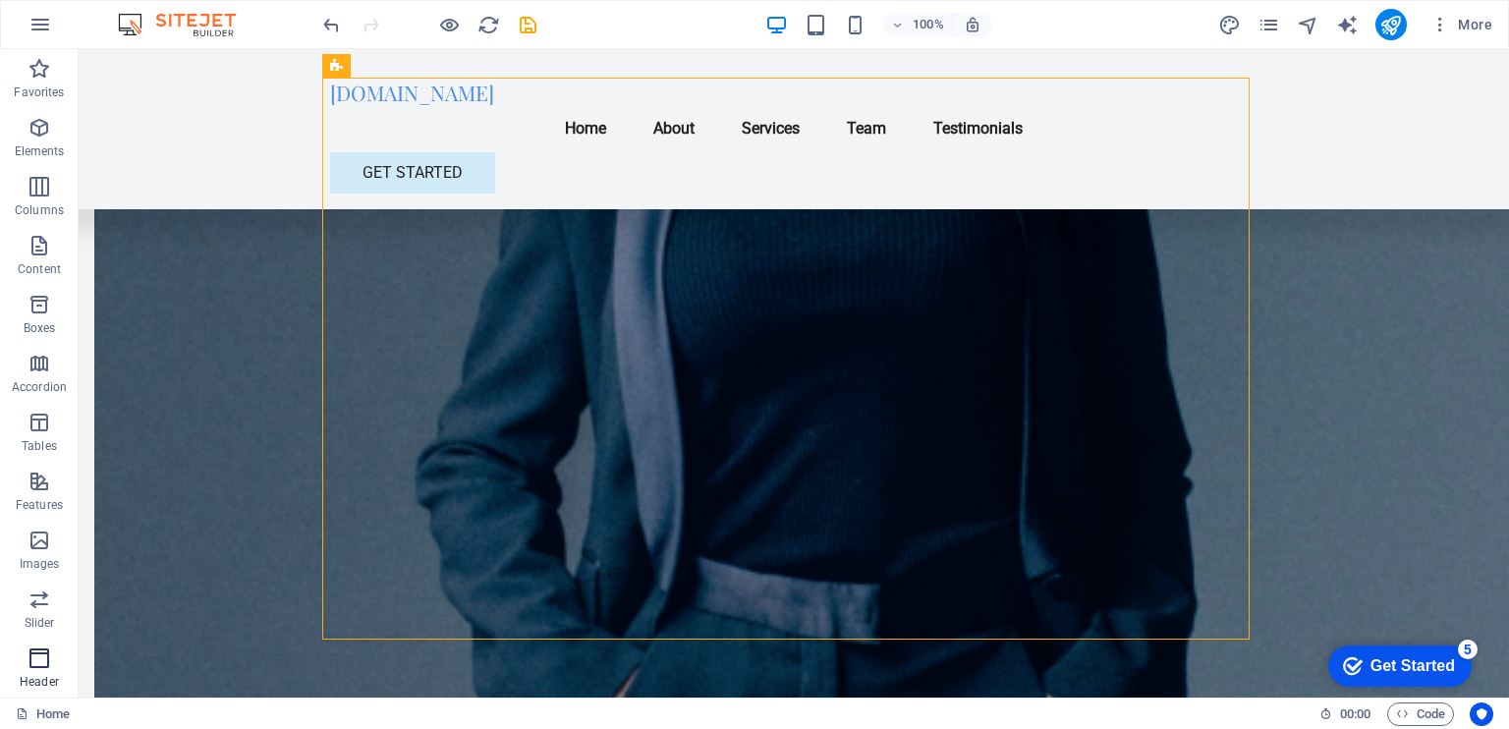
scroll to position [235, 0]
click at [39, 489] on icon "button" at bounding box center [39, 482] width 24 height 24
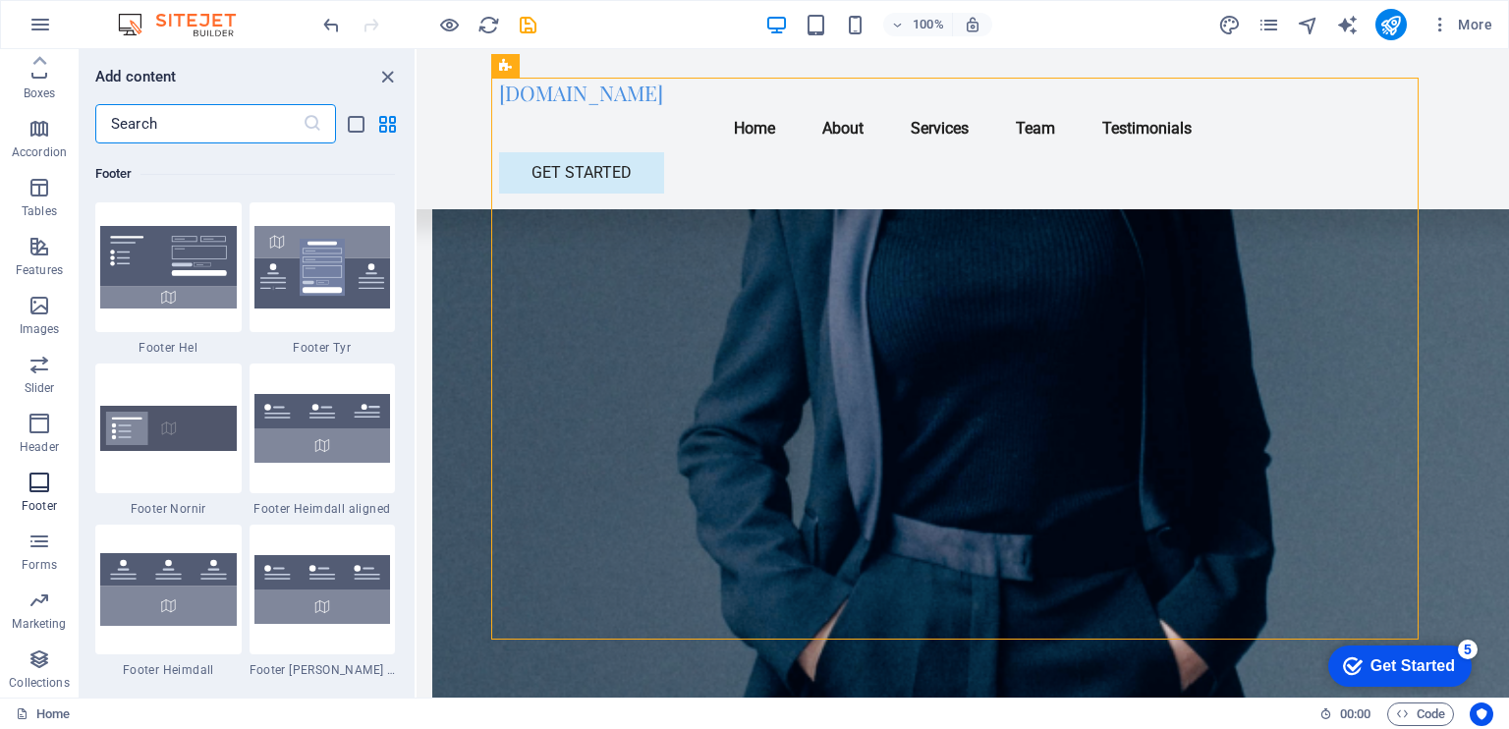
scroll to position [13002, 0]
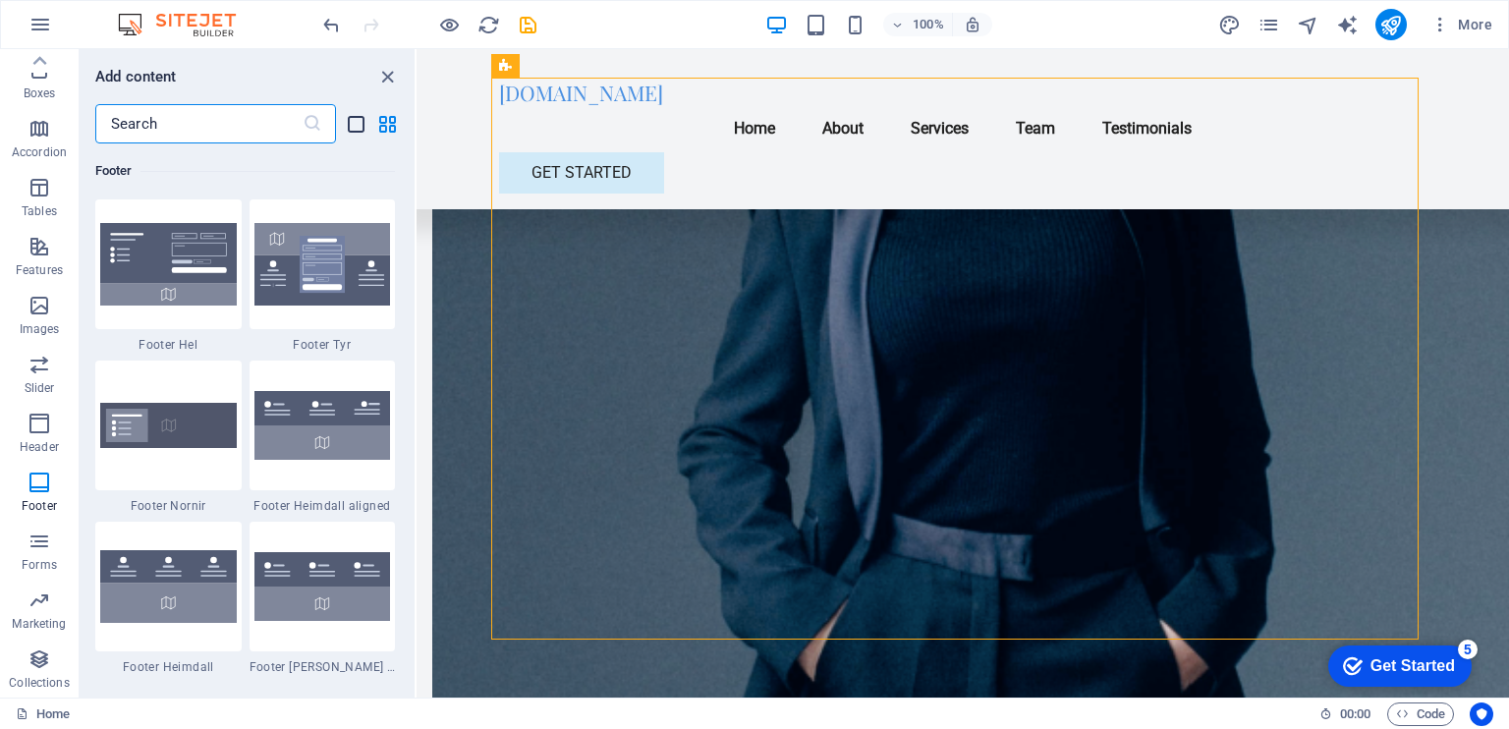
click at [357, 122] on icon "list-view" at bounding box center [356, 124] width 23 height 23
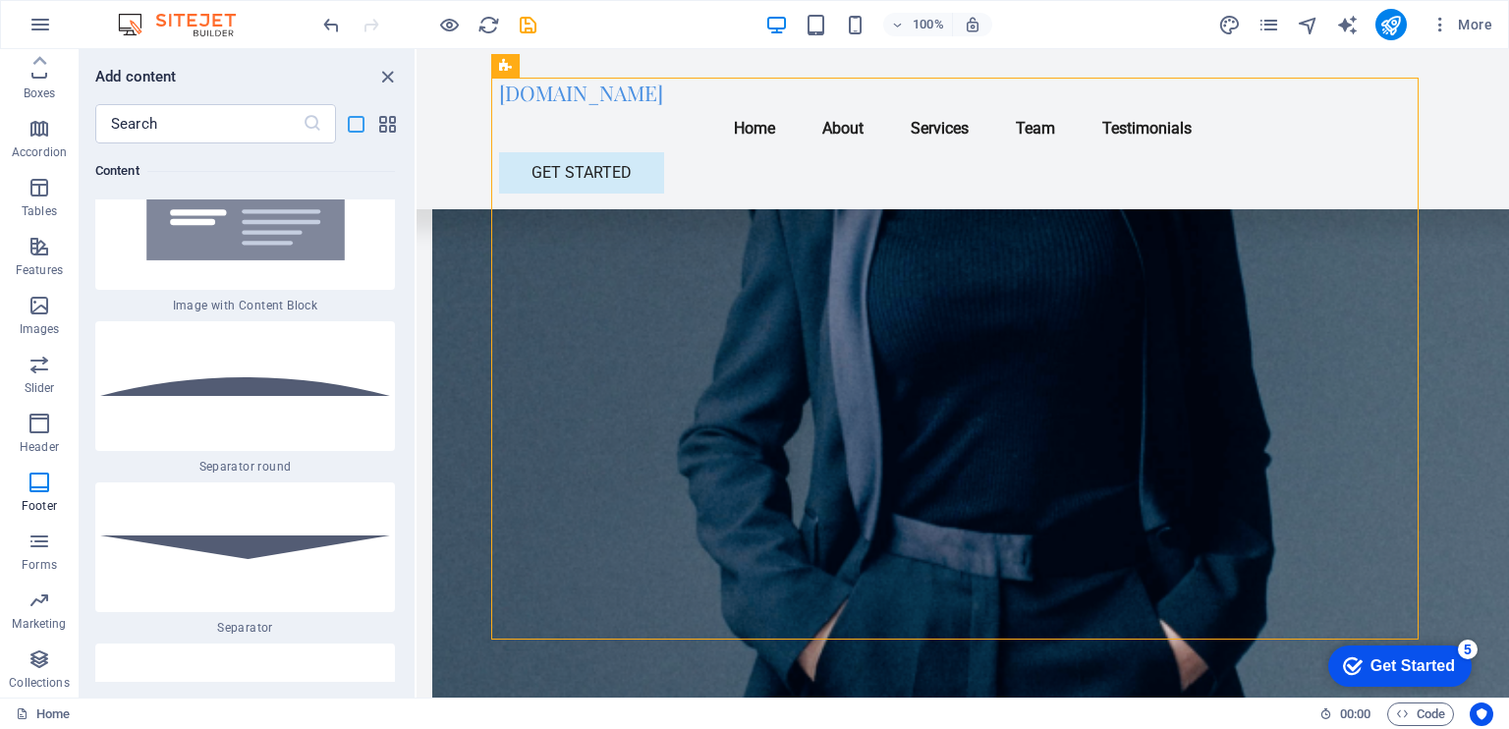
scroll to position [29809, 0]
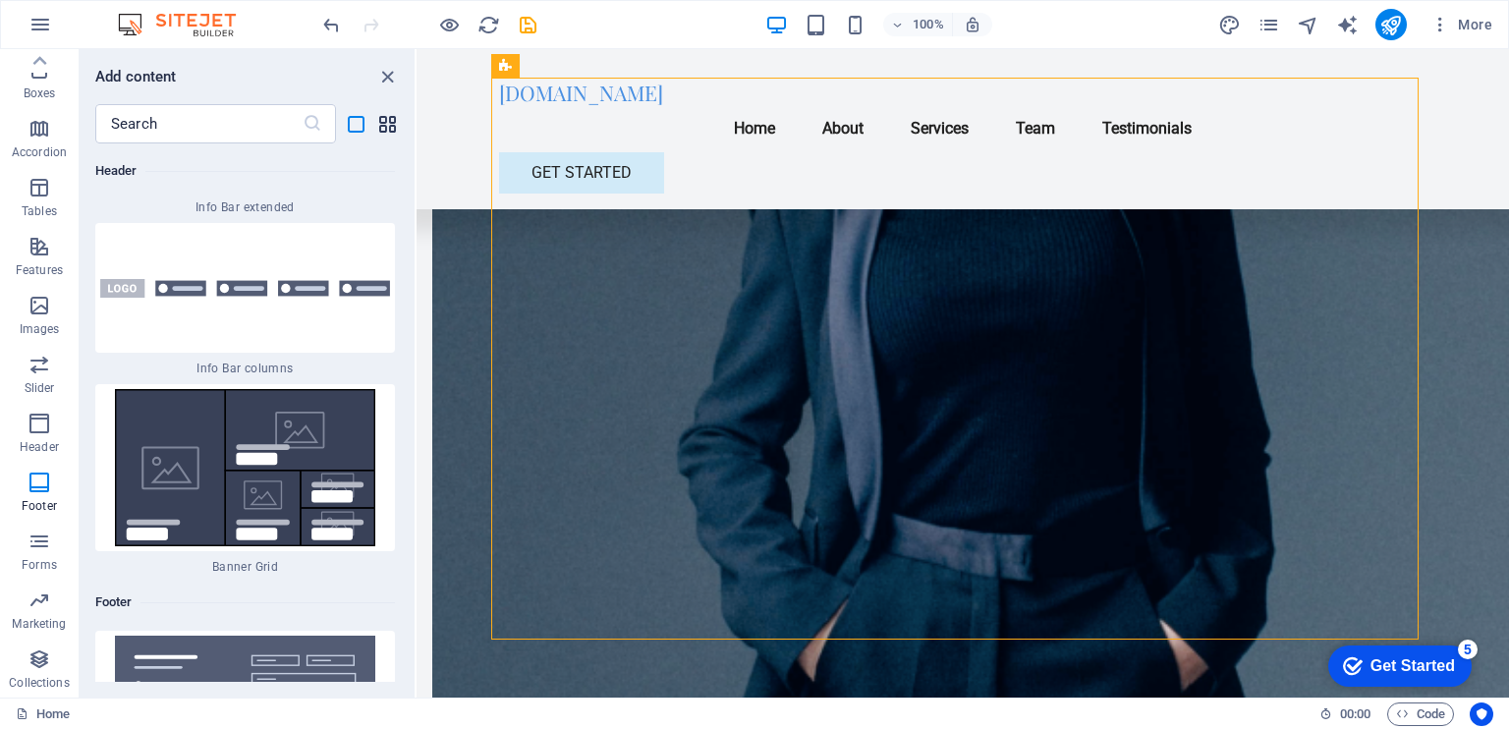
click at [390, 122] on icon "grid-view" at bounding box center [387, 124] width 23 height 23
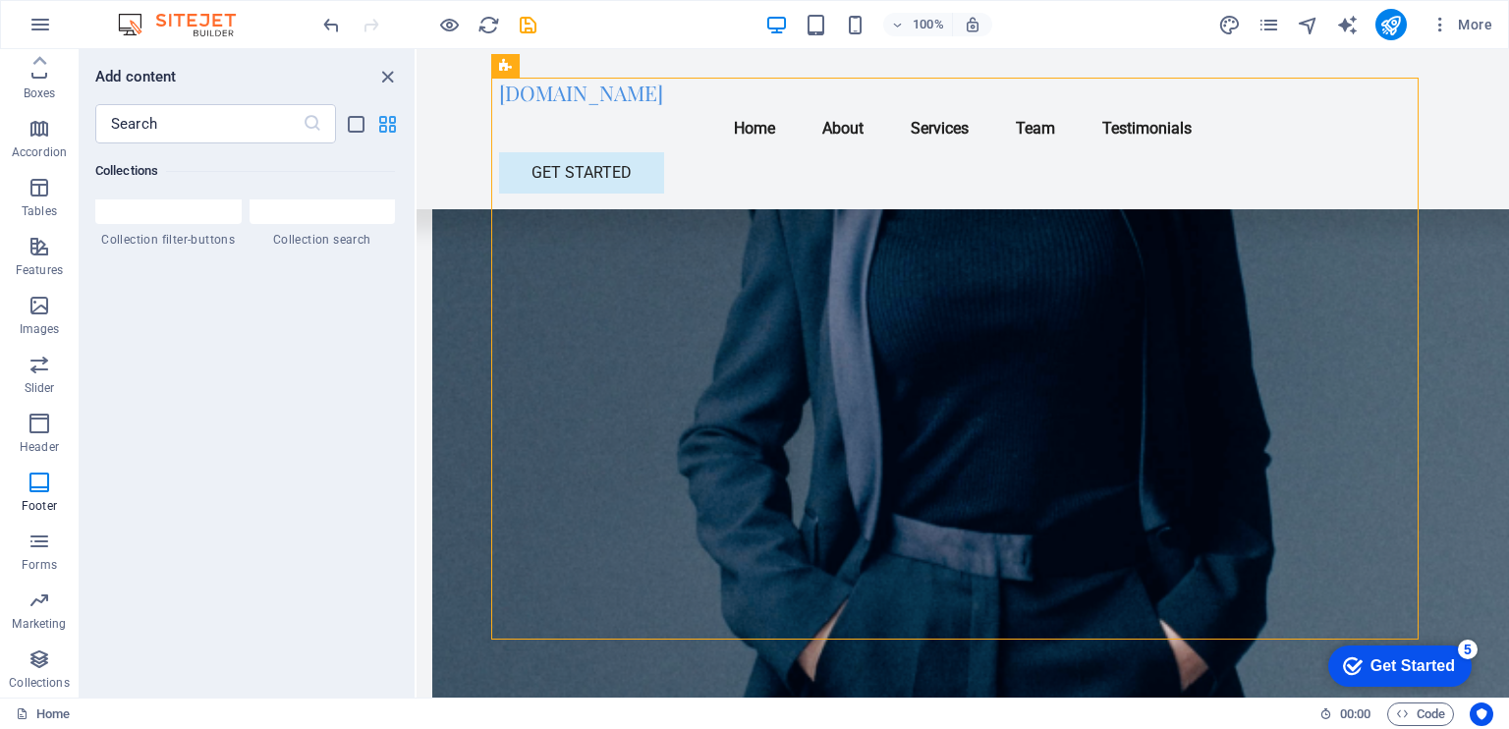
scroll to position [13002, 0]
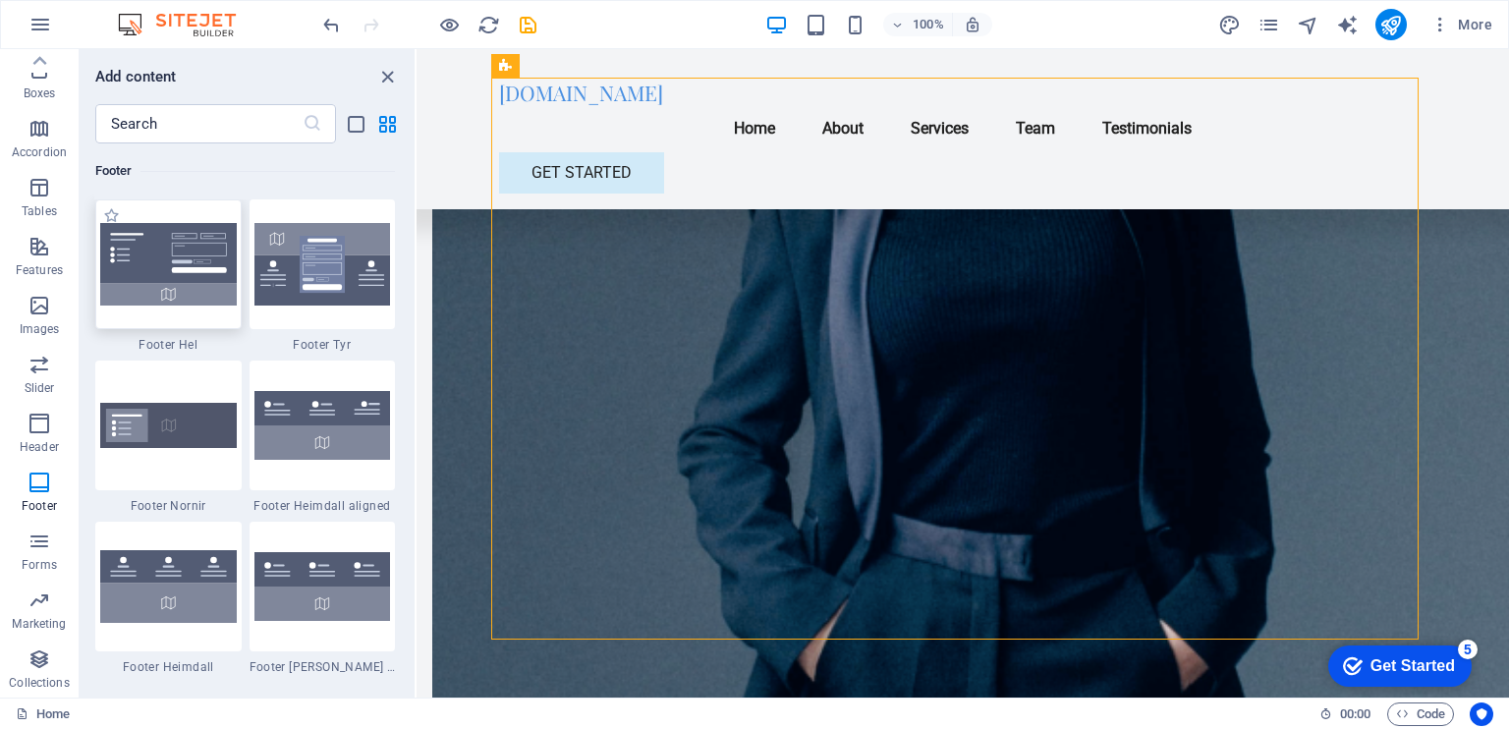
click at [187, 285] on img at bounding box center [168, 264] width 137 height 82
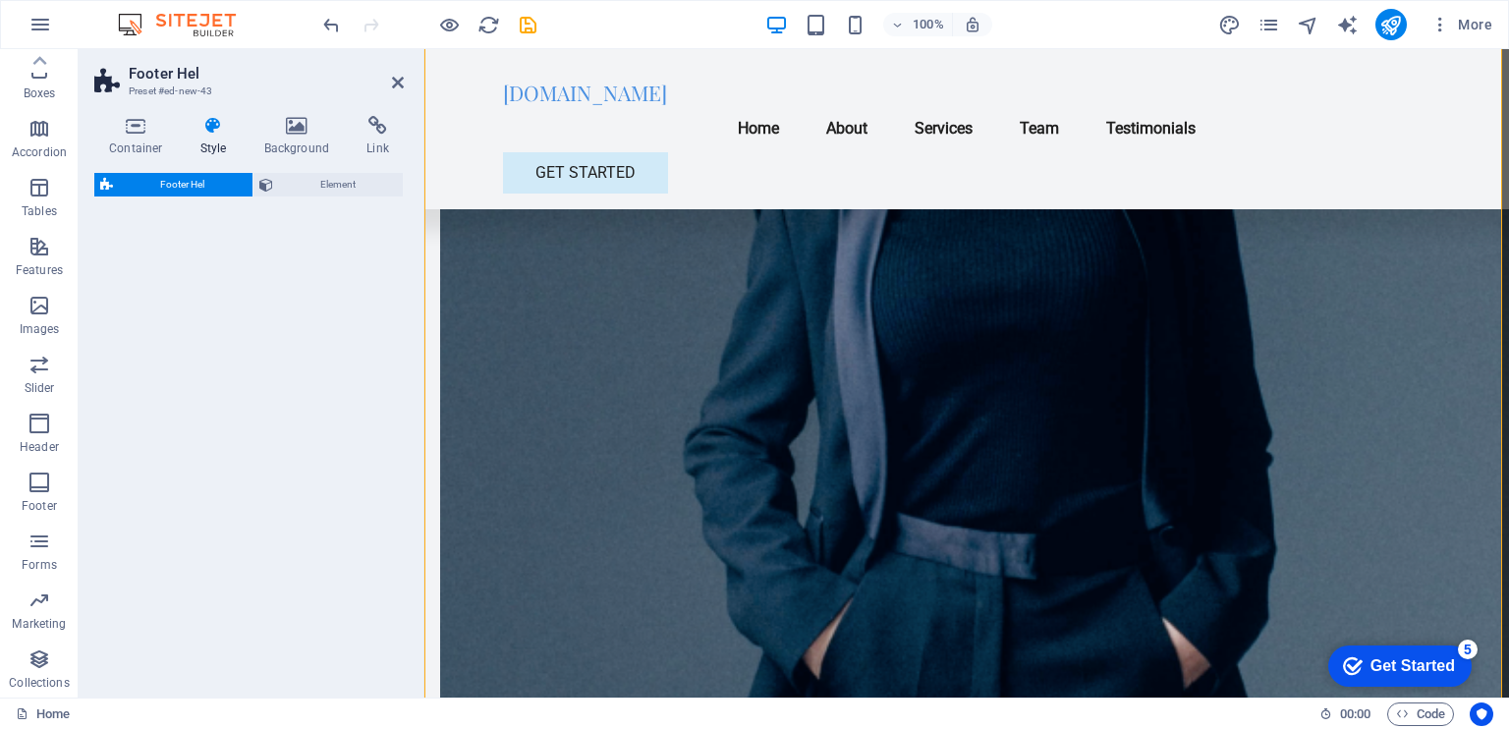
click at [161, 322] on div "Footer Hel Element" at bounding box center [248, 427] width 309 height 509
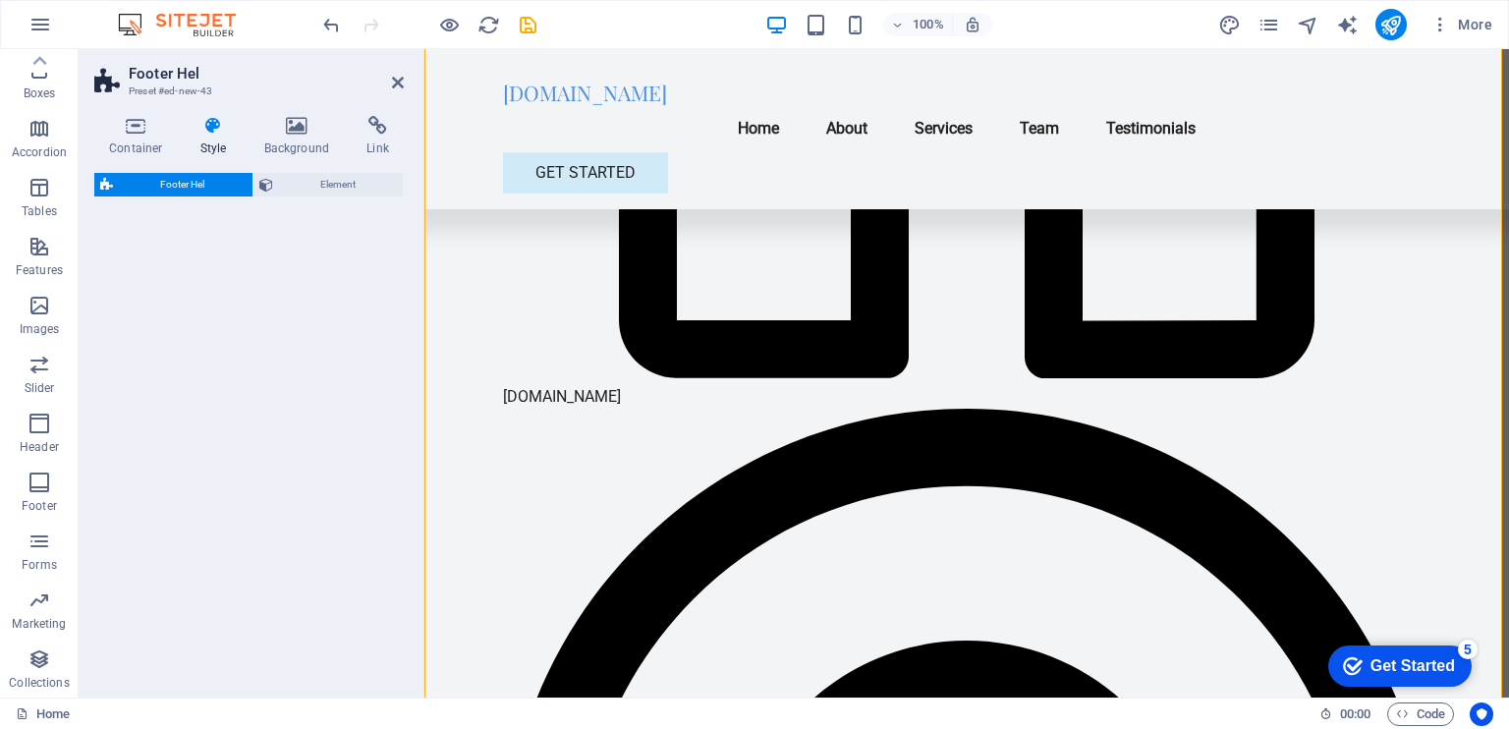
select select "%"
select select "rem"
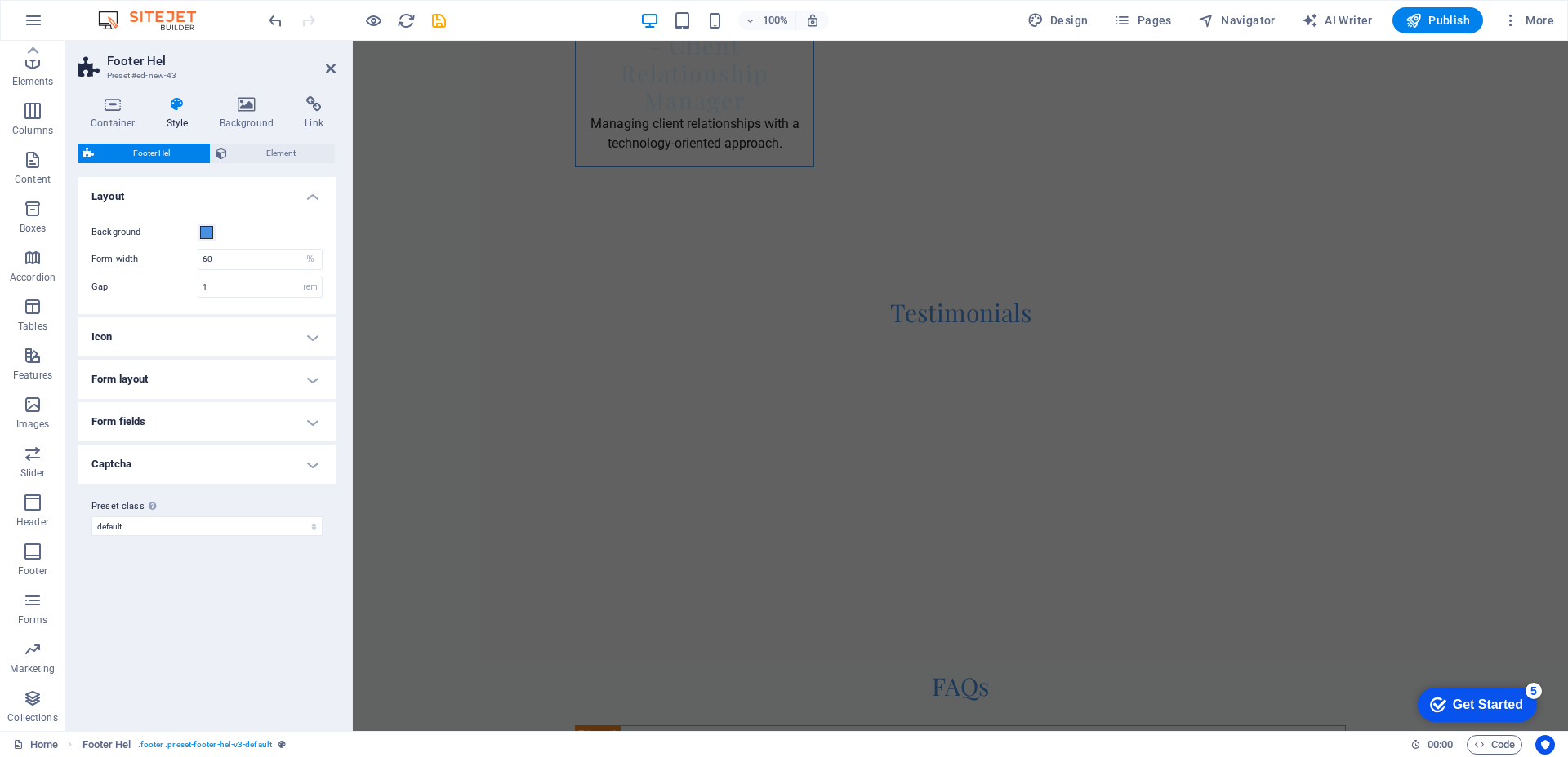
scroll to position [0, 0]
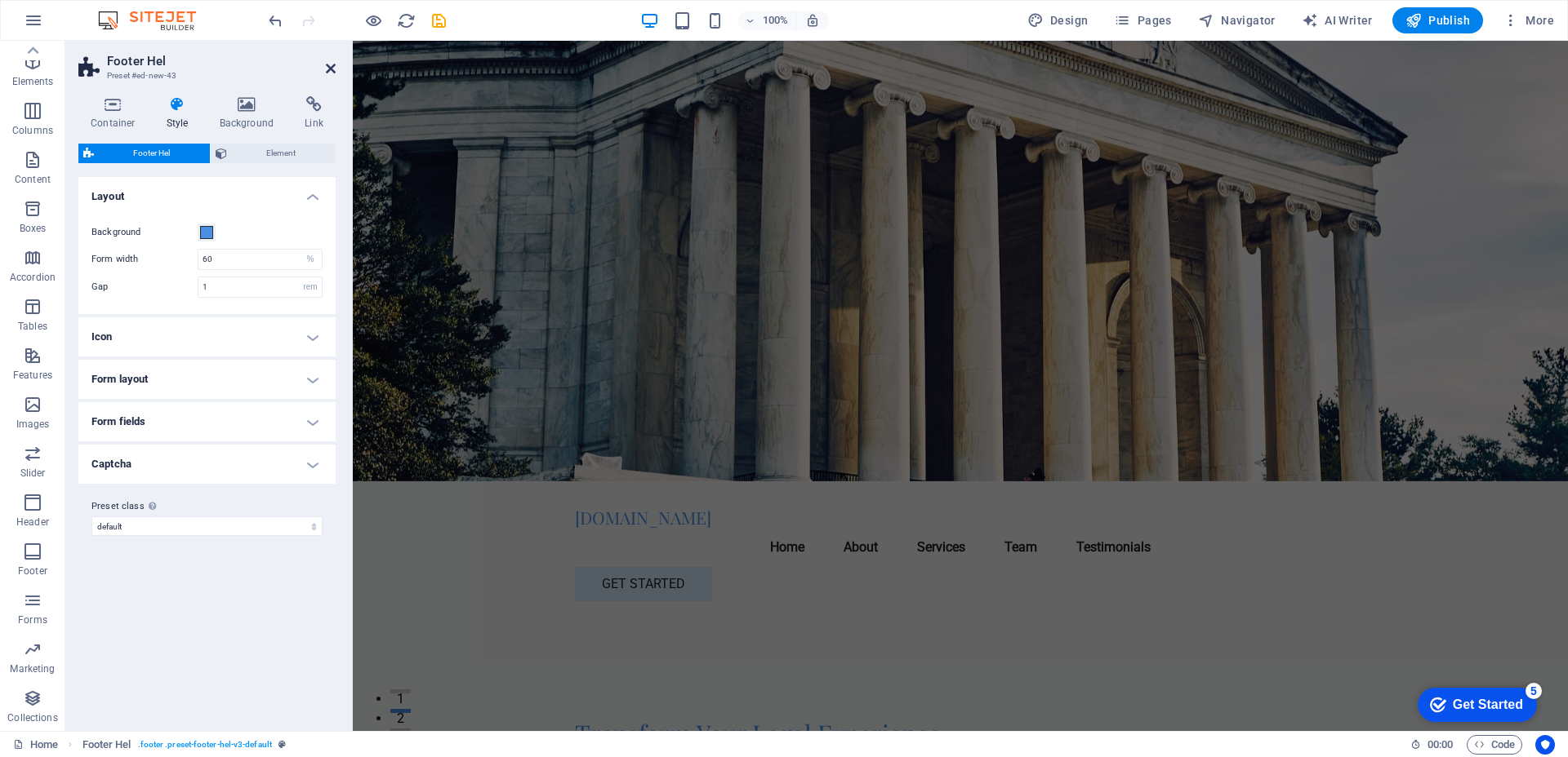
click at [333, 62] on icon at bounding box center [331, 69] width 10 height 13
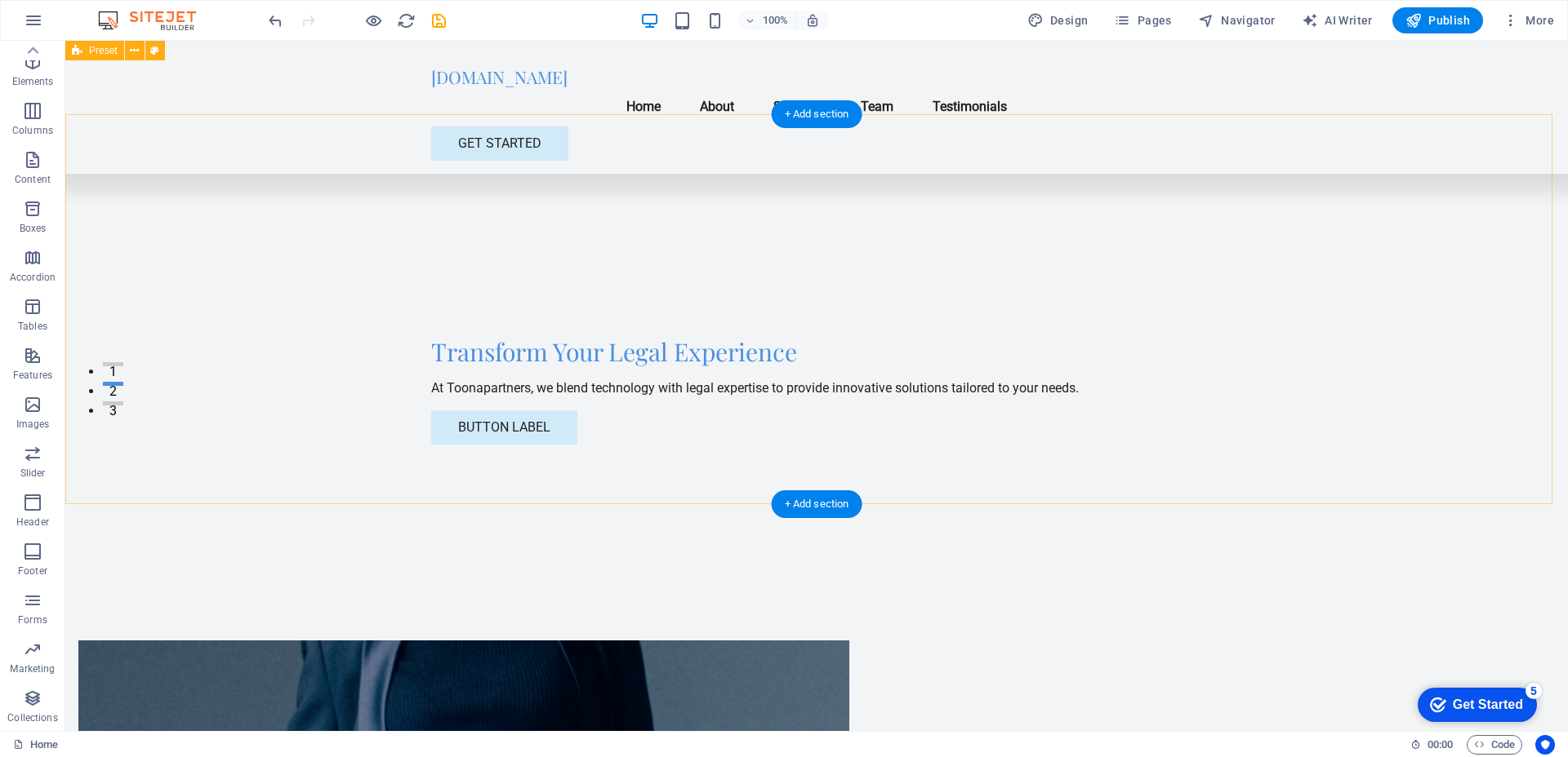
scroll to position [238, 0]
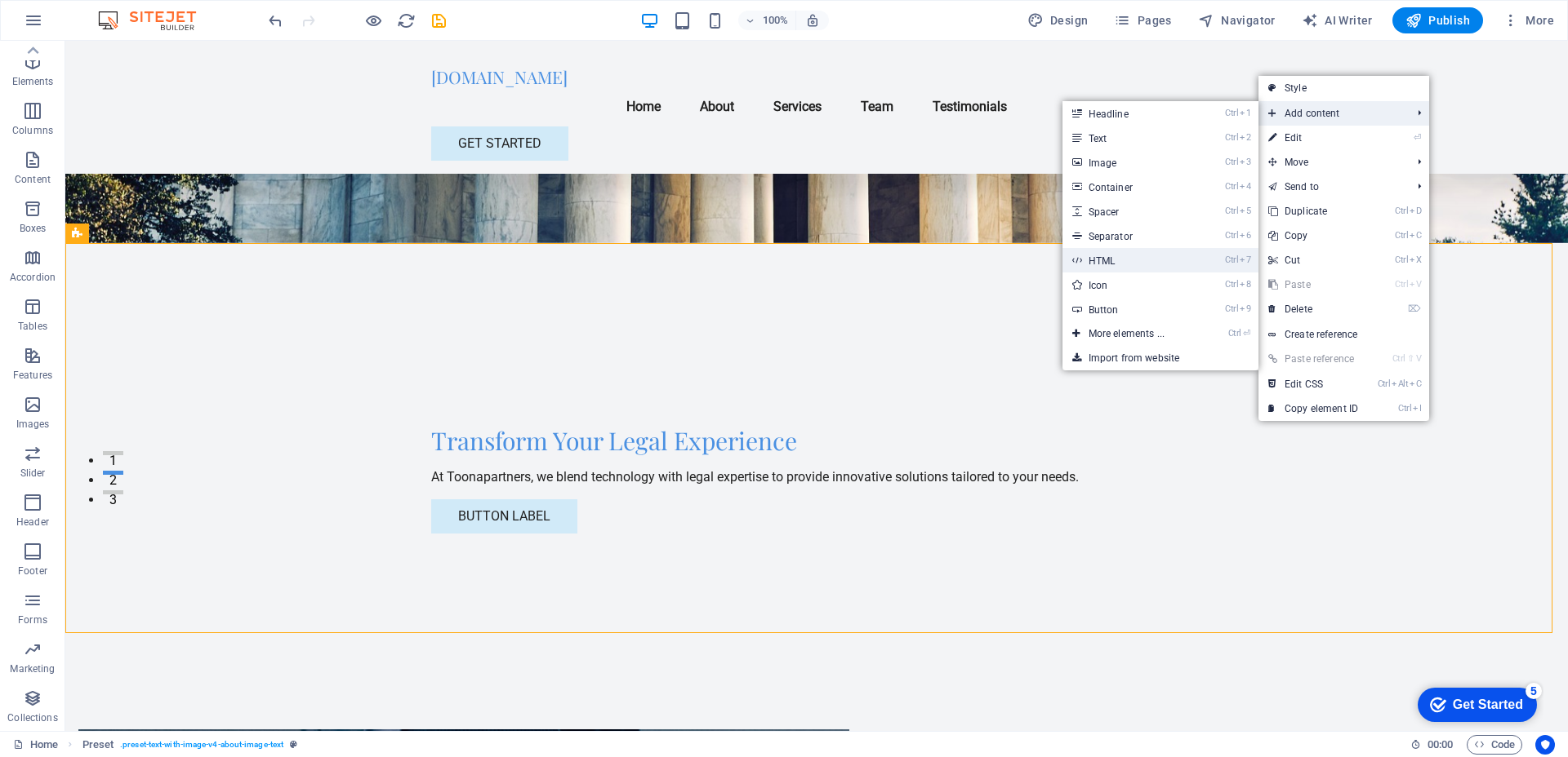
click at [1137, 255] on link "Ctrl 7 HTML" at bounding box center [1130, 260] width 135 height 24
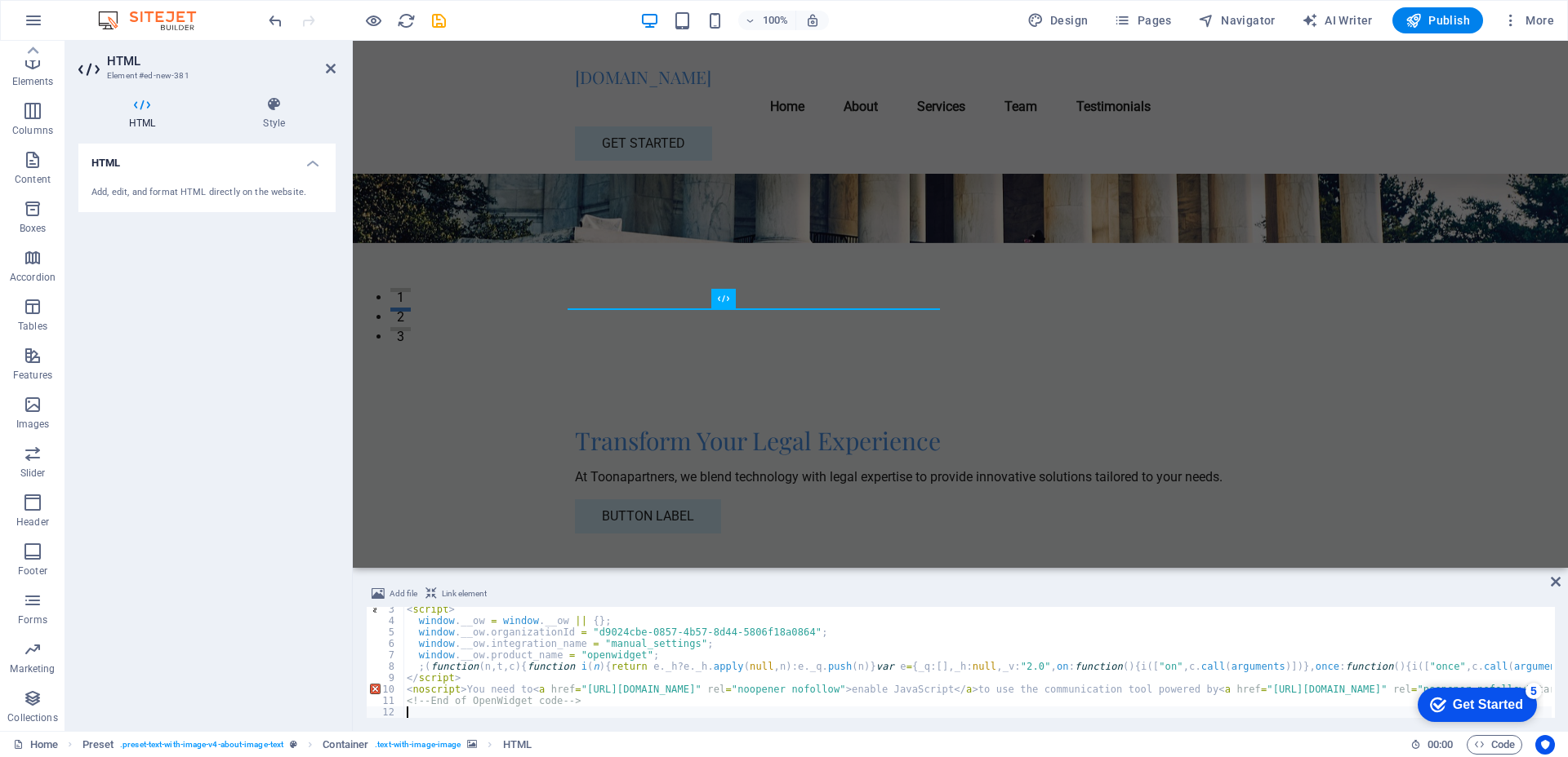
scroll to position [29, 0]
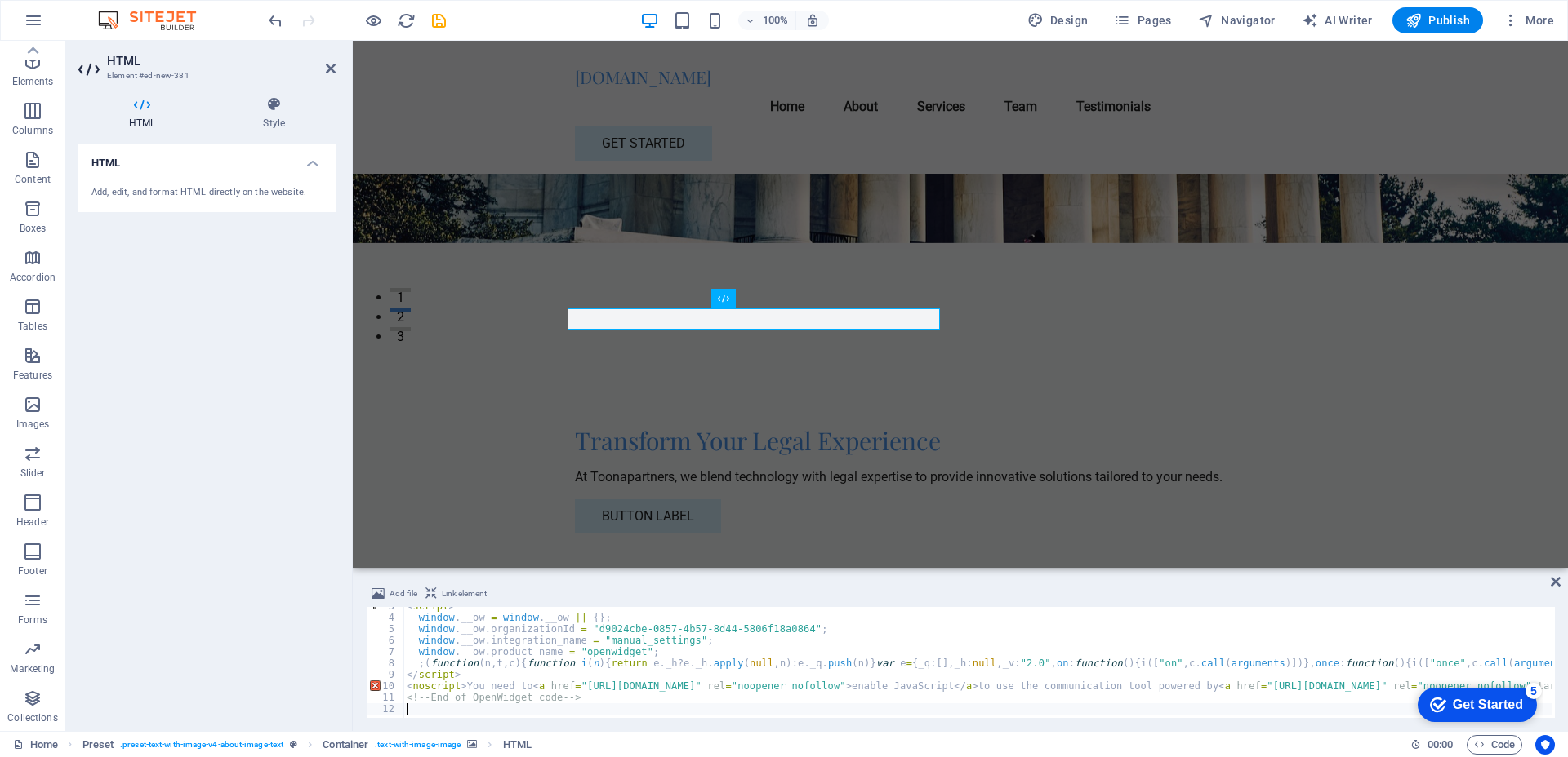
paste textarea "</body>"
type textarea "</body>"
click at [396, 592] on span "Add file" at bounding box center [402, 594] width 27 height 20
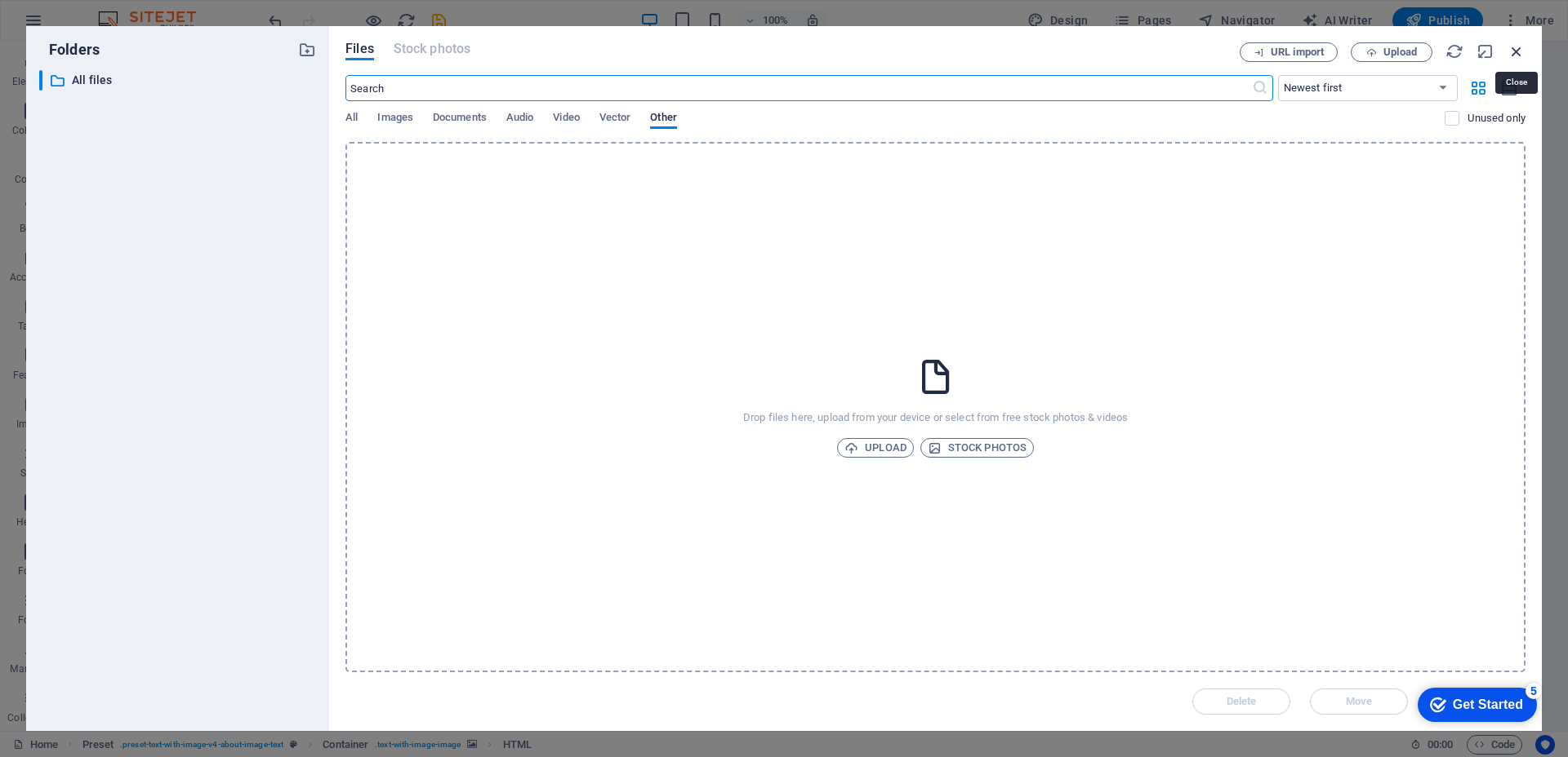
click at [1254, 46] on icon "button" at bounding box center [1516, 52] width 18 height 18
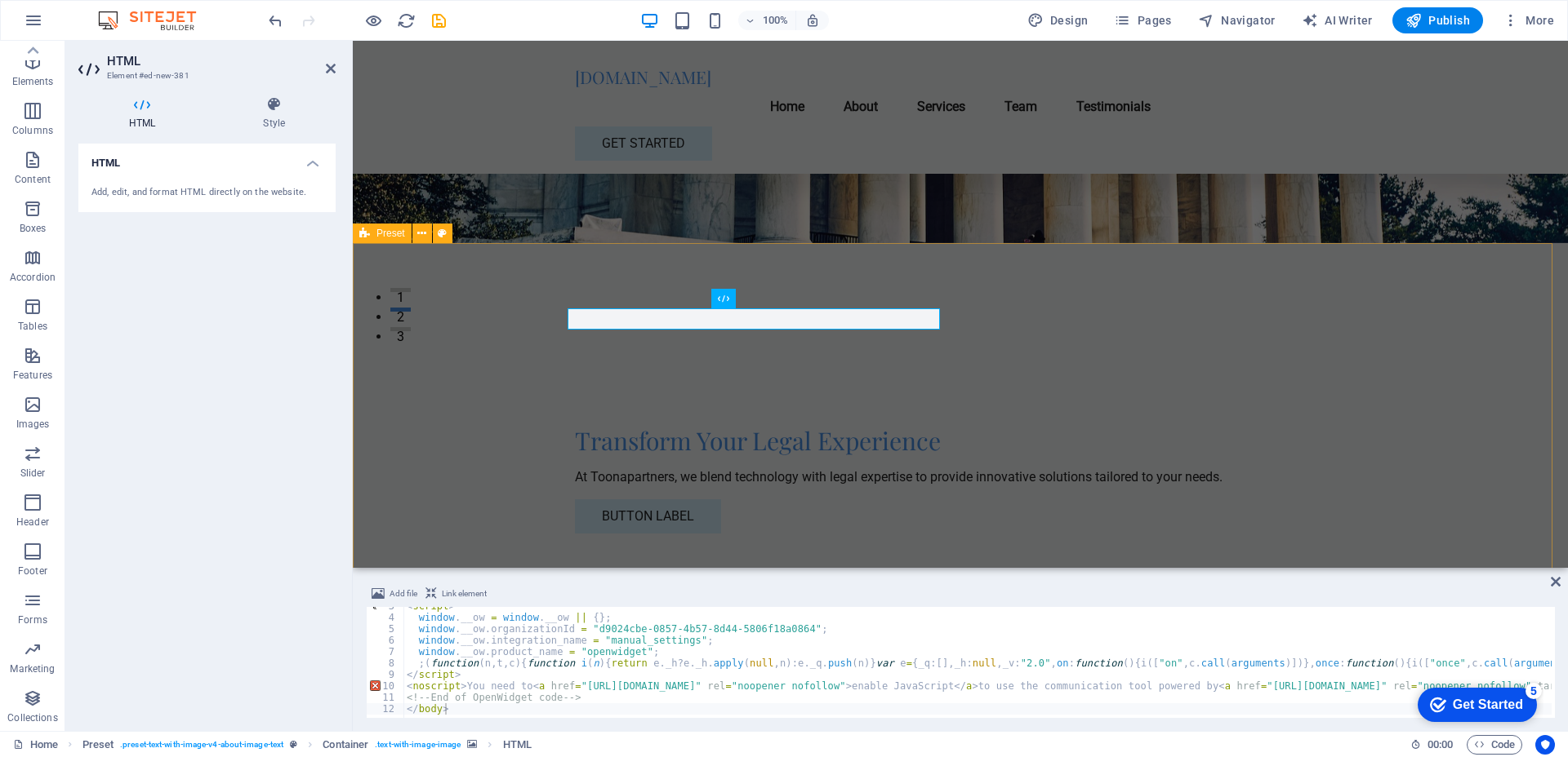
click at [455, 592] on span "Link element" at bounding box center [464, 594] width 45 height 20
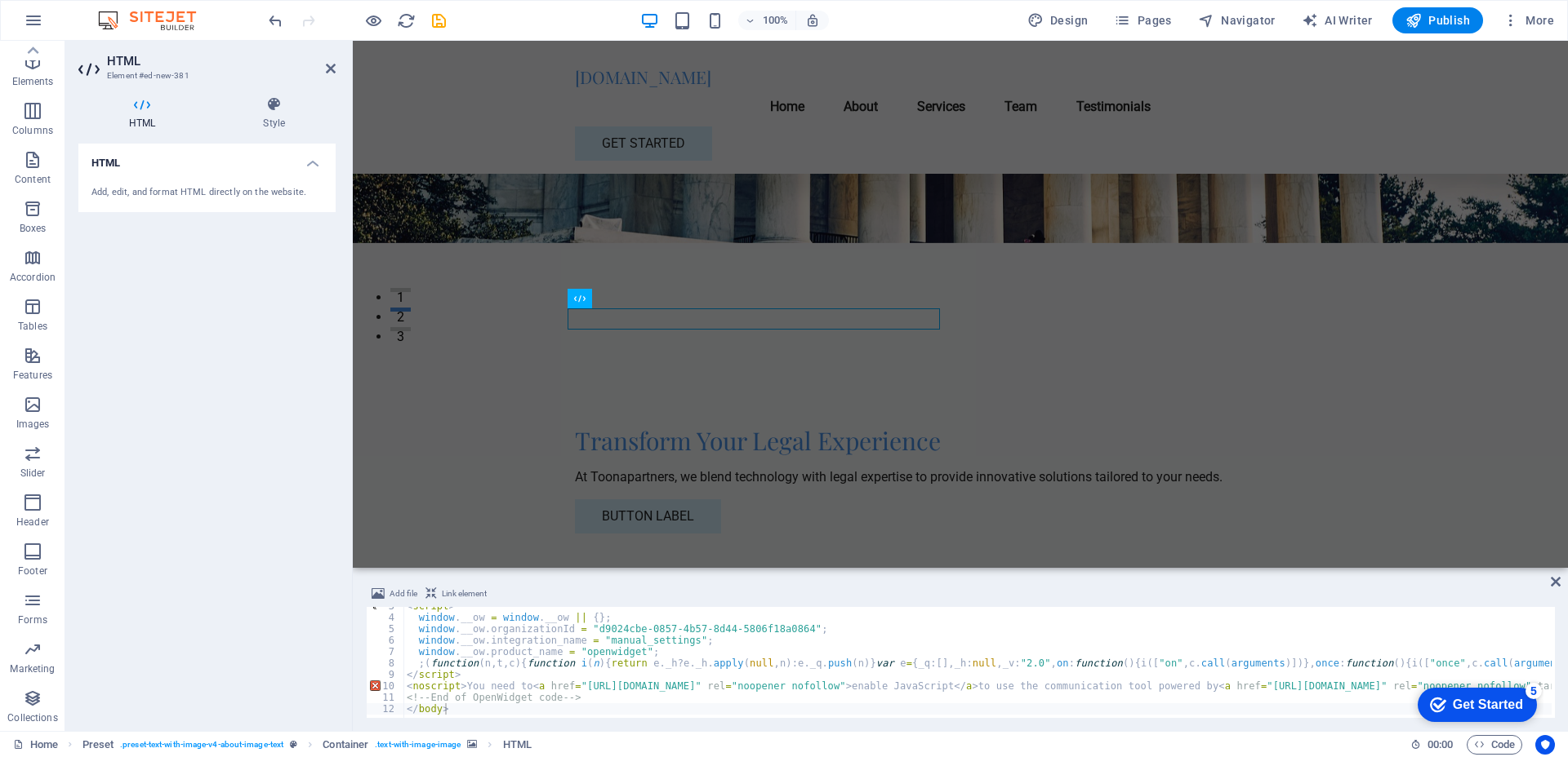
click at [335, 71] on icon at bounding box center [331, 69] width 10 height 13
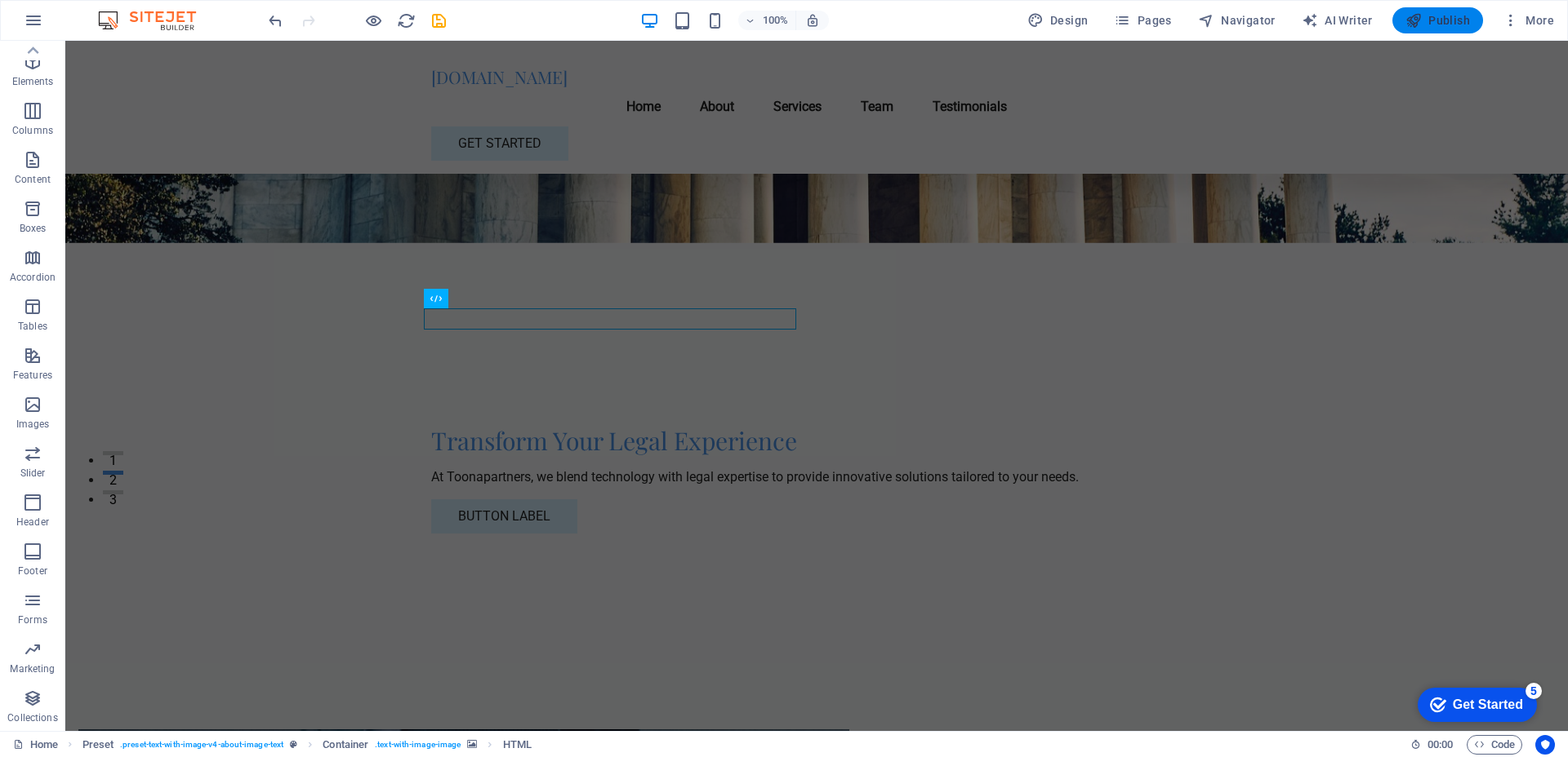
click at [1254, 17] on span "Publish" at bounding box center [1437, 21] width 65 height 17
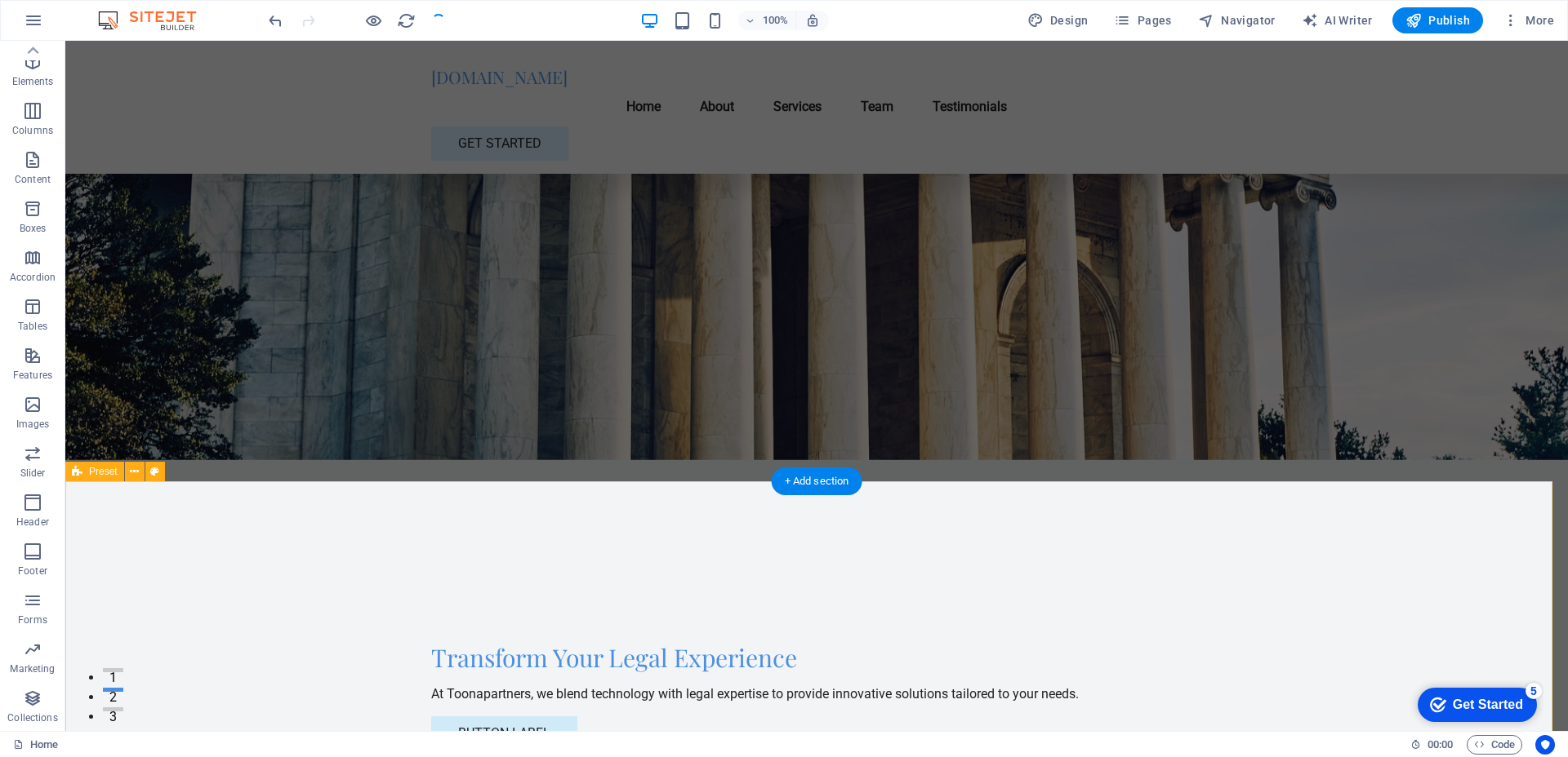
scroll to position [0, 0]
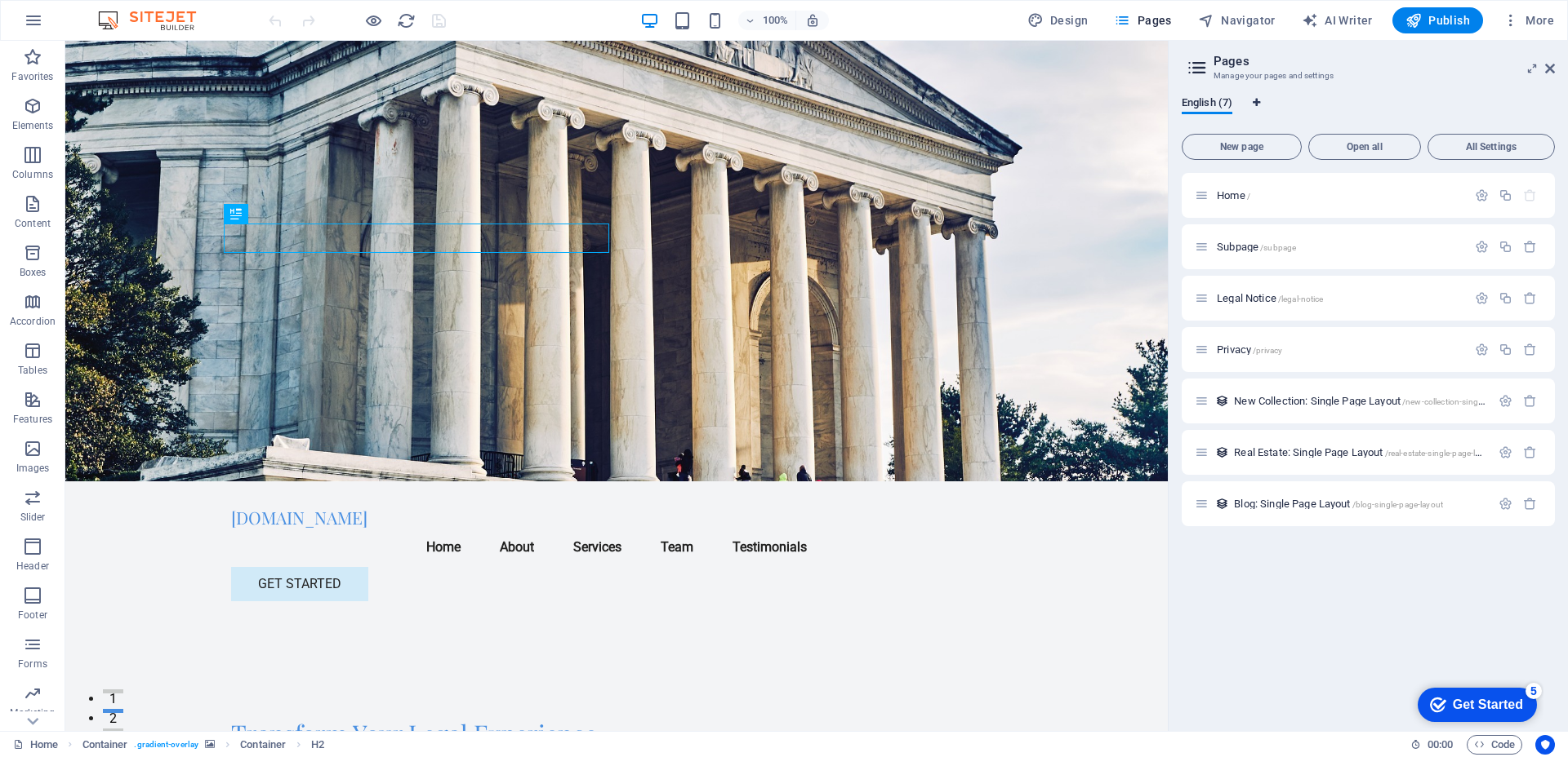
select select "41"
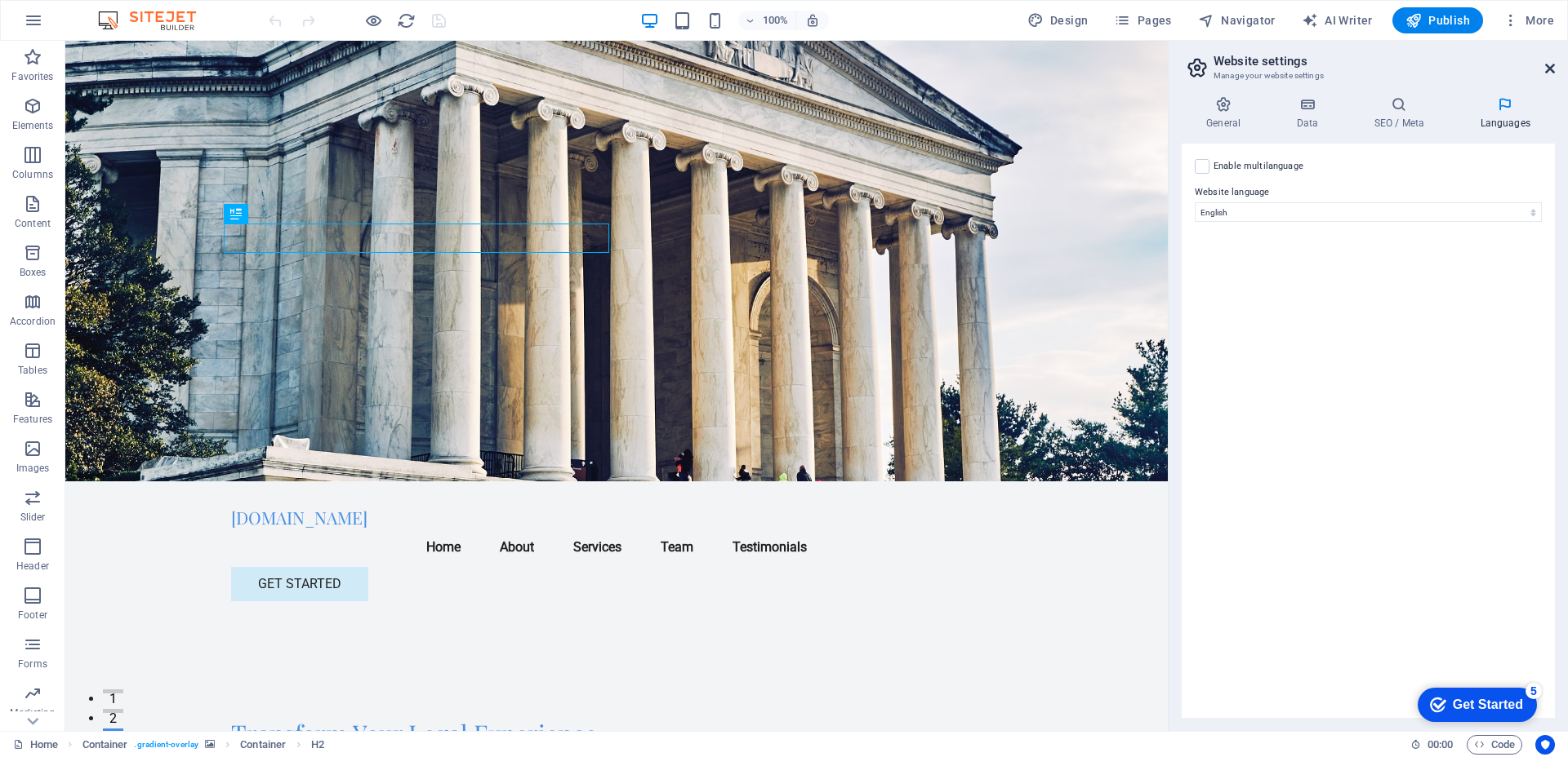
click at [1546, 71] on icon at bounding box center [1550, 69] width 10 height 13
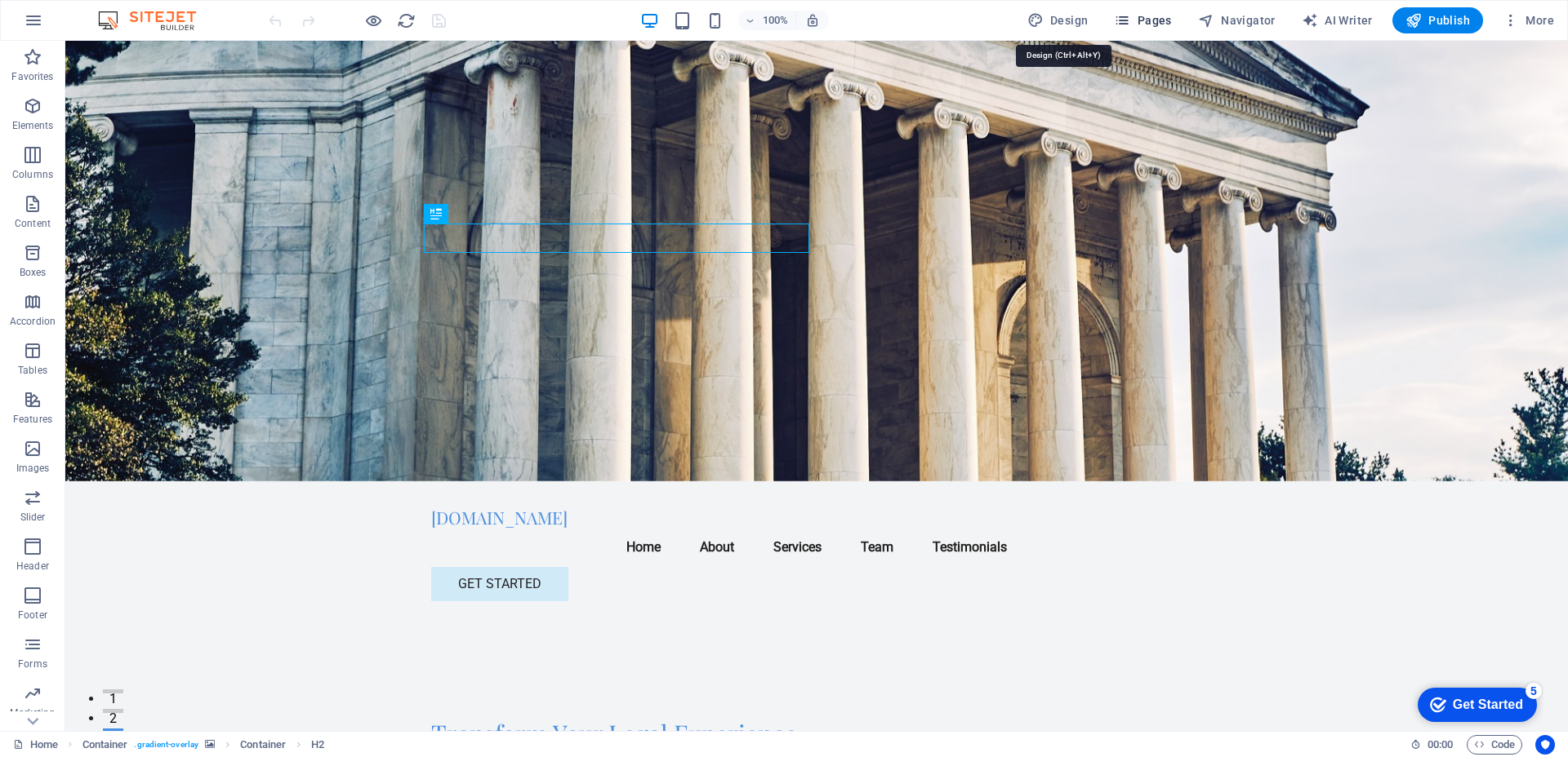
click at [1072, 17] on span "Design" at bounding box center [1058, 21] width 62 height 17
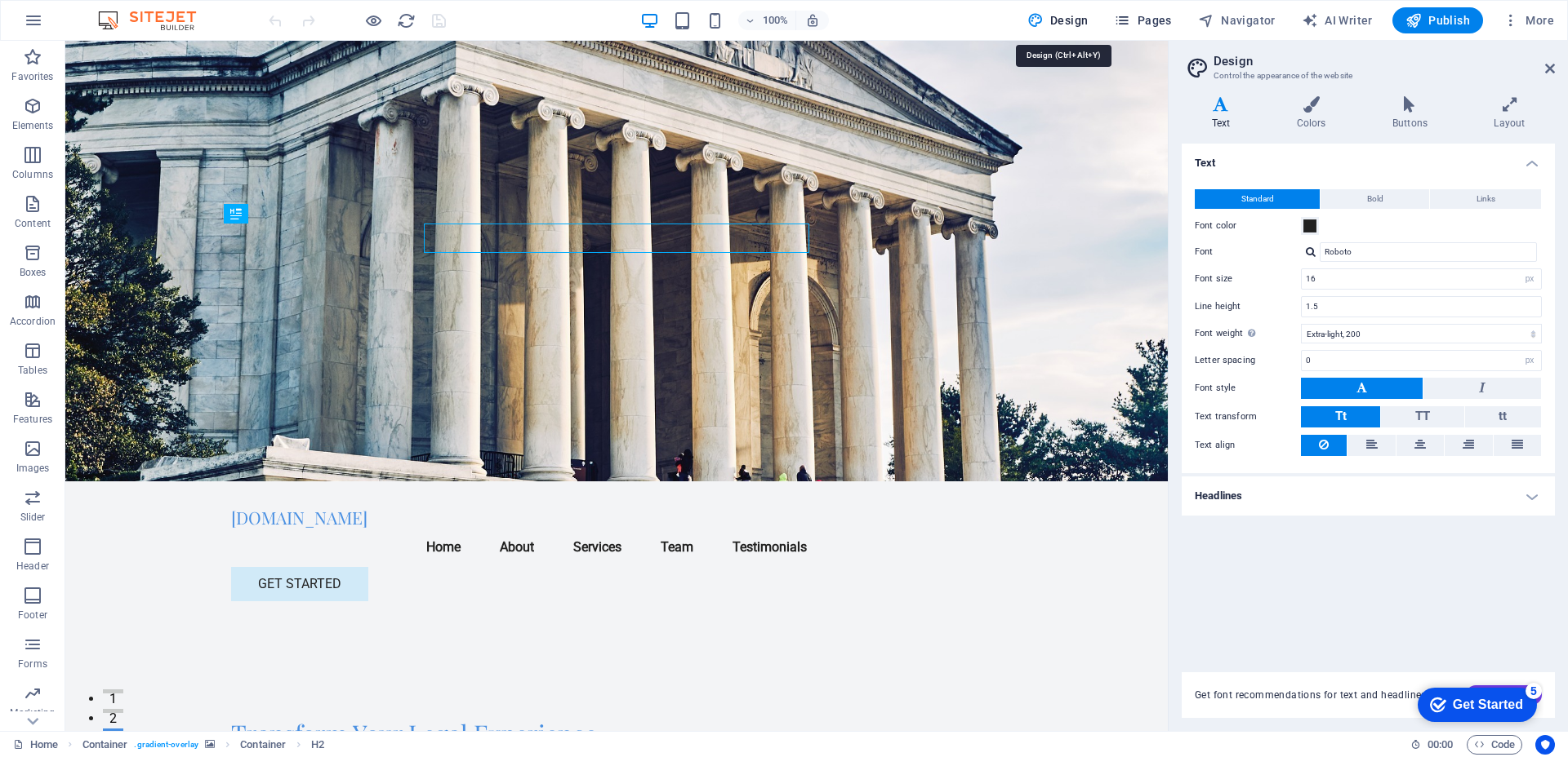
click at [0, 0] on span "Pages" at bounding box center [0, 0] width 0 height 0
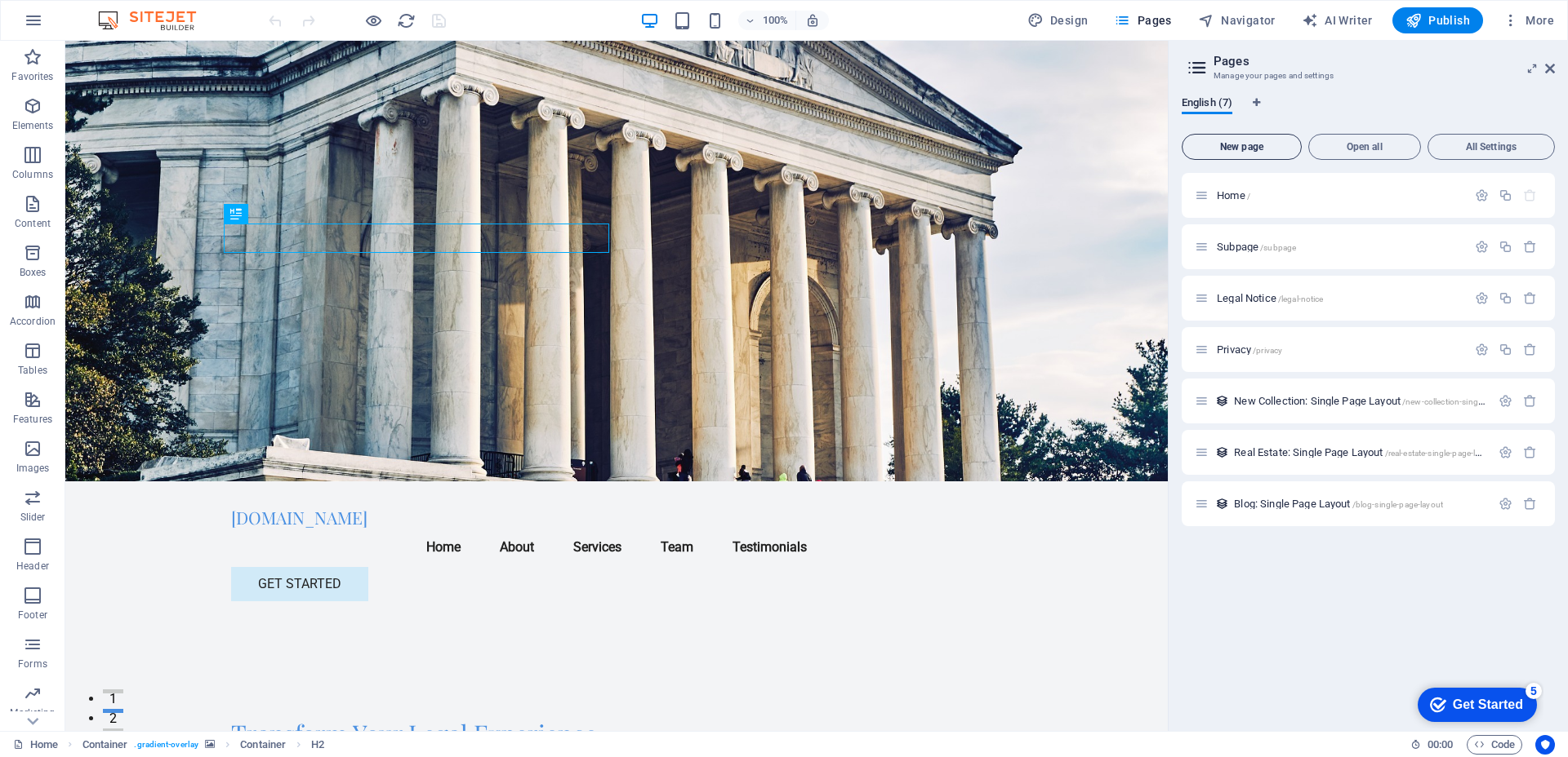
click at [1258, 150] on span "New page" at bounding box center [1241, 147] width 106 height 10
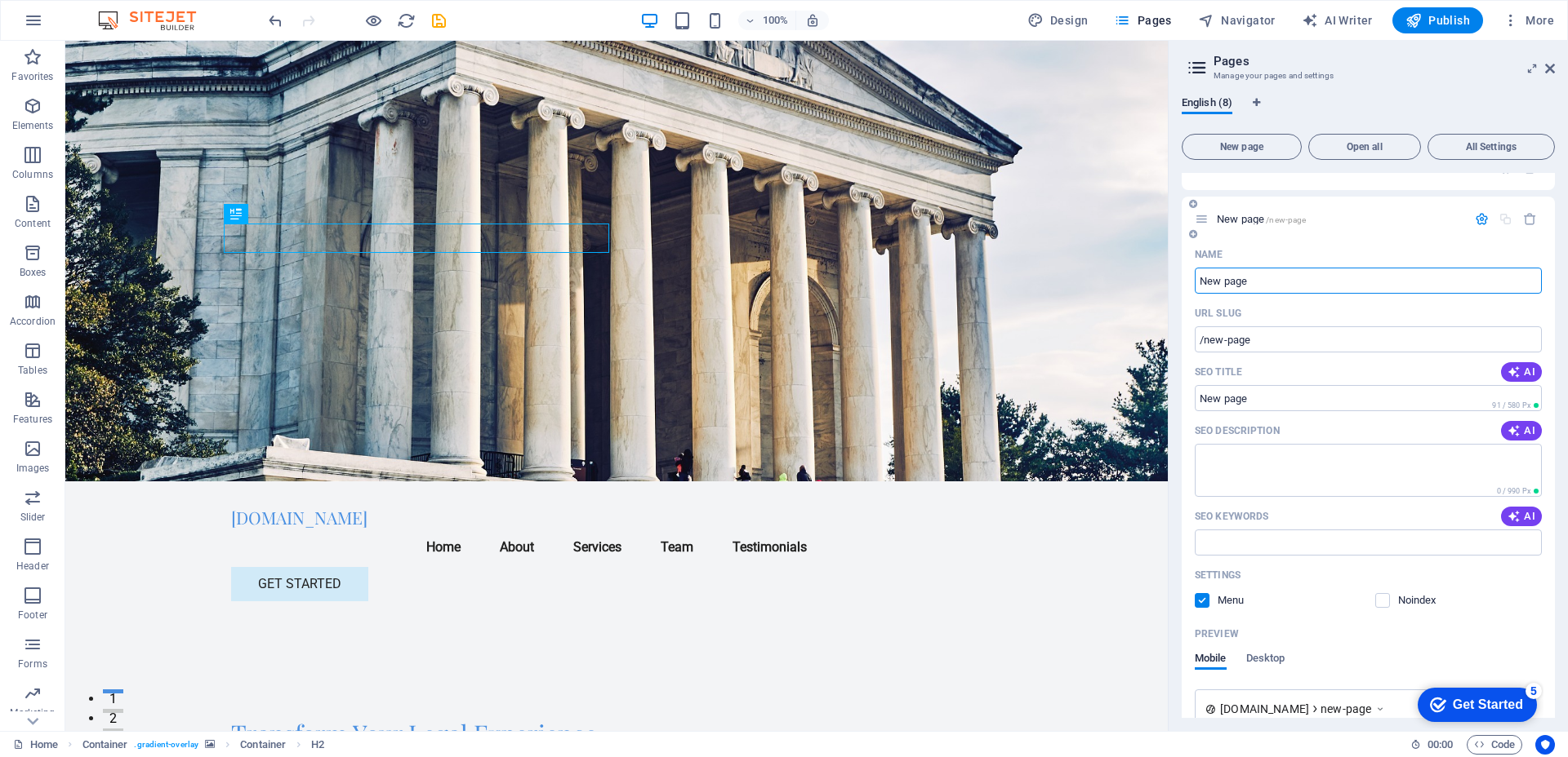
scroll to position [265, 0]
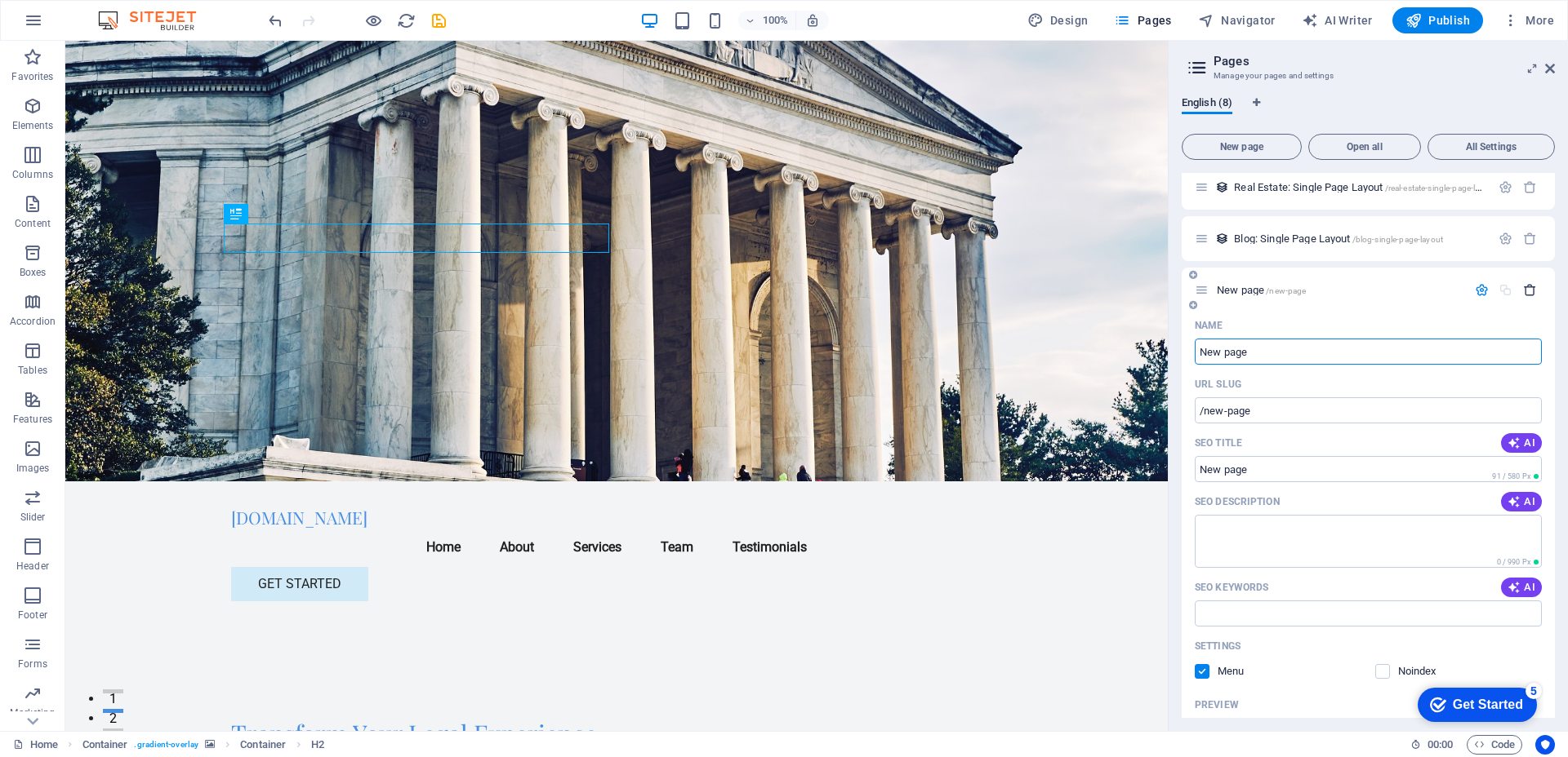
click at [1526, 292] on icon "button" at bounding box center [1530, 290] width 14 height 14
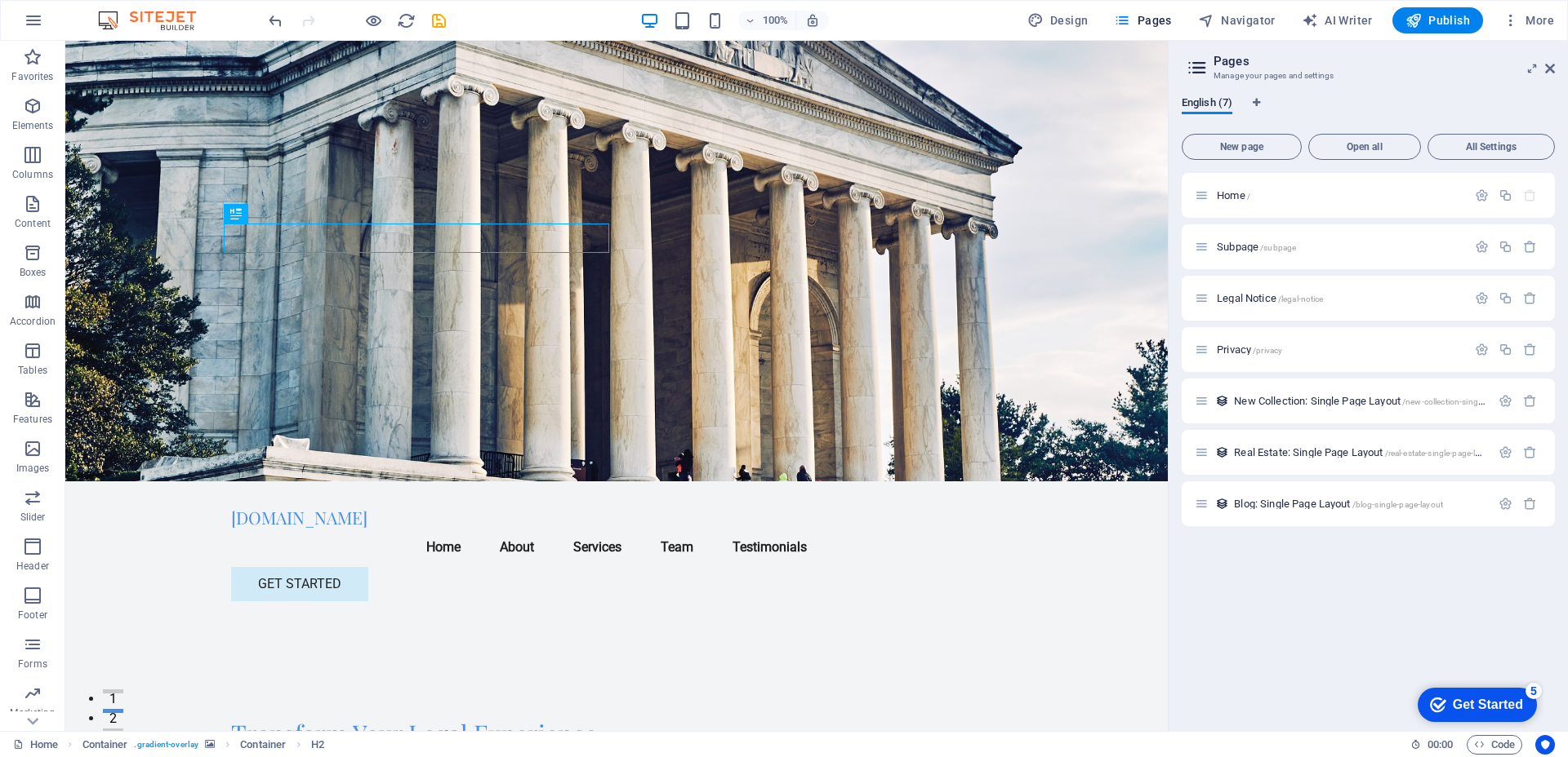
scroll to position [0, 0]
click at [1256, 201] on div "Home /" at bounding box center [1330, 195] width 272 height 19
click at [1229, 193] on span "Home /" at bounding box center [1233, 195] width 33 height 12
click at [1205, 193] on icon at bounding box center [1201, 195] width 14 height 14
click at [627, 484] on div "+ Add section" at bounding box center [616, 481] width 91 height 27
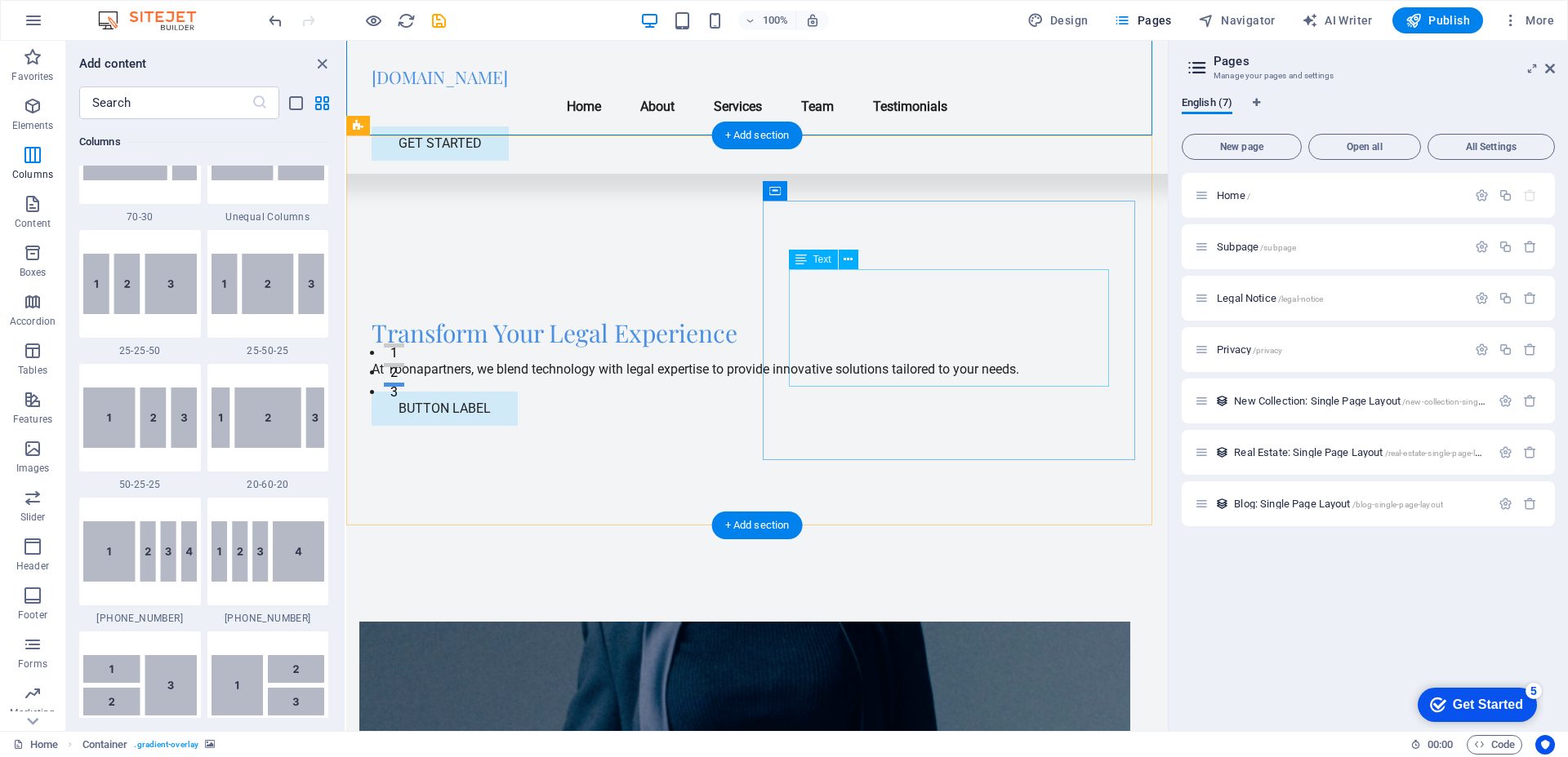
scroll to position [425, 0]
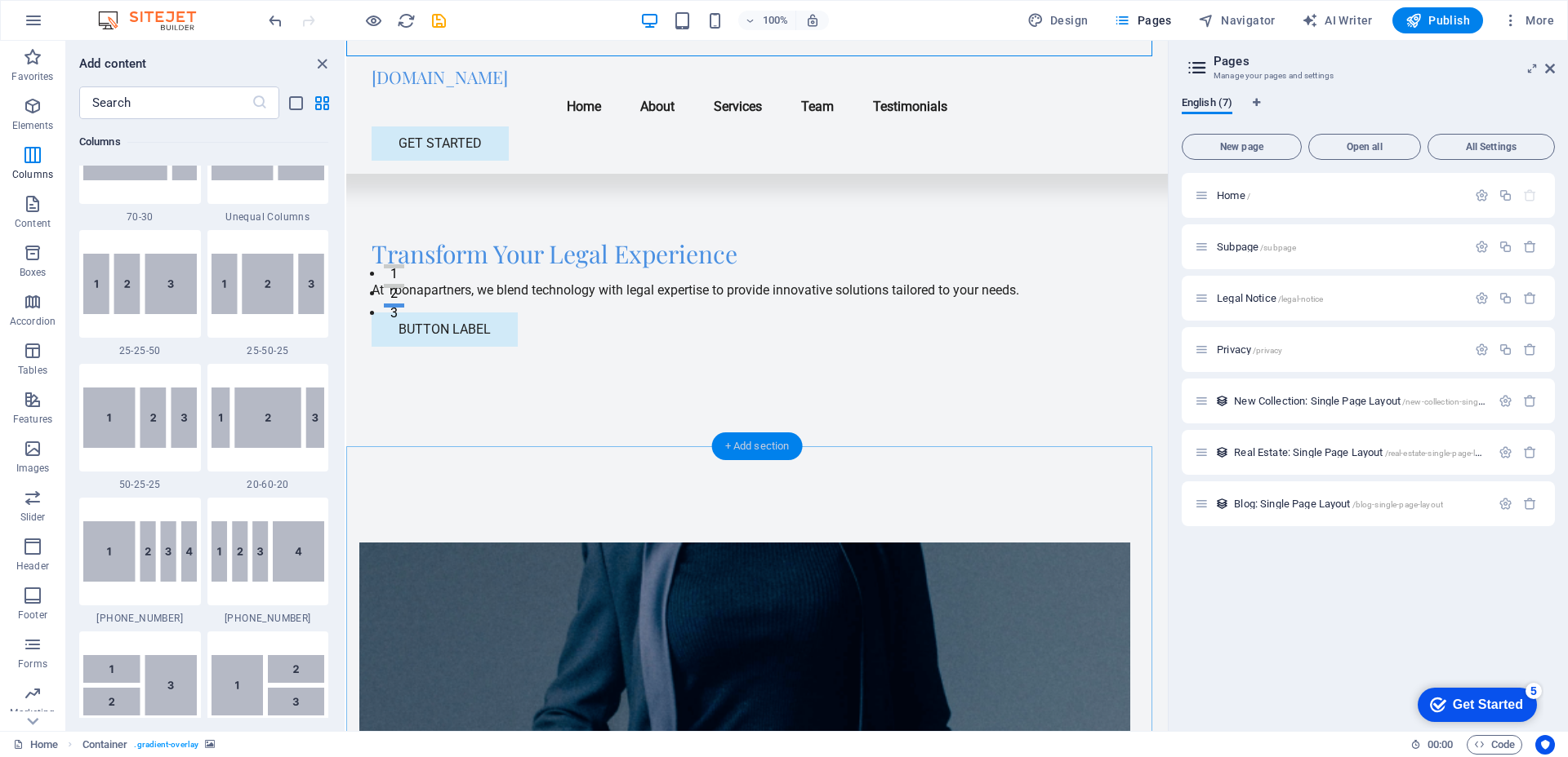
click at [765, 447] on div "+ Add section" at bounding box center [757, 446] width 91 height 27
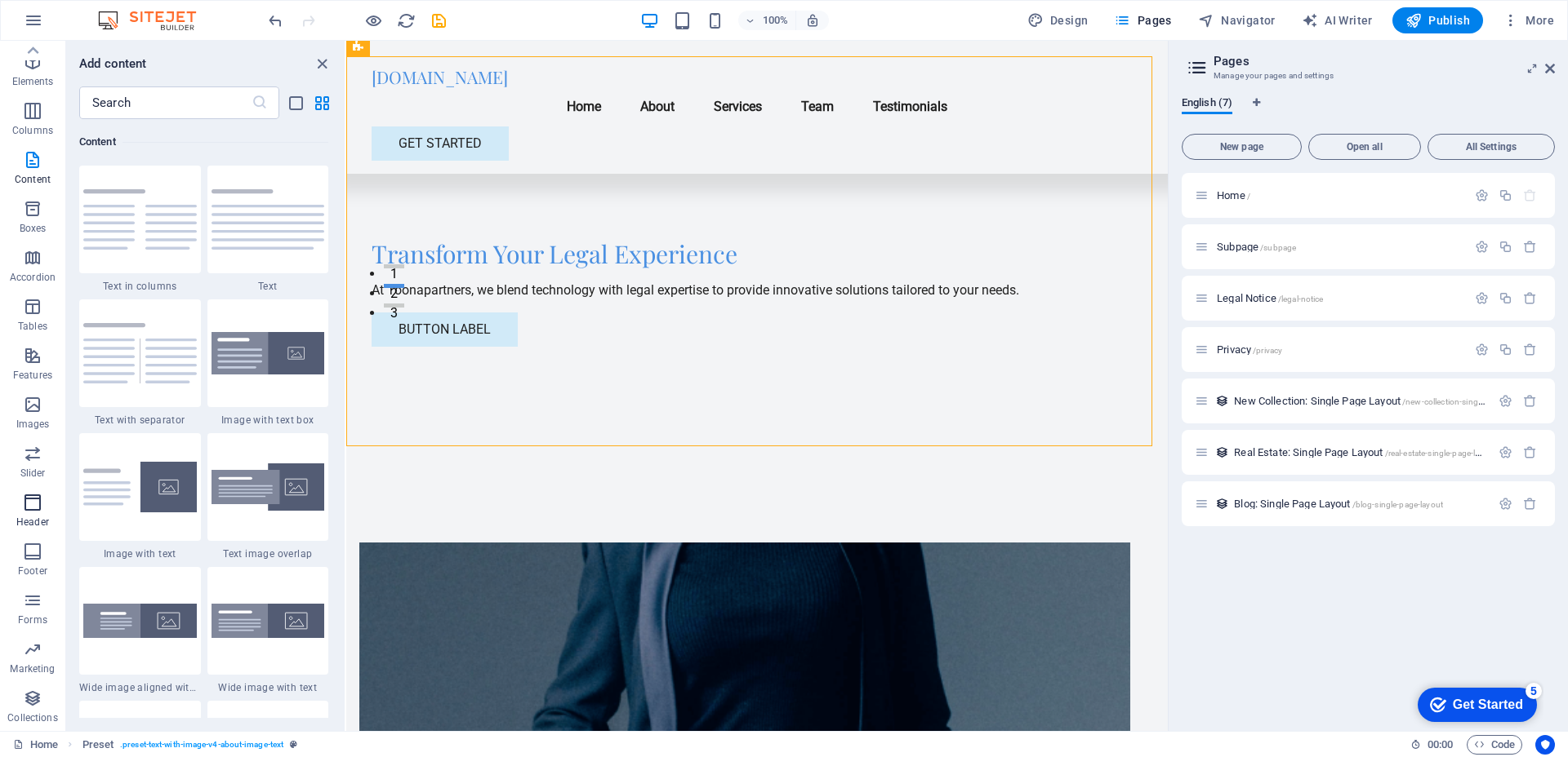
scroll to position [0, 0]
click at [40, 104] on icon "button" at bounding box center [32, 106] width 20 height 20
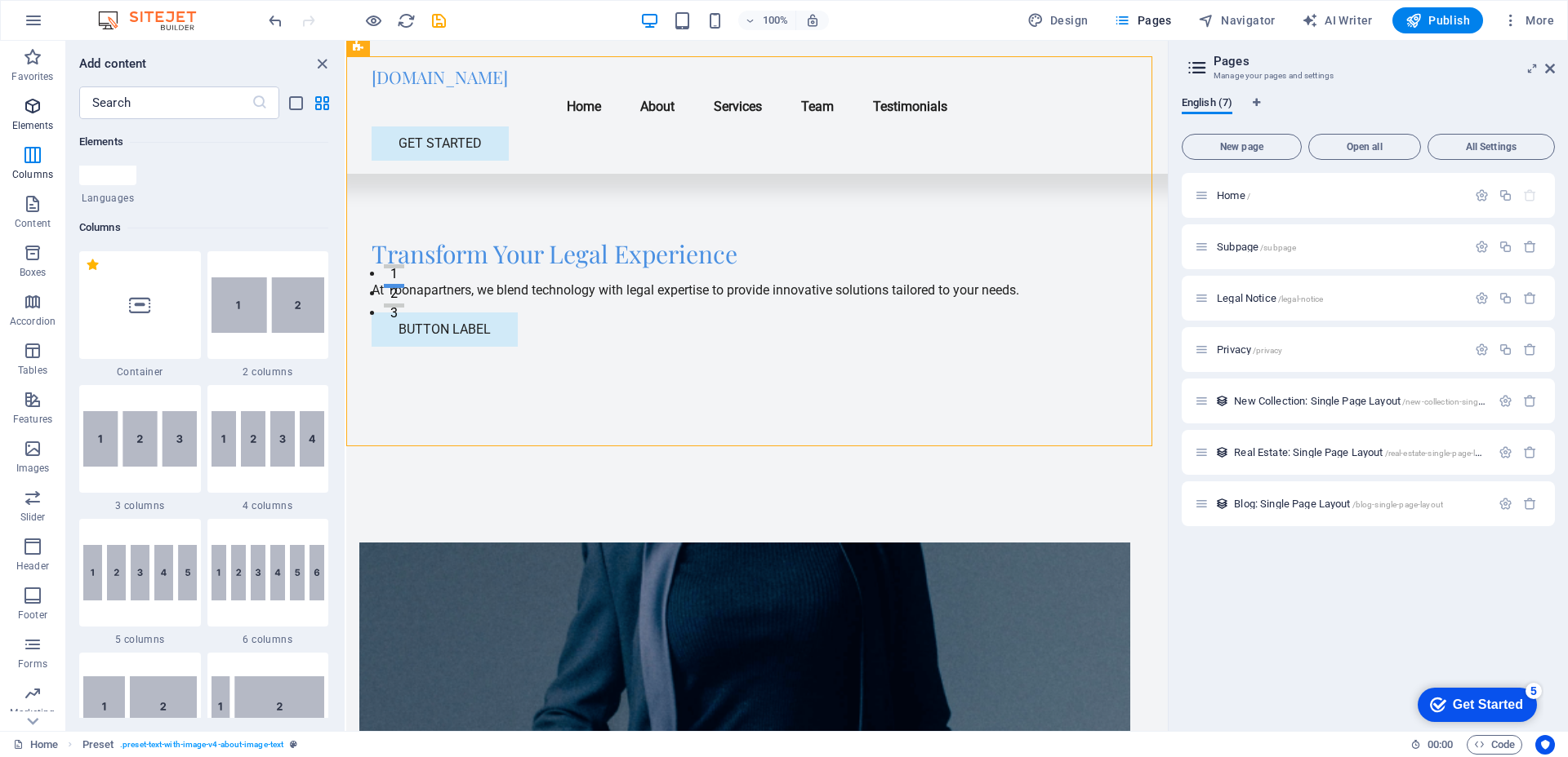
scroll to position [174, 0]
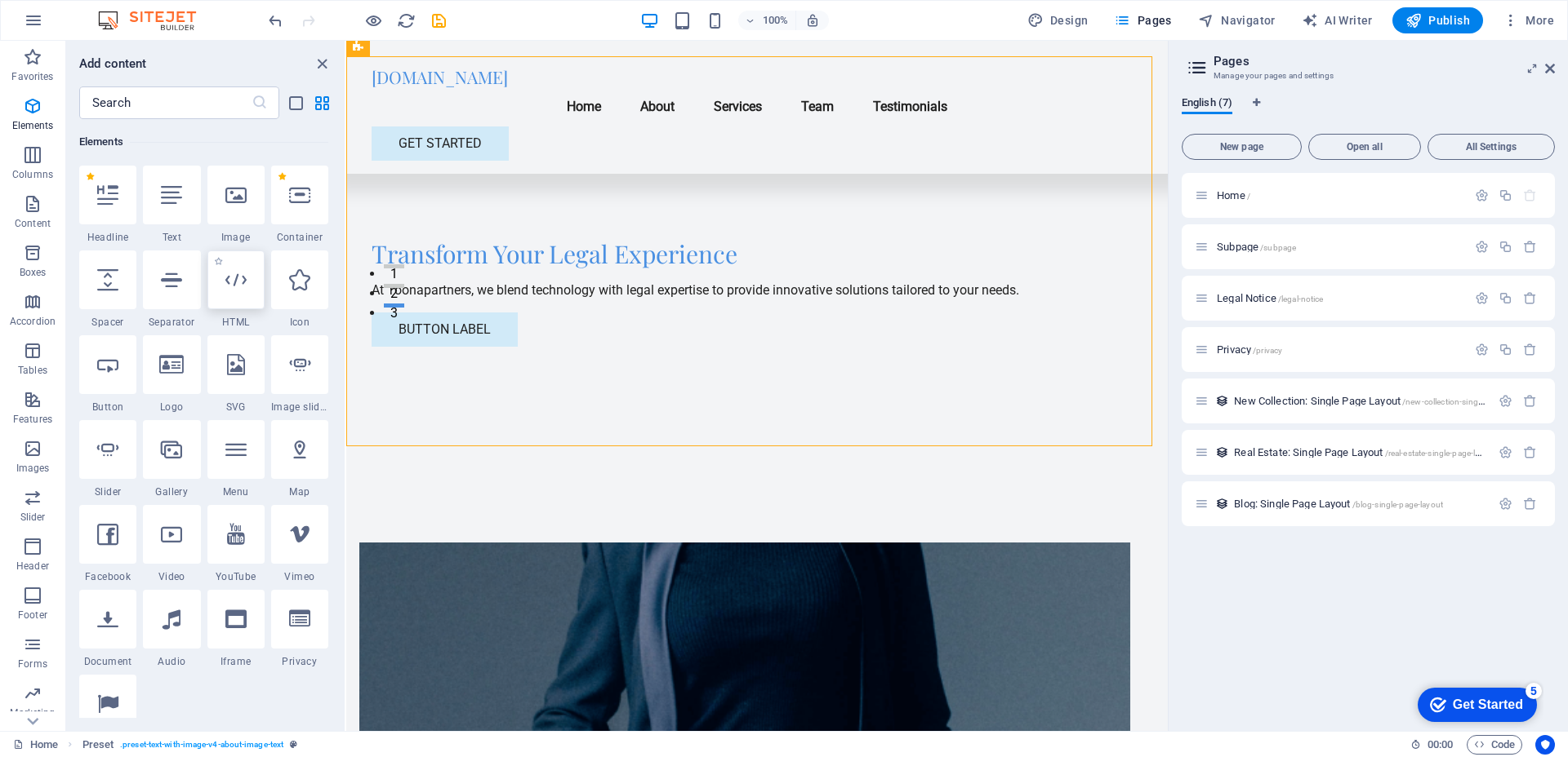
click at [238, 292] on div at bounding box center [235, 280] width 57 height 59
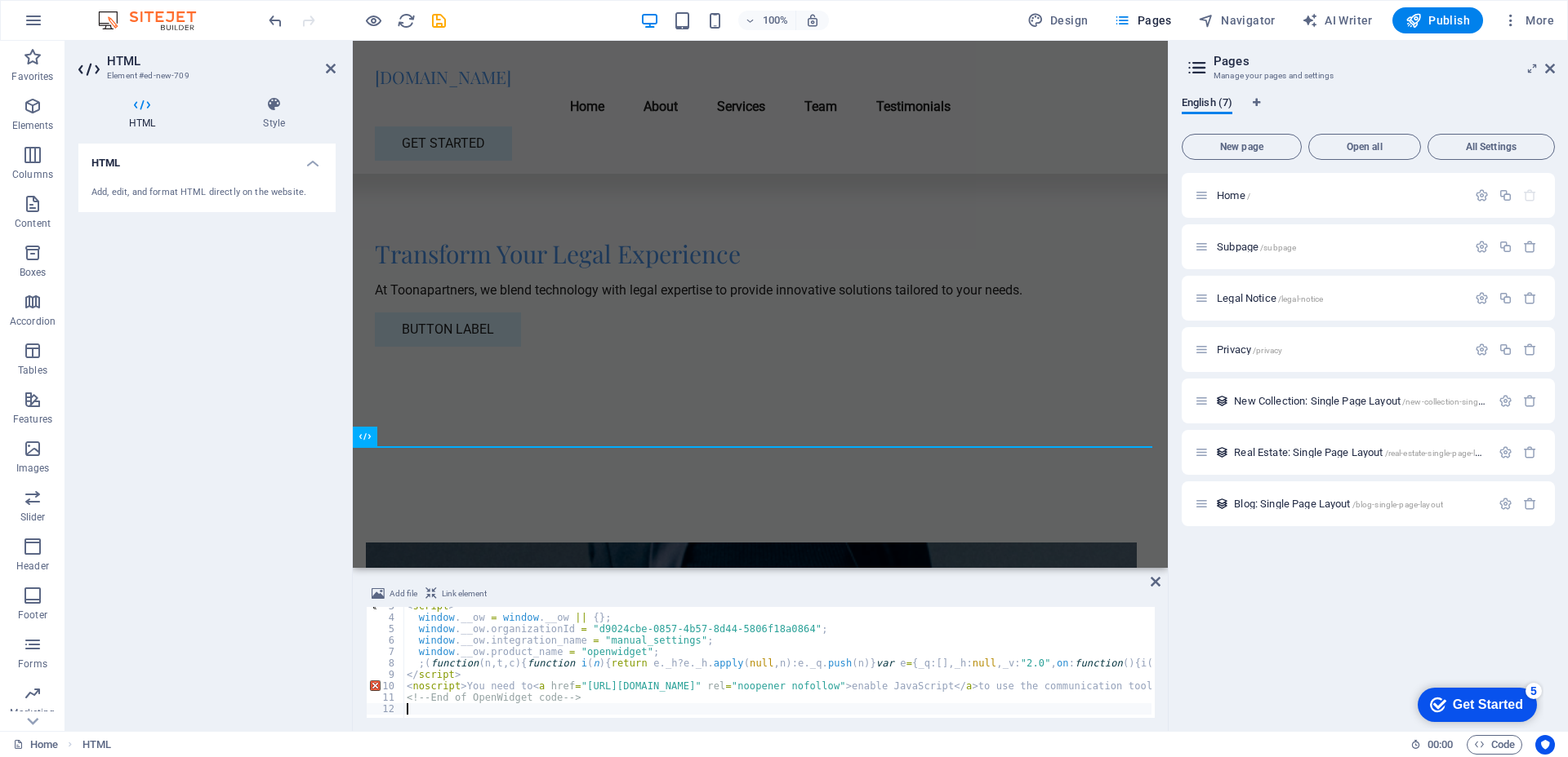
scroll to position [29, 0]
click at [454, 590] on span "Link element" at bounding box center [464, 594] width 45 height 20
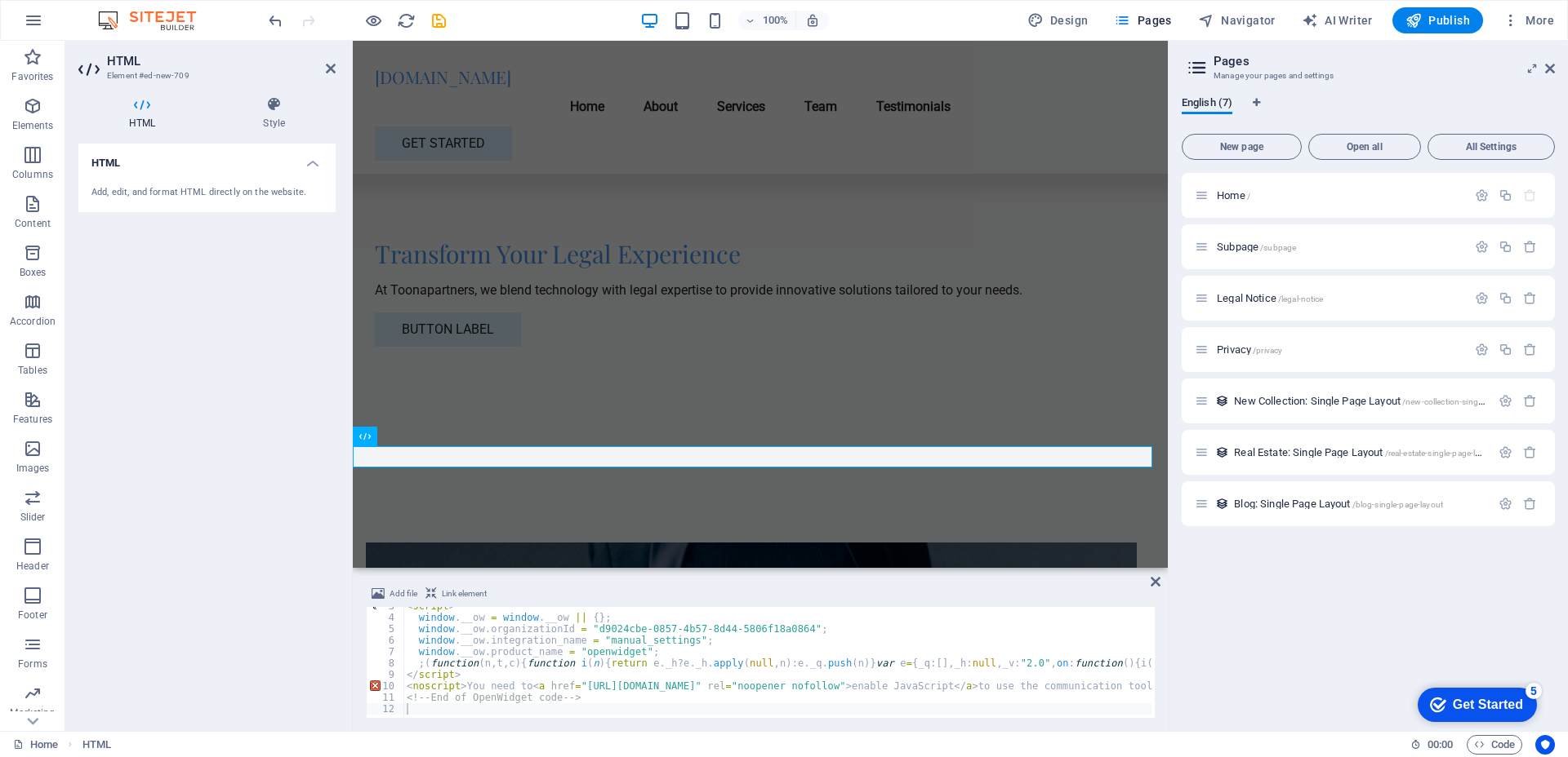
click at [454, 590] on span "Link element" at bounding box center [464, 594] width 45 height 20
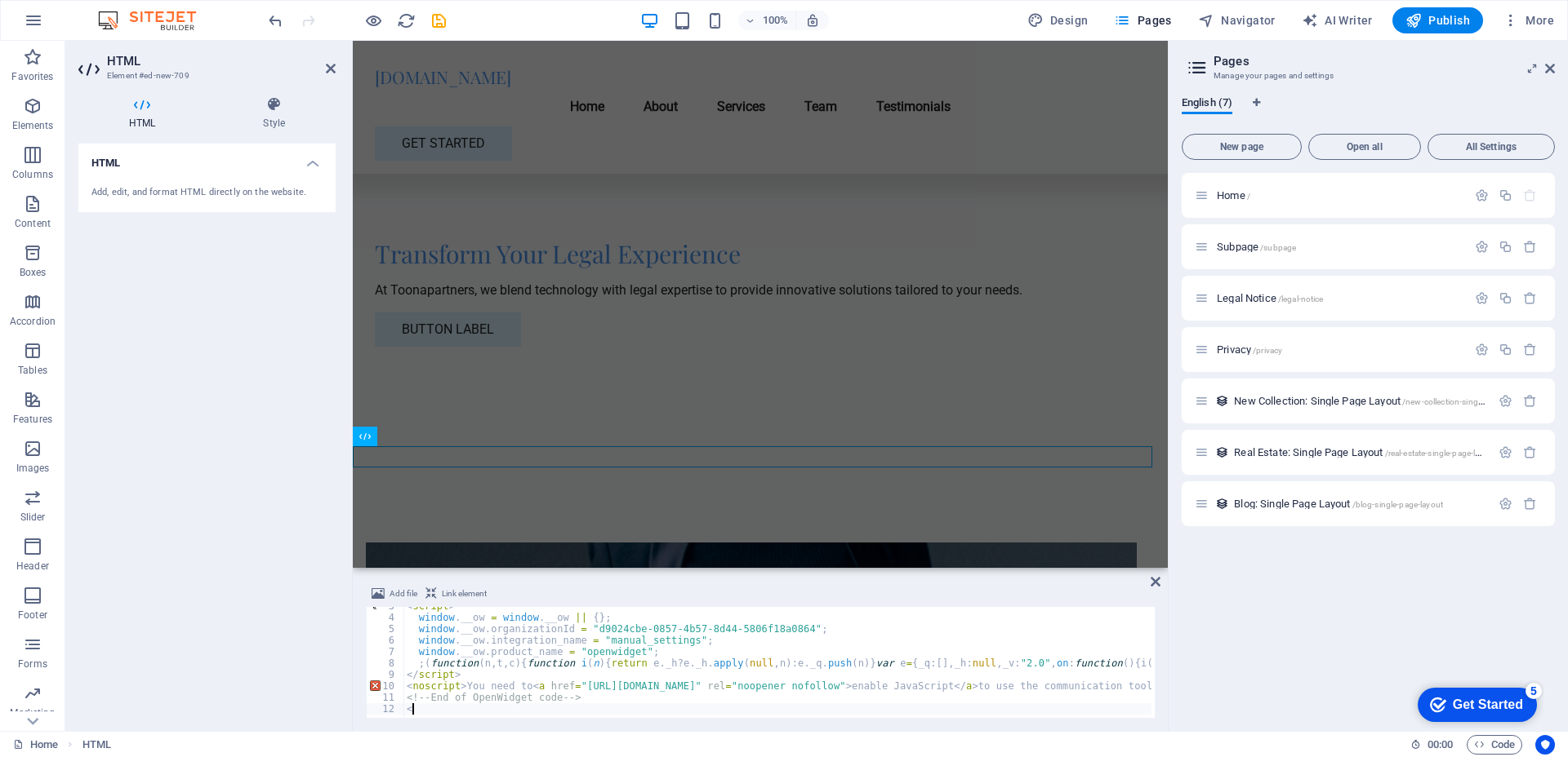
type textarea "<"
paste textarea "<script>"
type textarea "<script>"
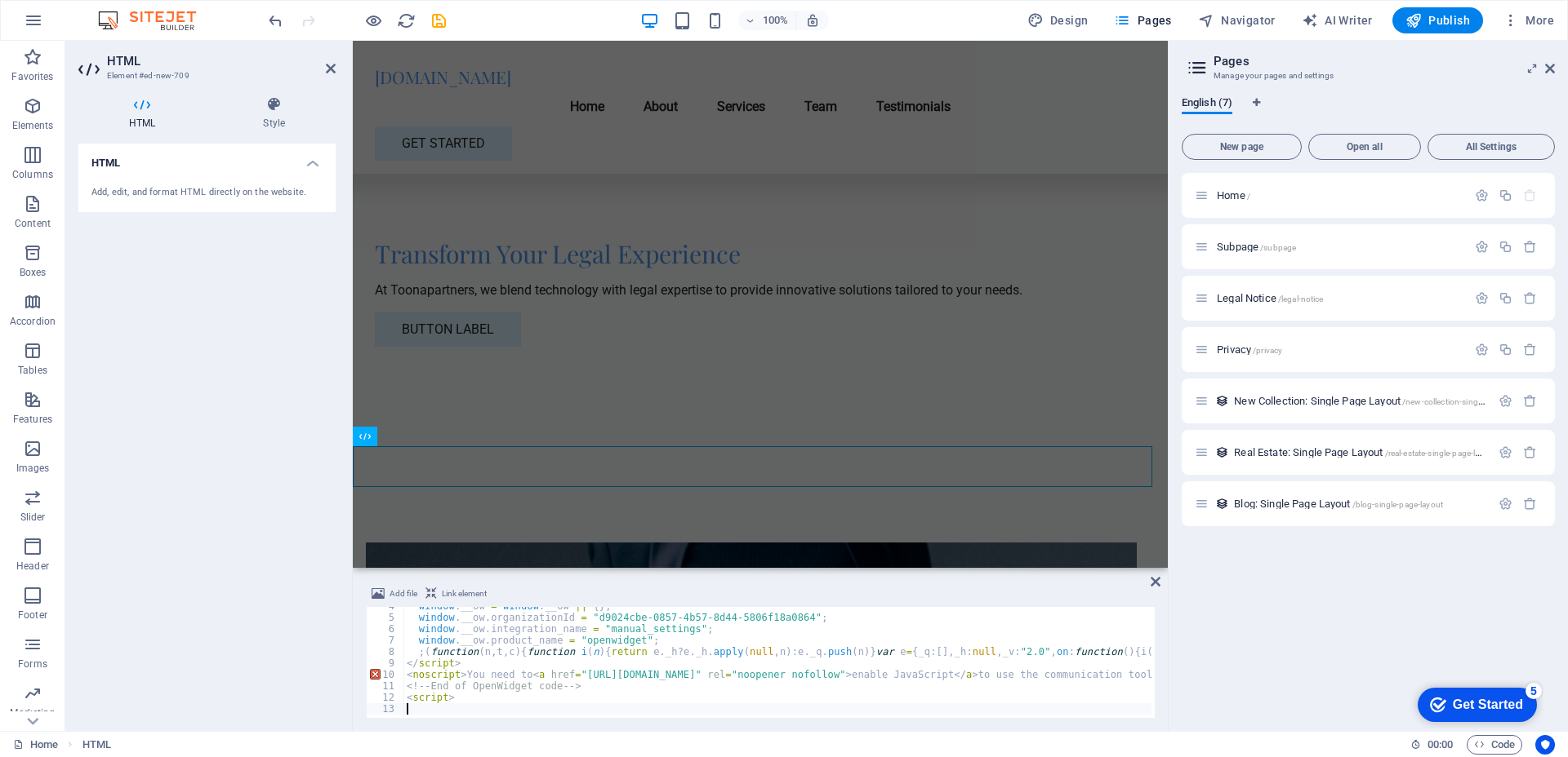
scroll to position [41, 0]
drag, startPoint x: 443, startPoint y: 698, endPoint x: 415, endPoint y: 698, distance: 28.0
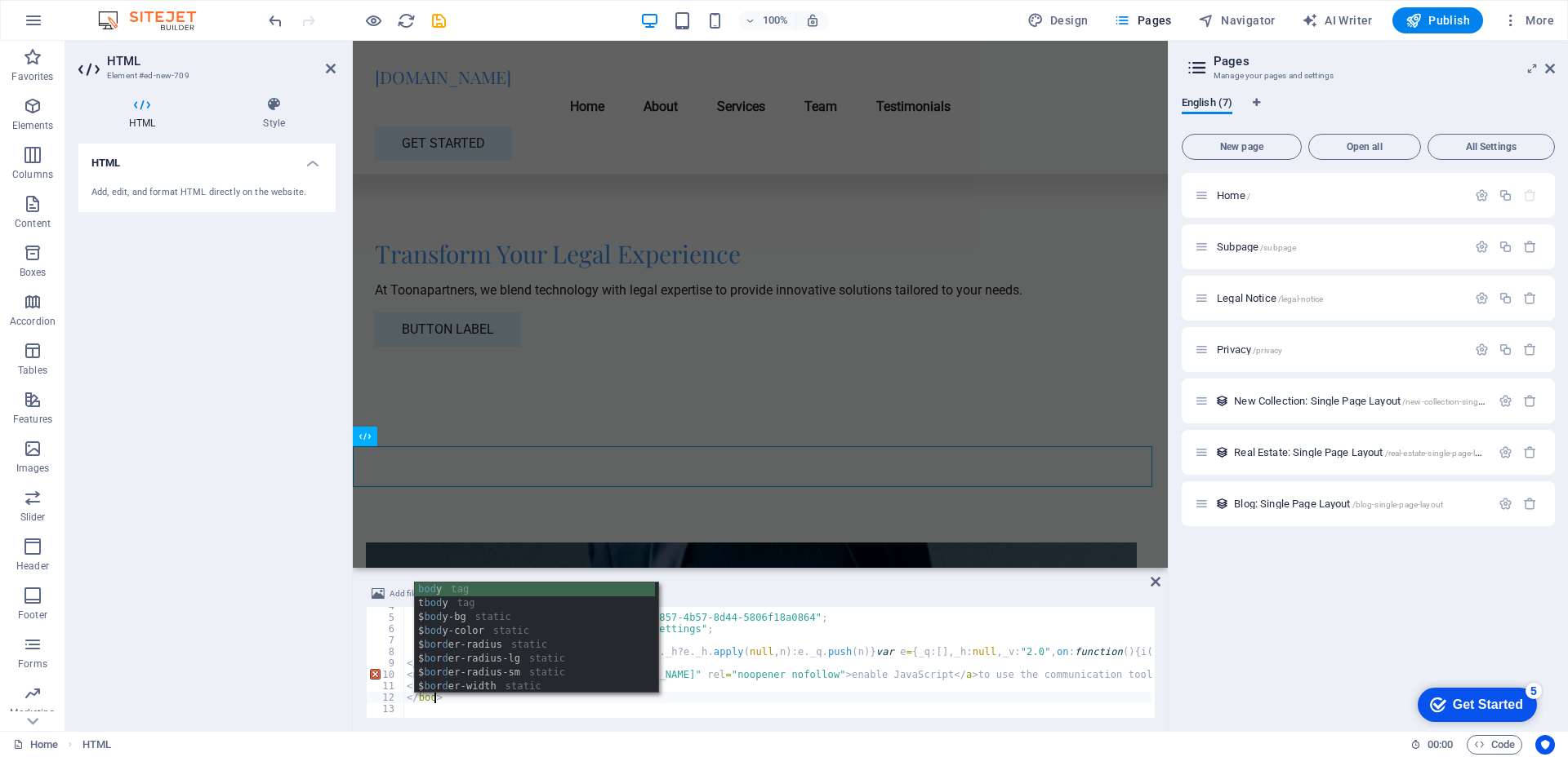
scroll to position [0, 2]
type textarea "</body>"
click at [315, 631] on div "HTML Add, edit, and format HTML directly on the website." at bounding box center [206, 430] width 257 height 574
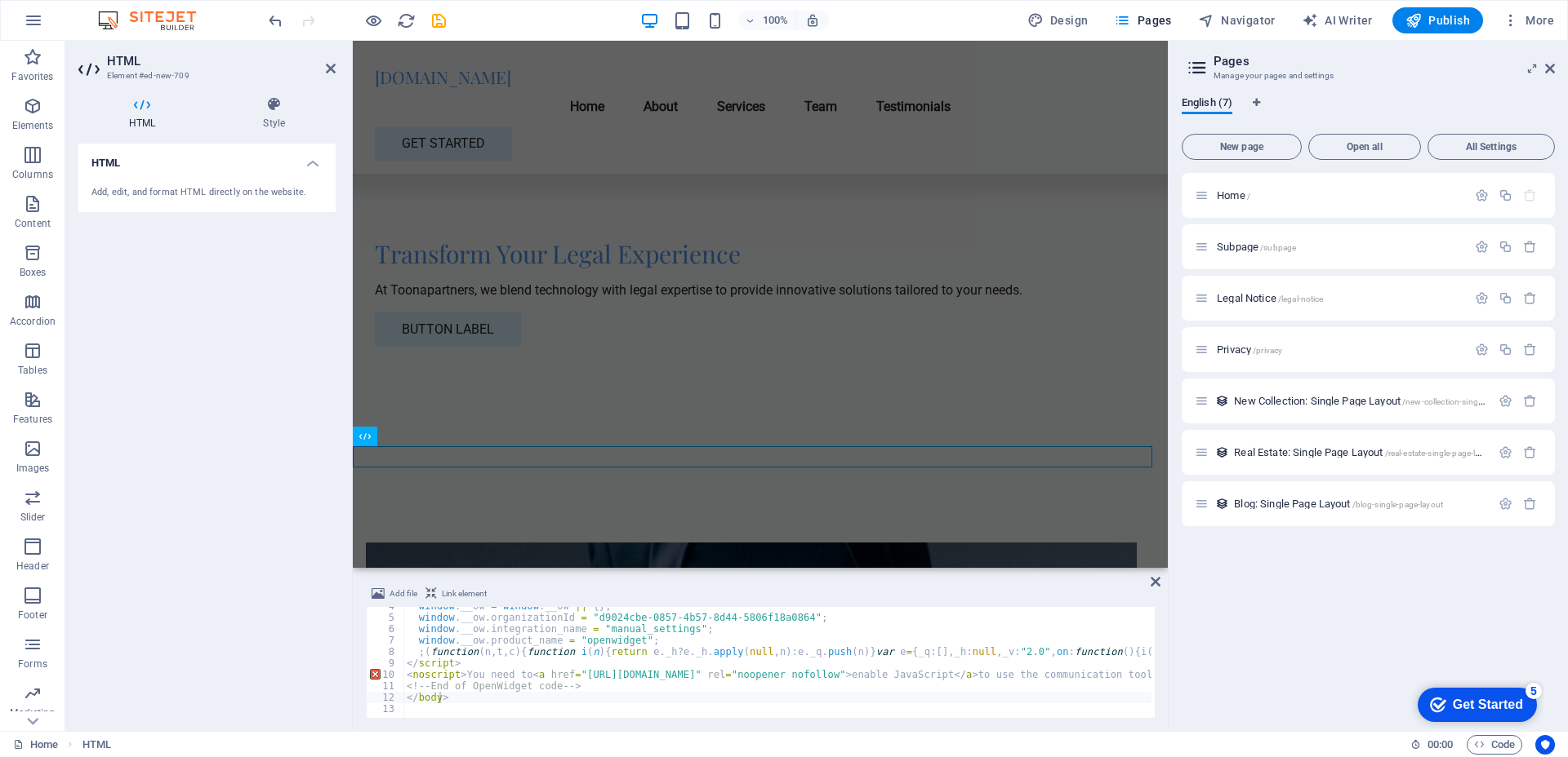
click at [443, 592] on span "Link element" at bounding box center [464, 594] width 45 height 20
click at [385, 592] on button "Add file" at bounding box center [394, 594] width 51 height 20
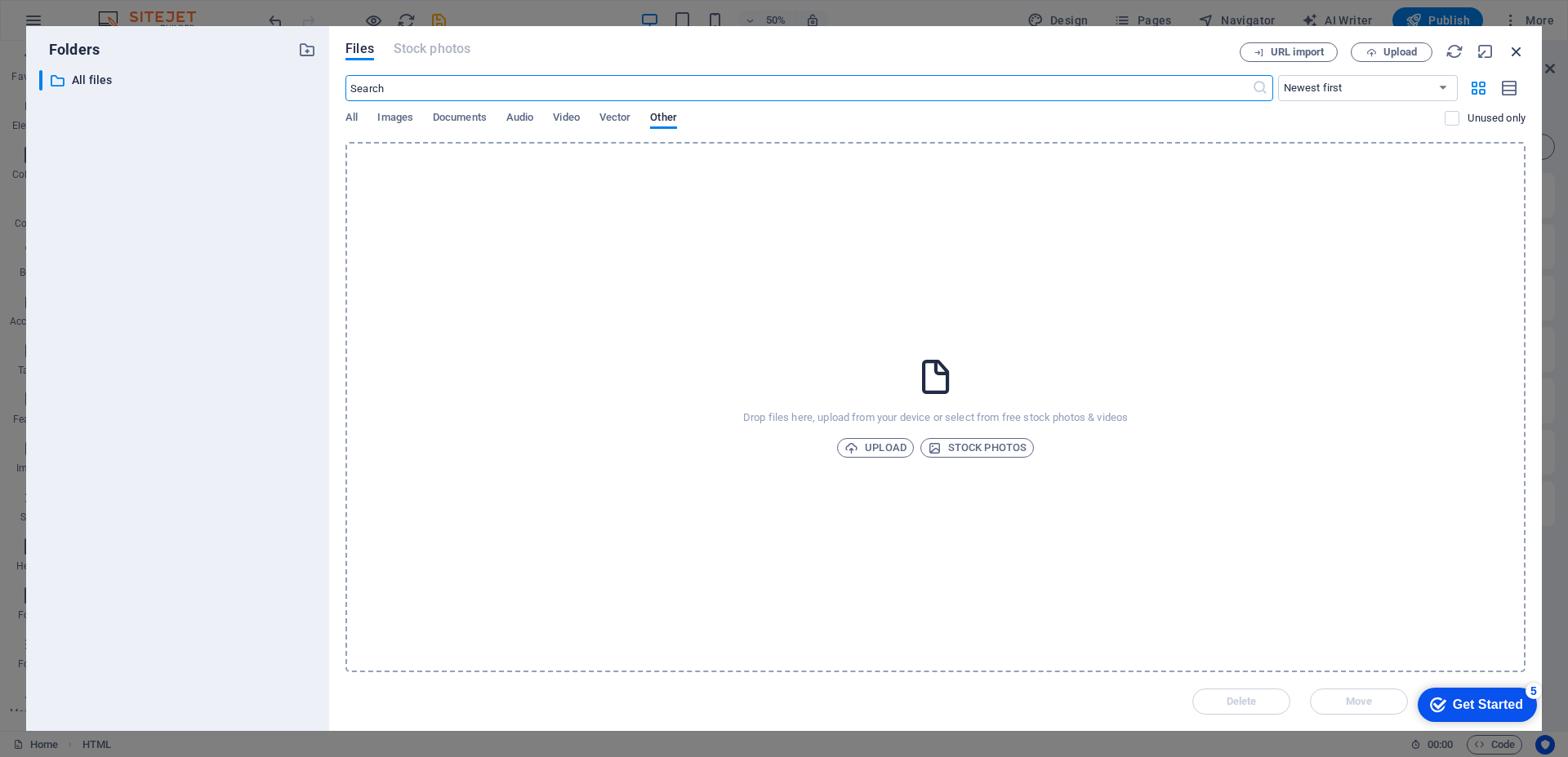
click at [1515, 54] on icon "button" at bounding box center [1516, 52] width 18 height 18
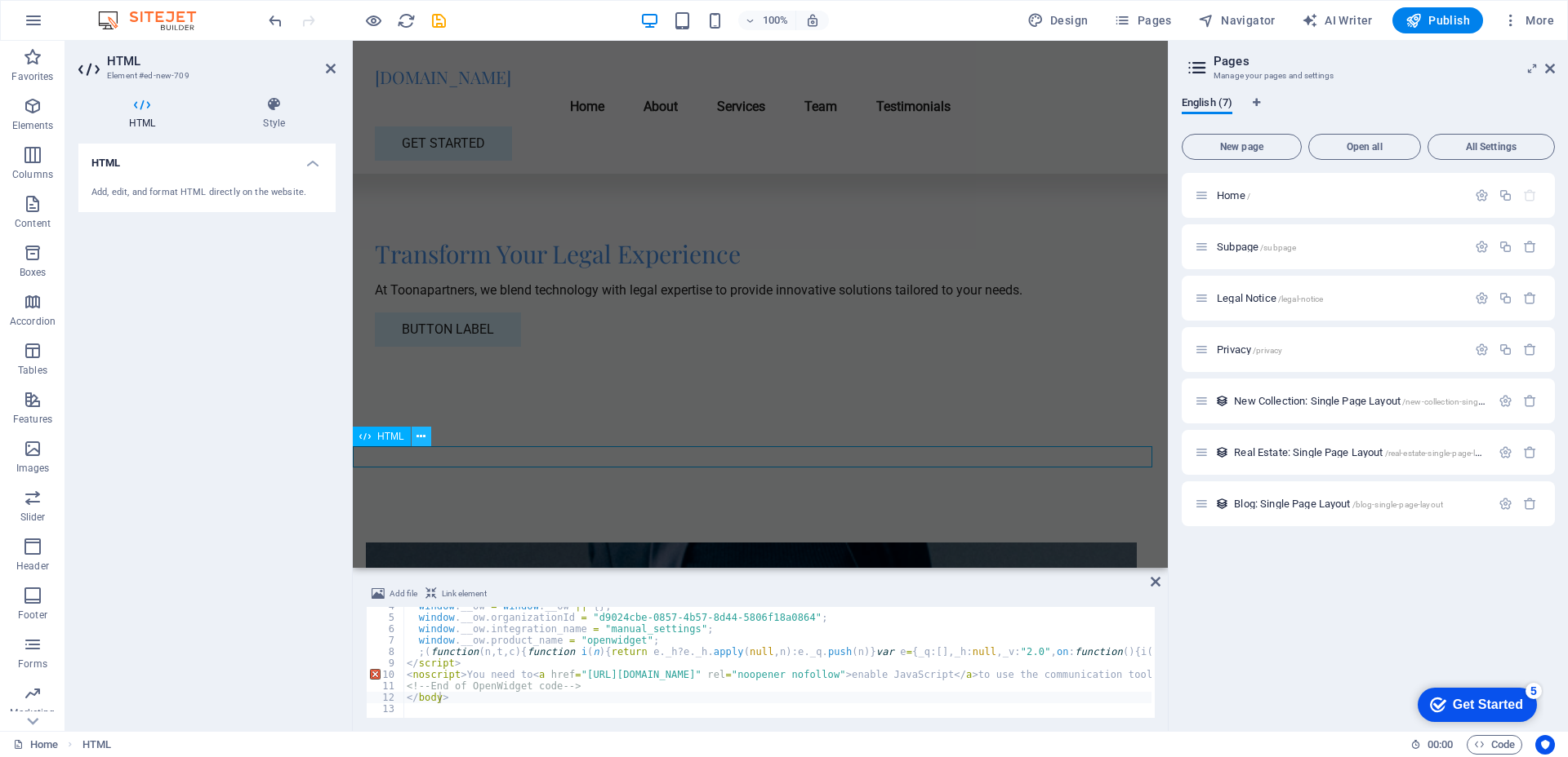
click at [420, 438] on icon at bounding box center [421, 437] width 9 height 17
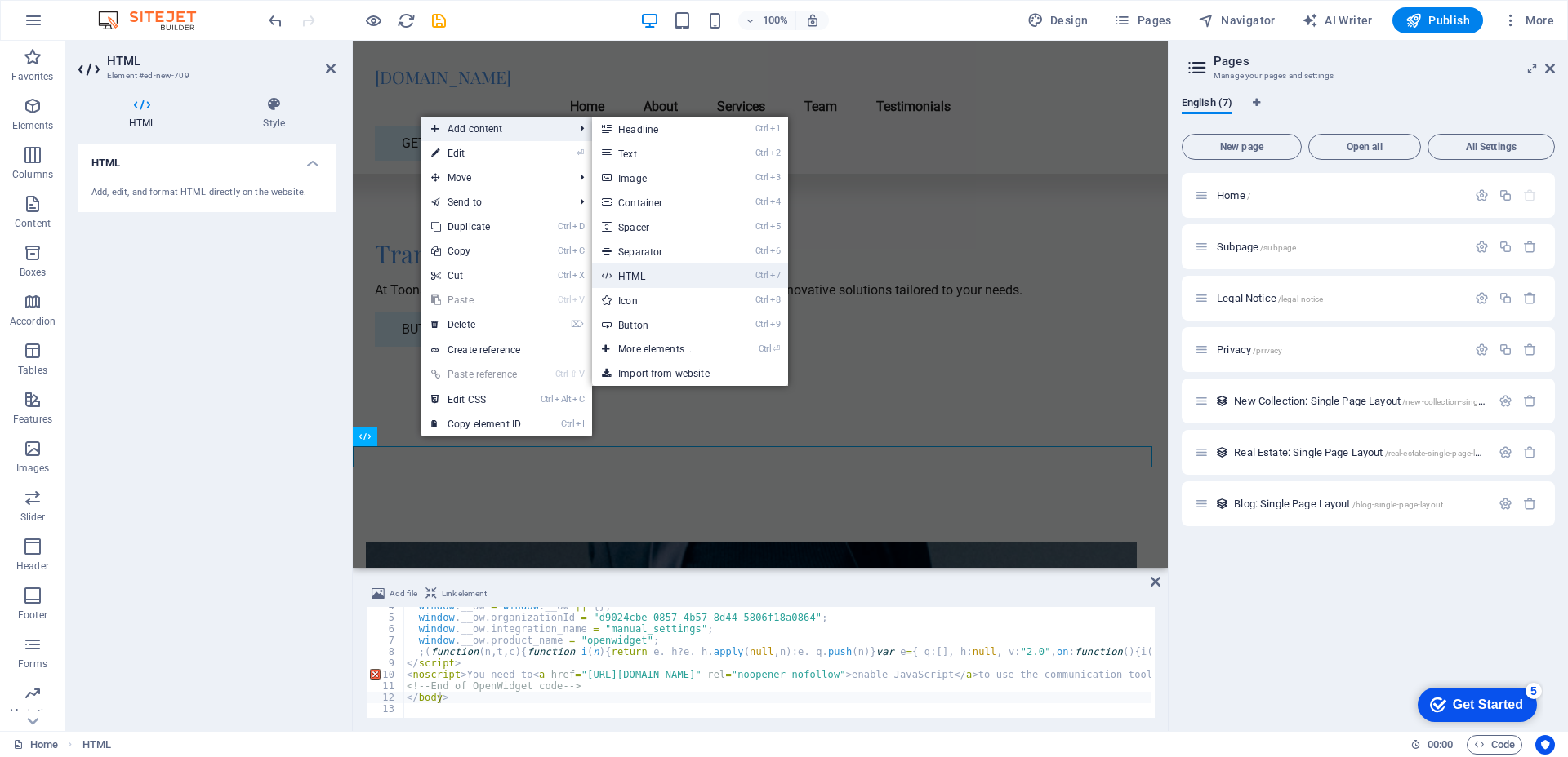
click at [658, 278] on link "Ctrl 7 HTML" at bounding box center [659, 275] width 135 height 24
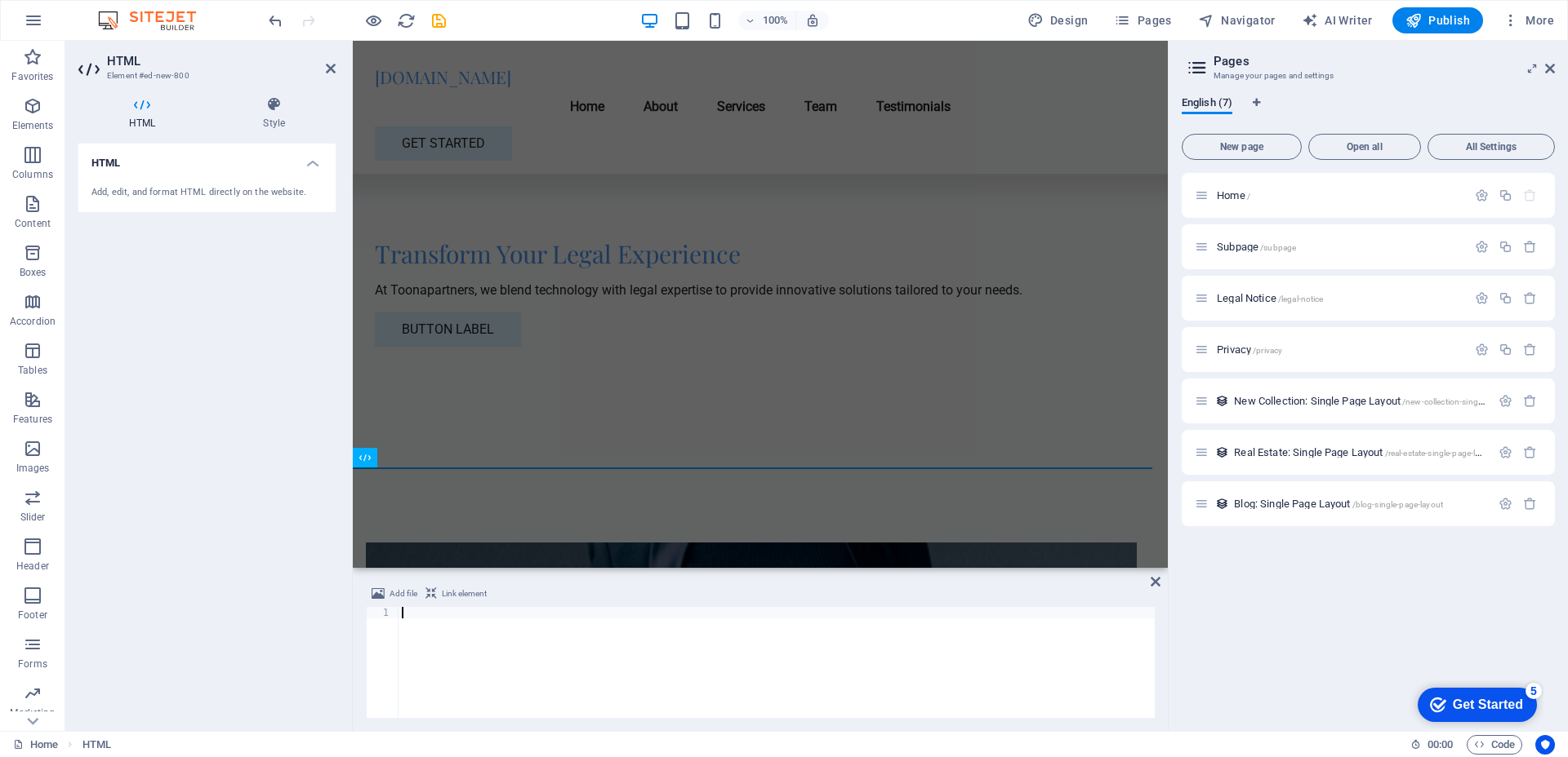
click at [319, 161] on h4 "HTML" at bounding box center [206, 158] width 257 height 29
click at [214, 150] on h4 "HTML" at bounding box center [206, 163] width 257 height 39
click at [184, 194] on div "Add, edit, and format HTML directly on the website." at bounding box center [207, 193] width 231 height 14
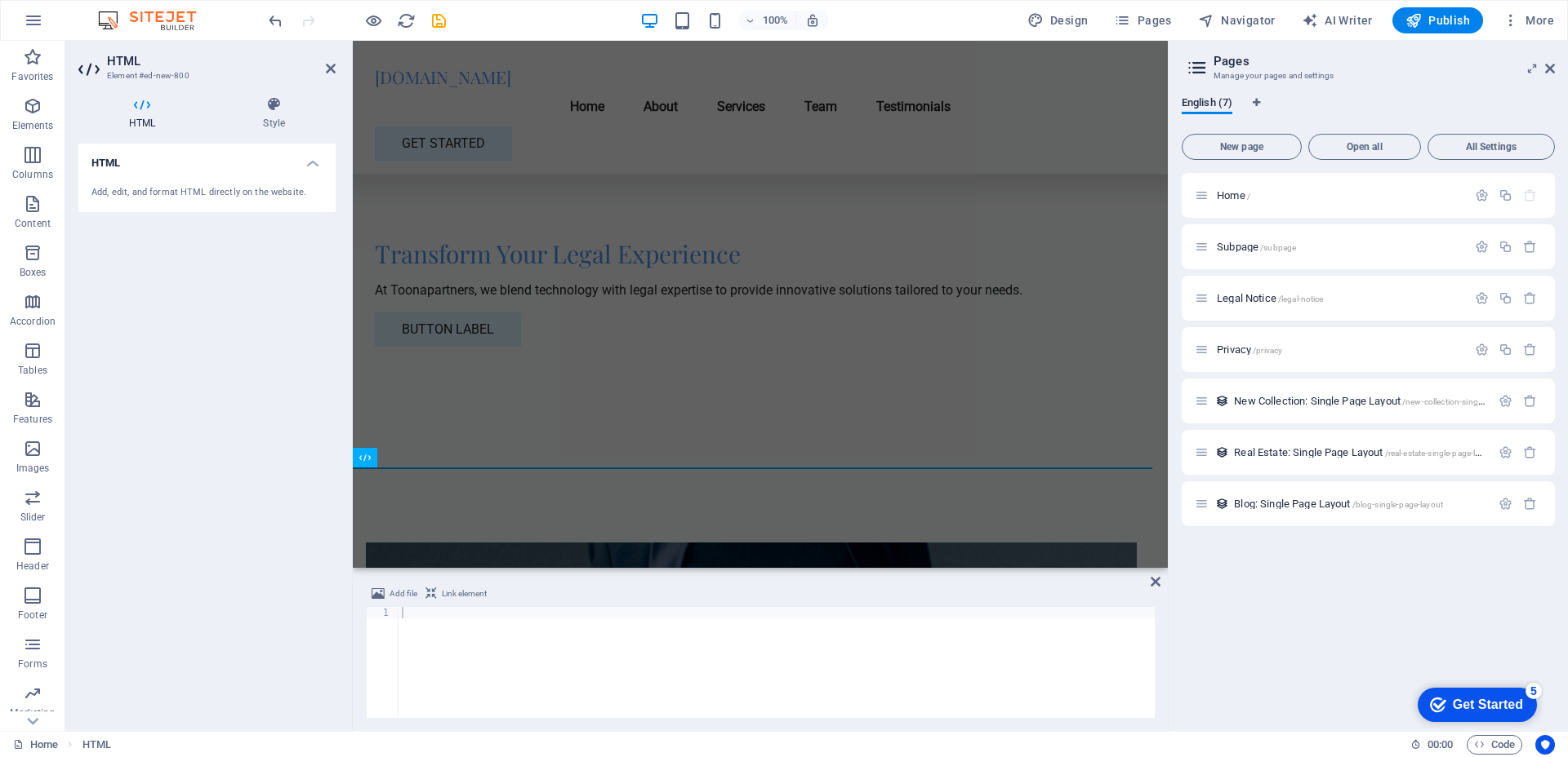
click at [184, 194] on div "Add, edit, and format HTML directly on the website." at bounding box center [207, 193] width 231 height 14
